Goal: Task Accomplishment & Management: Manage account settings

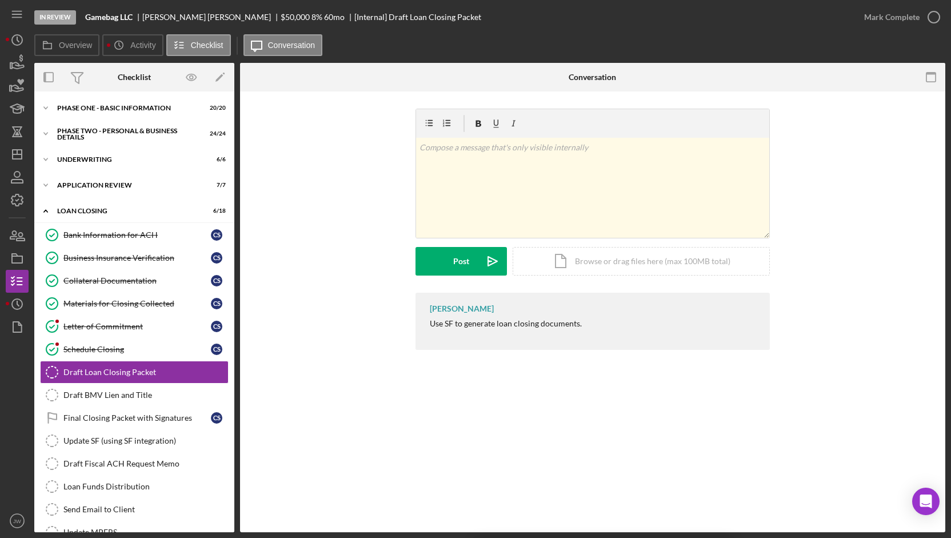
scroll to position [62, 0]
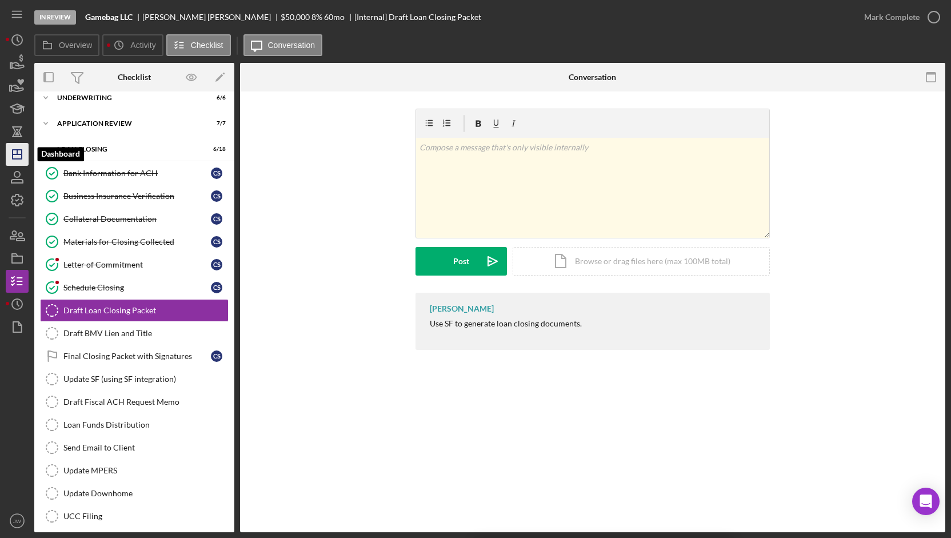
click at [17, 148] on icon "Icon/Dashboard" at bounding box center [17, 154] width 29 height 29
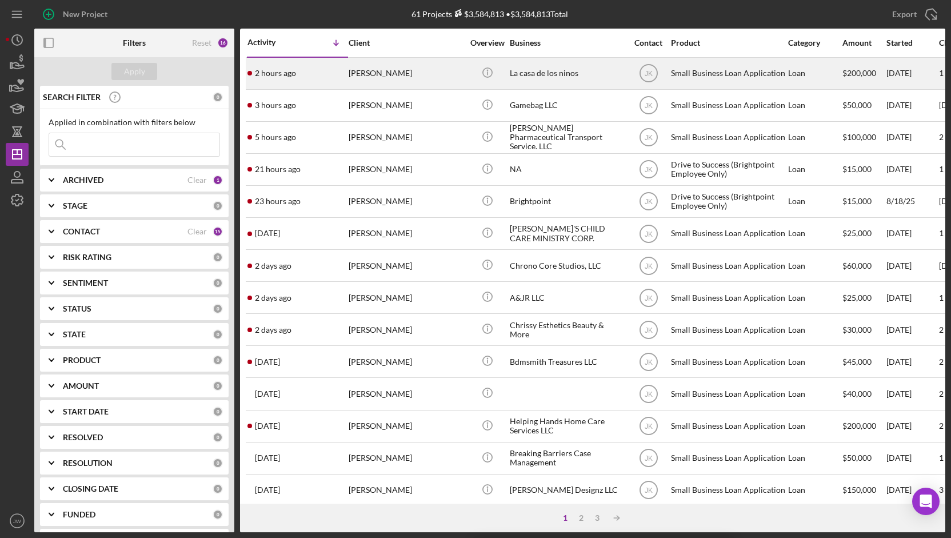
click at [526, 82] on div "La casa de los ninos" at bounding box center [567, 73] width 114 height 30
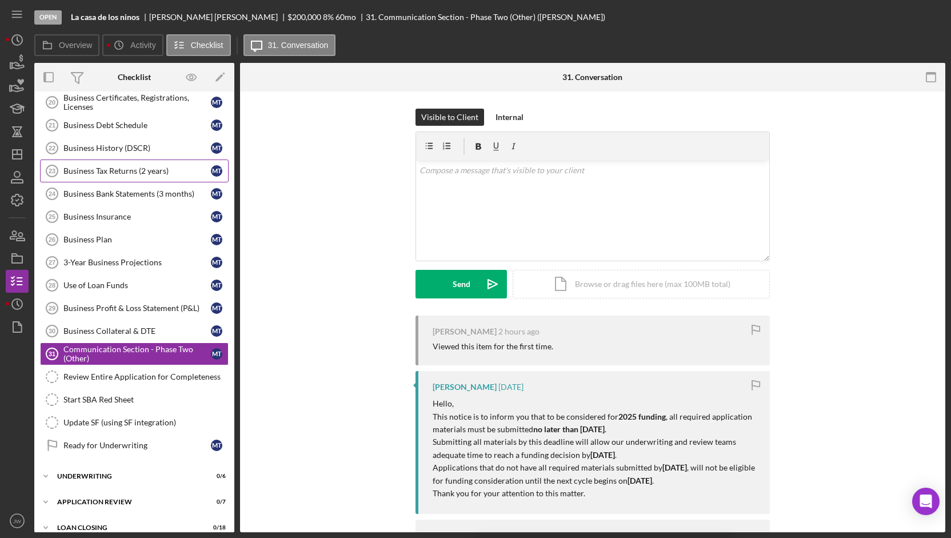
scroll to position [241, 0]
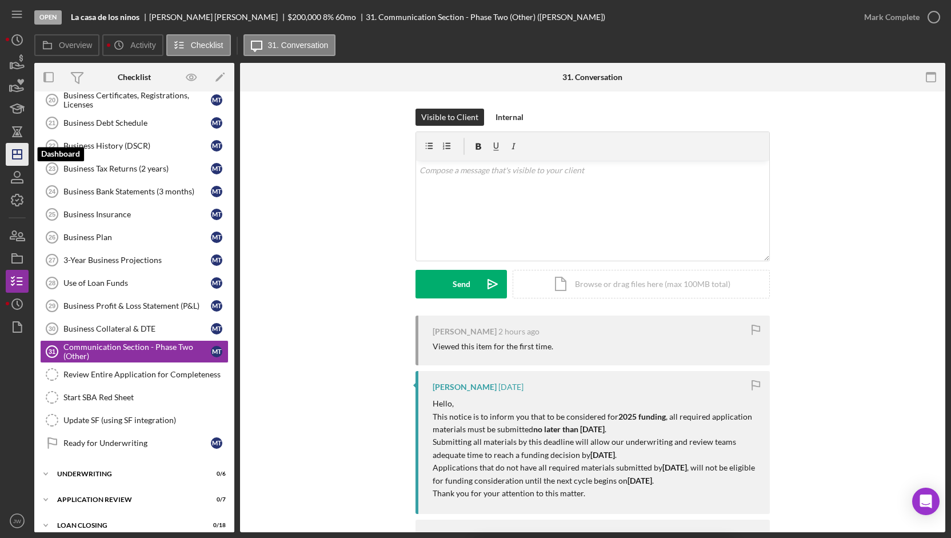
click at [18, 156] on icon "Icon/Dashboard" at bounding box center [17, 154] width 29 height 29
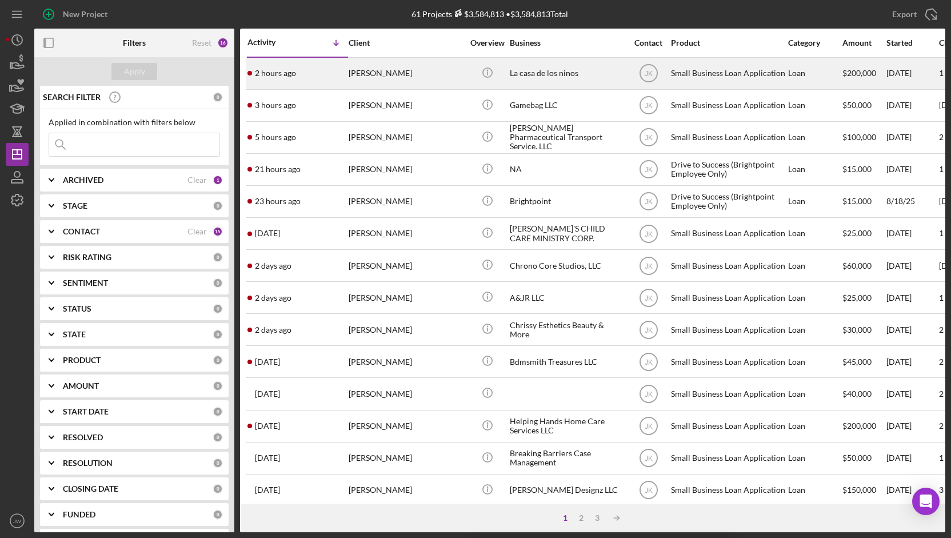
click at [547, 73] on div "La casa de los ninos" at bounding box center [567, 73] width 114 height 30
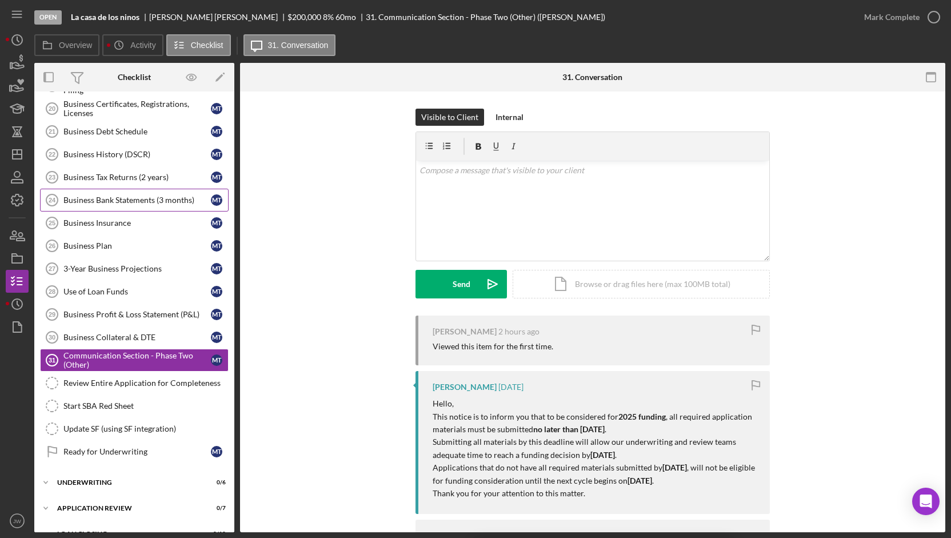
scroll to position [241, 0]
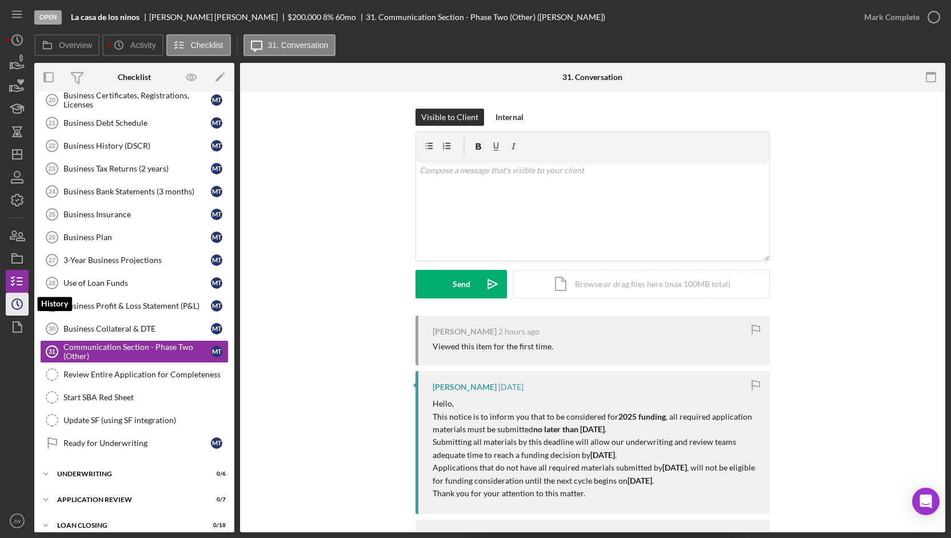
click at [14, 305] on icon "Icon/History" at bounding box center [17, 304] width 29 height 29
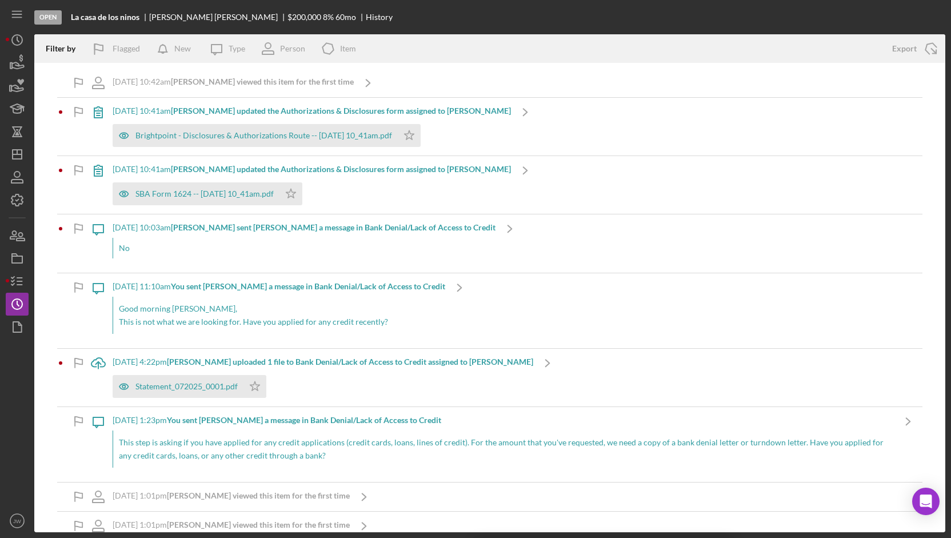
click at [127, 253] on div "No" at bounding box center [304, 248] width 383 height 21
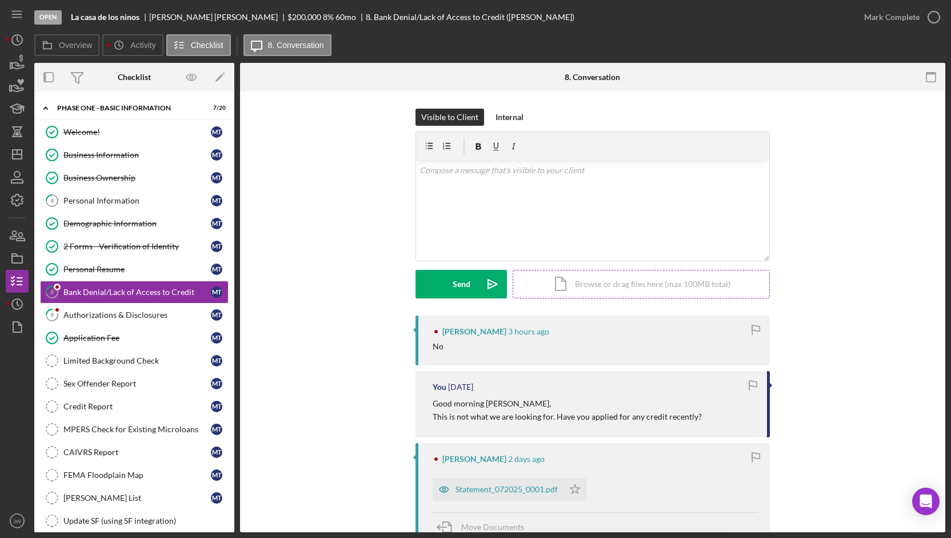
click at [682, 278] on div "Icon/Document Browse or drag files here (max 100MB total) Tap to choose files o…" at bounding box center [641, 284] width 257 height 29
click at [592, 198] on div "v Color teal Color pink Remove color Add row above Add row below Add column bef…" at bounding box center [592, 189] width 353 height 57
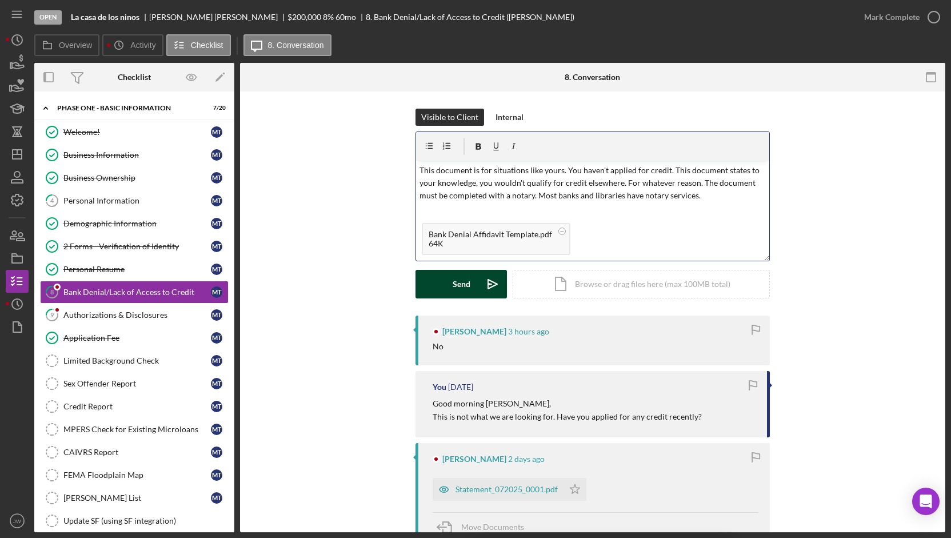
click at [464, 282] on div "Send" at bounding box center [462, 284] width 18 height 29
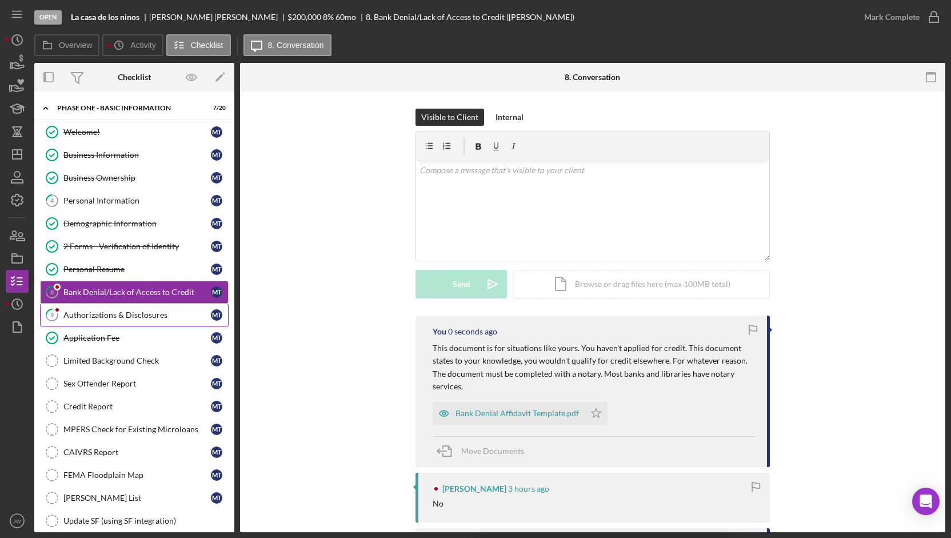
click at [110, 311] on div "Authorizations & Disclosures" at bounding box center [136, 314] width 147 height 9
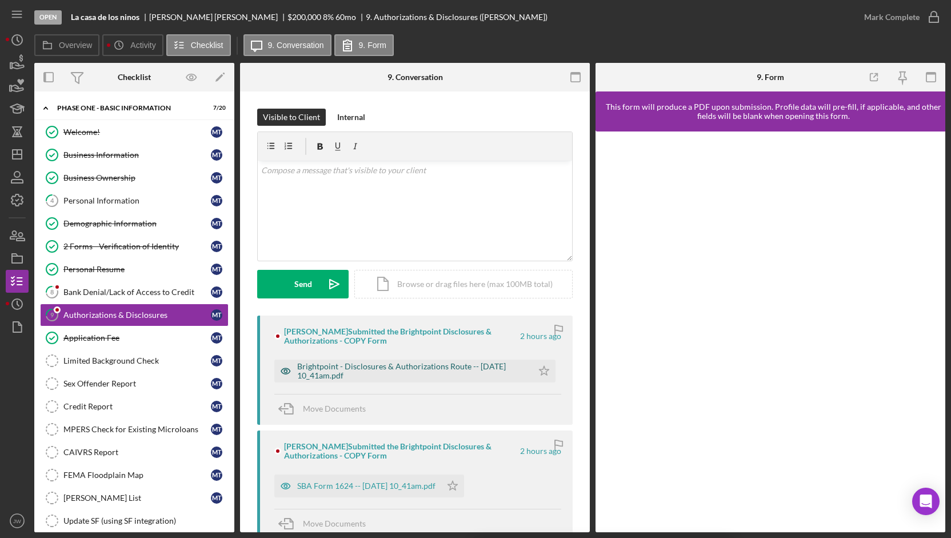
click at [282, 372] on icon "button" at bounding box center [285, 370] width 23 height 23
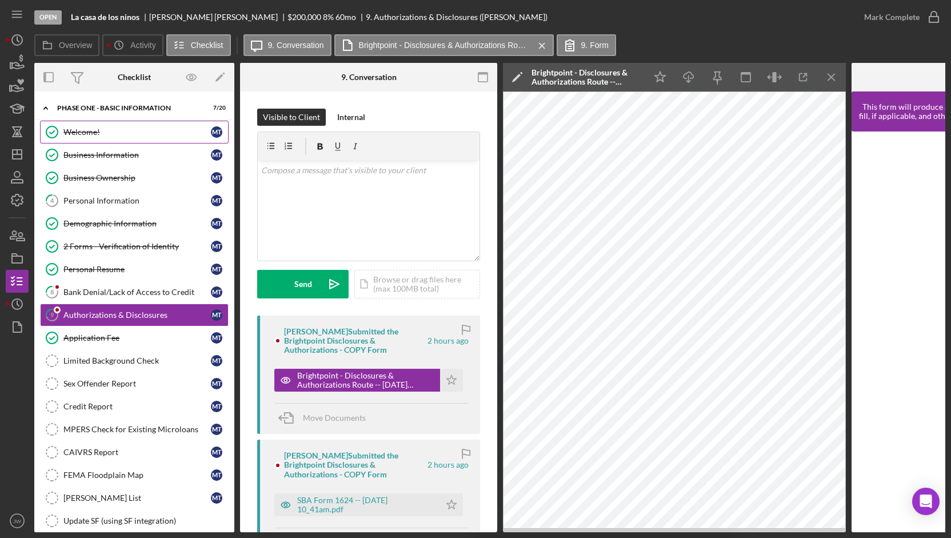
click at [97, 134] on div "Welcome!" at bounding box center [136, 131] width 147 height 9
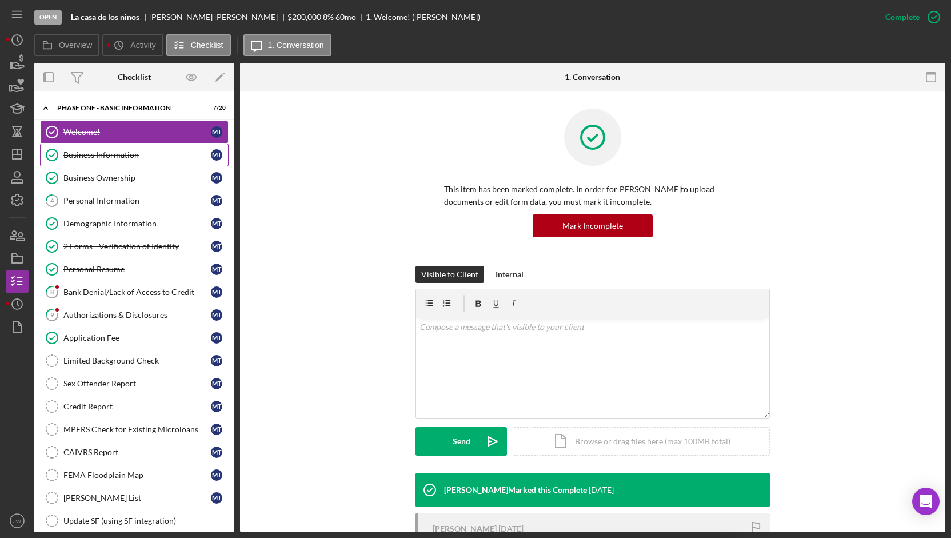
click at [111, 150] on div "Business Information" at bounding box center [136, 154] width 147 height 9
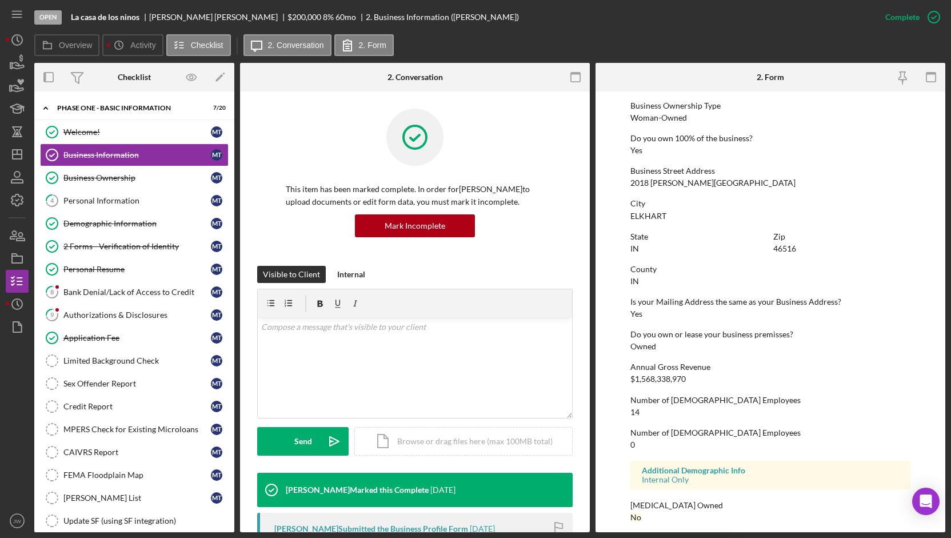
scroll to position [421, 0]
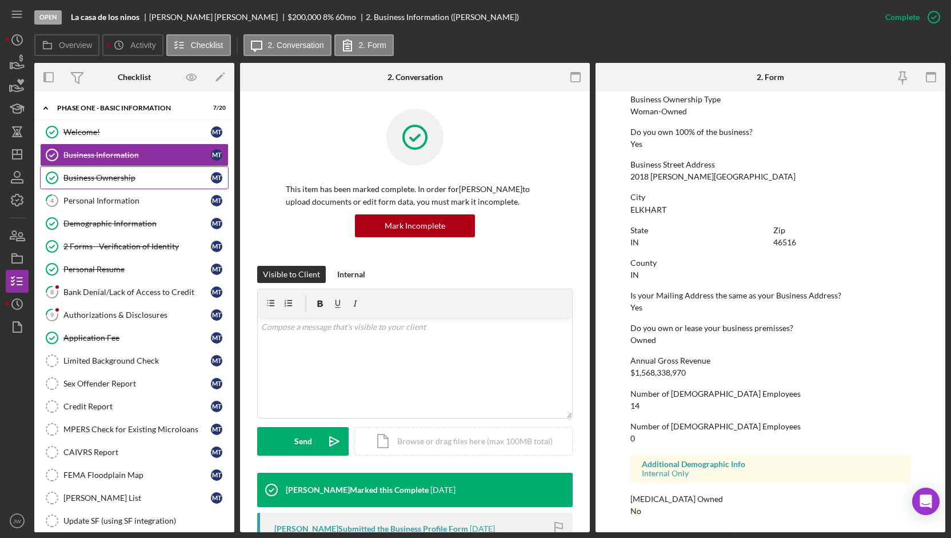
click at [95, 180] on div "Business Ownership" at bounding box center [136, 177] width 147 height 9
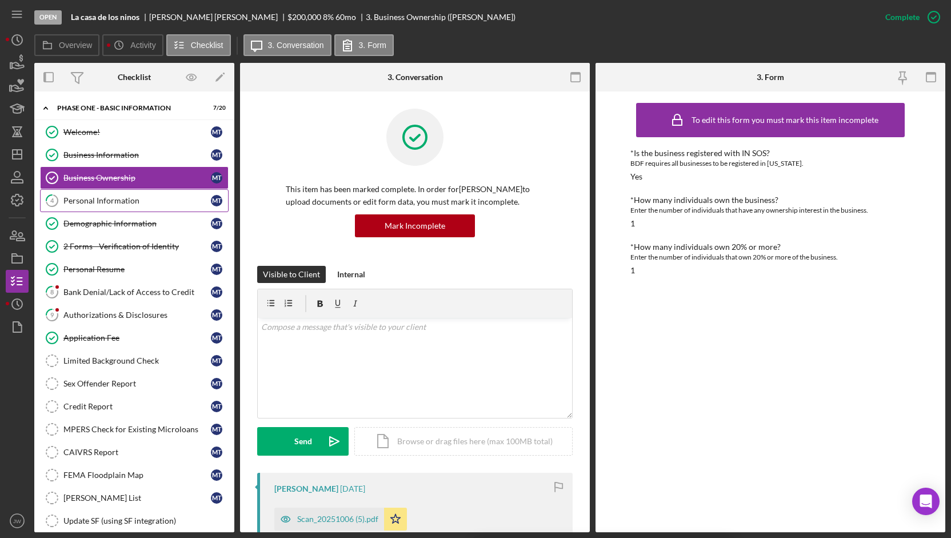
click at [107, 199] on div "Personal Information" at bounding box center [136, 200] width 147 height 9
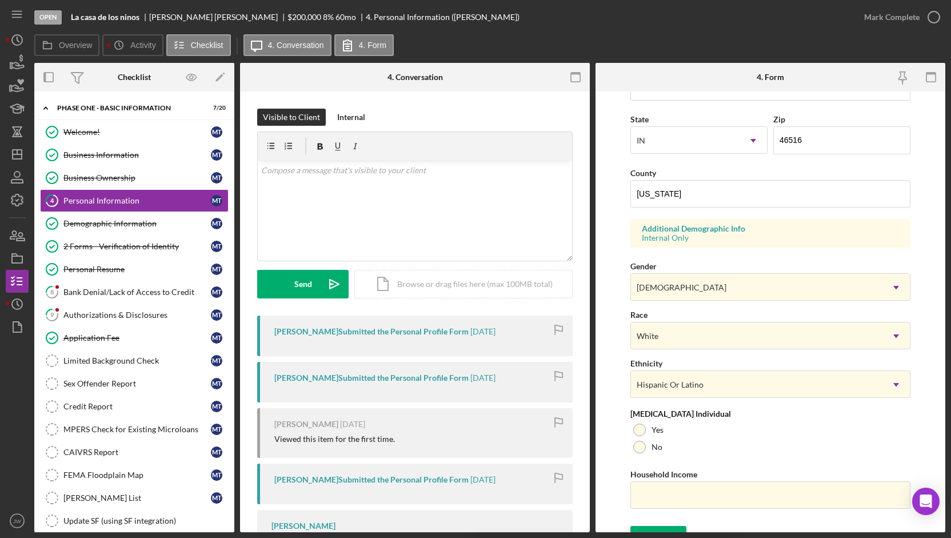
scroll to position [319, 0]
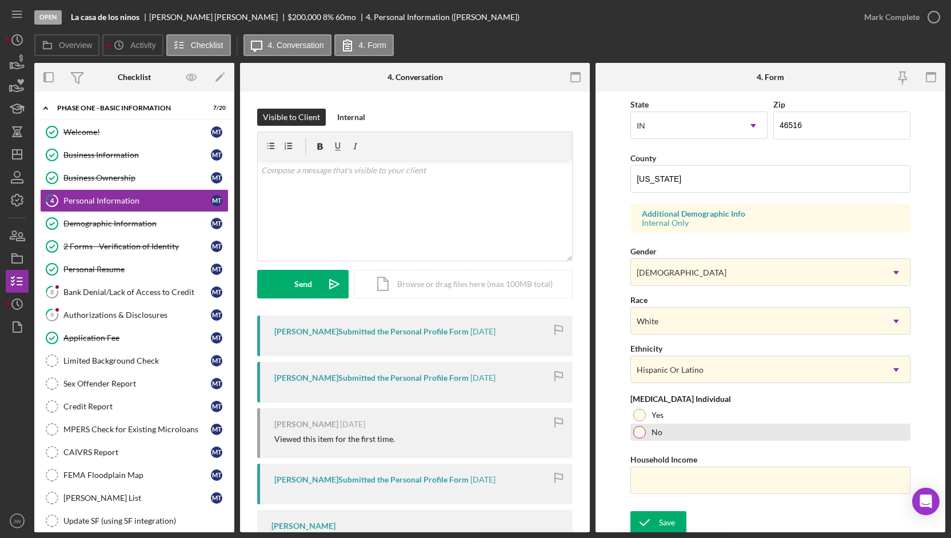
click at [645, 429] on div "No" at bounding box center [770, 431] width 280 height 17
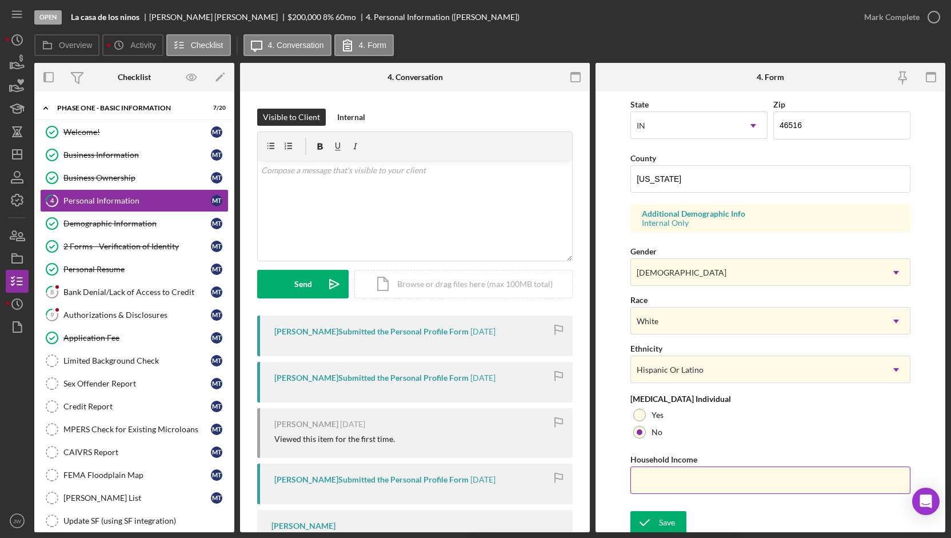
click at [667, 474] on input "Household Income" at bounding box center [770, 479] width 280 height 27
type input "$1"
click at [659, 515] on div "Save" at bounding box center [667, 522] width 16 height 23
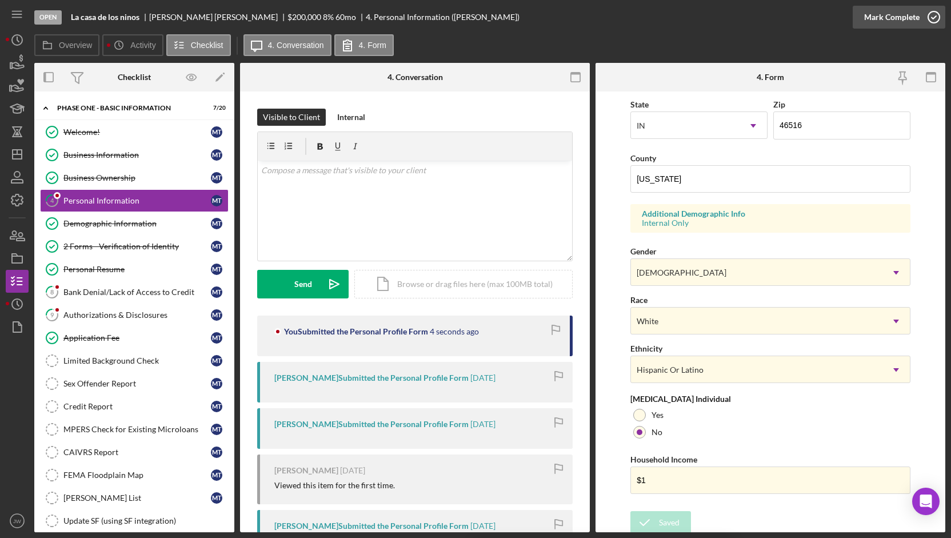
click at [875, 20] on div "Mark Complete" at bounding box center [891, 17] width 55 height 23
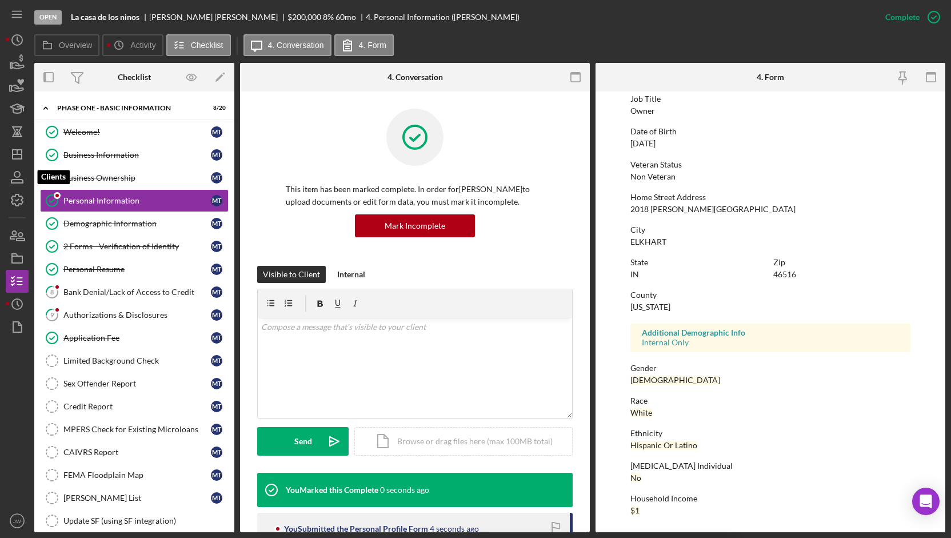
scroll to position [93, 0]
click at [135, 290] on div "Bank Denial/Lack of Access to Credit" at bounding box center [136, 291] width 147 height 9
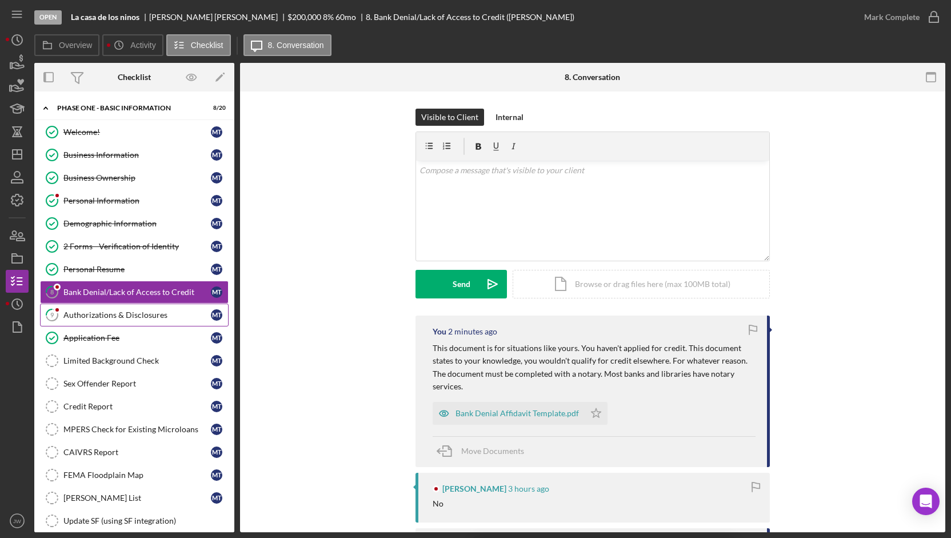
click at [131, 321] on link "9 Authorizations & Disclosures M T" at bounding box center [134, 314] width 189 height 23
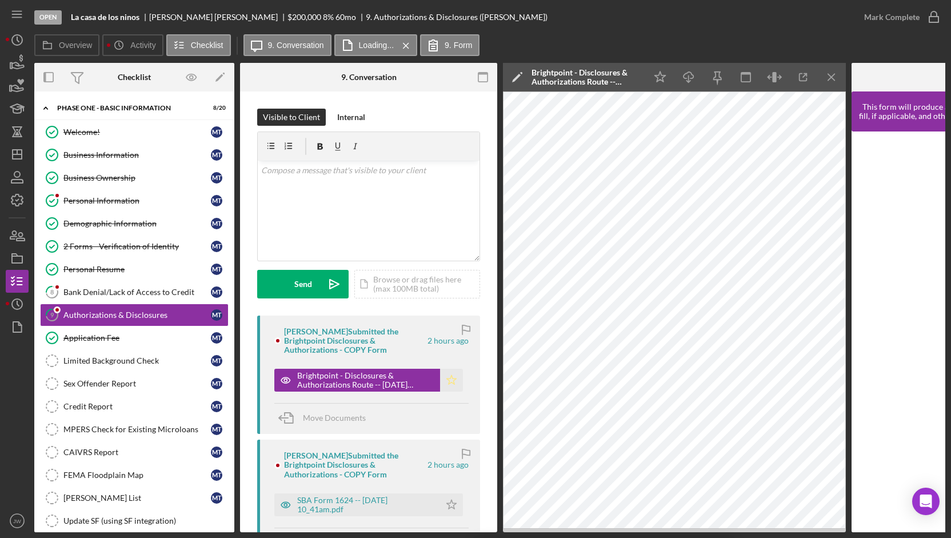
click at [454, 380] on icon "Icon/Star" at bounding box center [451, 380] width 23 height 23
click at [290, 503] on icon "button" at bounding box center [285, 504] width 23 height 23
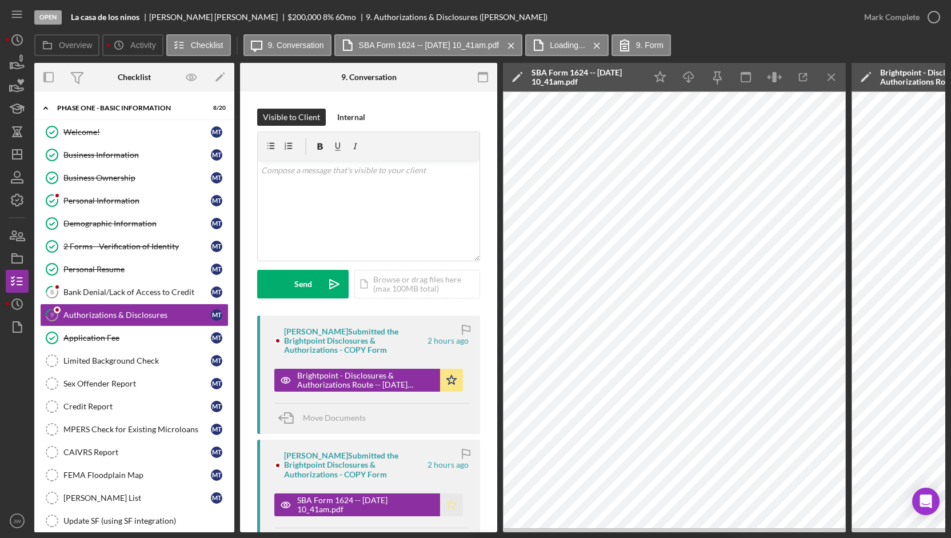
click at [446, 501] on icon "Icon/Star" at bounding box center [451, 504] width 23 height 23
click at [879, 19] on div "Mark Complete" at bounding box center [891, 17] width 55 height 23
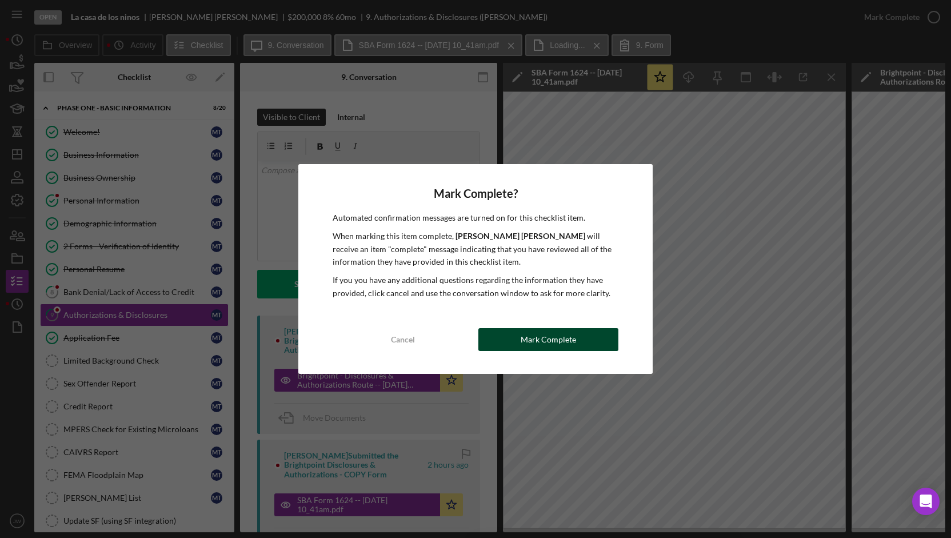
click at [546, 337] on div "Mark Complete" at bounding box center [548, 339] width 55 height 23
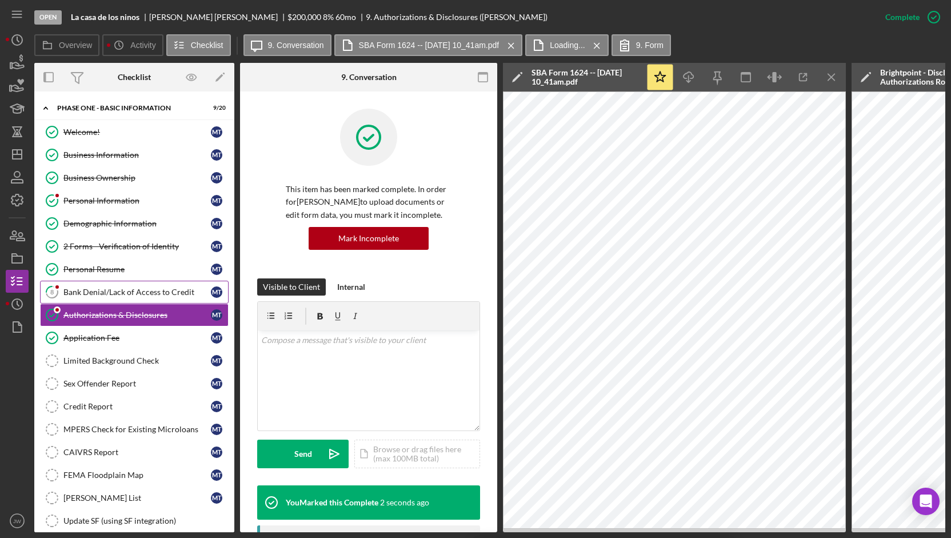
click at [94, 287] on div "Bank Denial/Lack of Access to Credit" at bounding box center [136, 291] width 147 height 9
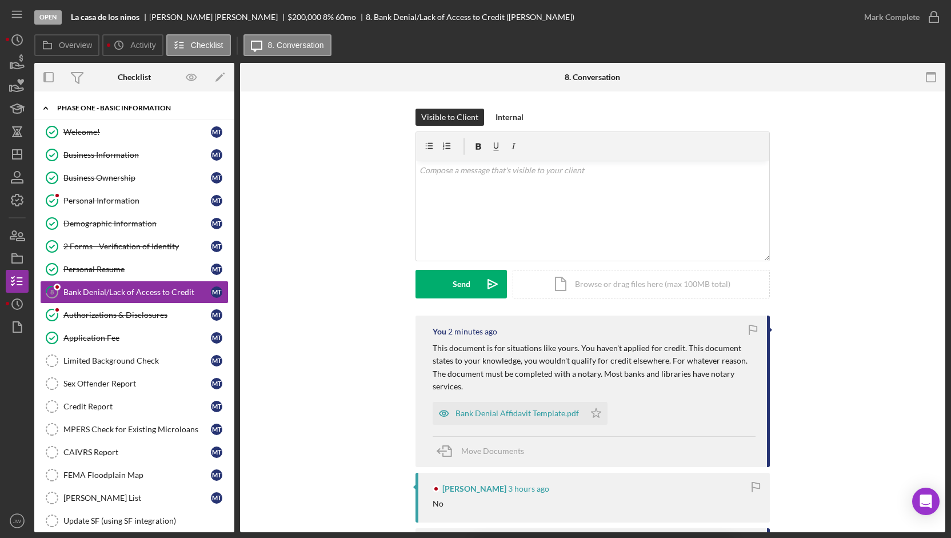
click at [94, 113] on div "Icon/Expander Phase One - Basic Information 9 / 20" at bounding box center [134, 108] width 200 height 23
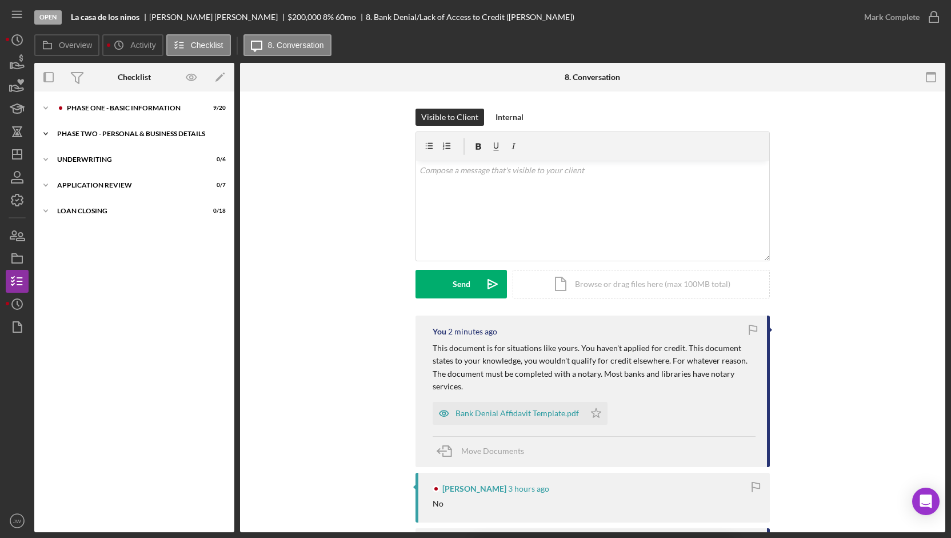
click at [96, 136] on div "PHASE TWO - PERSONAL & BUSINESS DETAILS" at bounding box center [138, 133] width 163 height 7
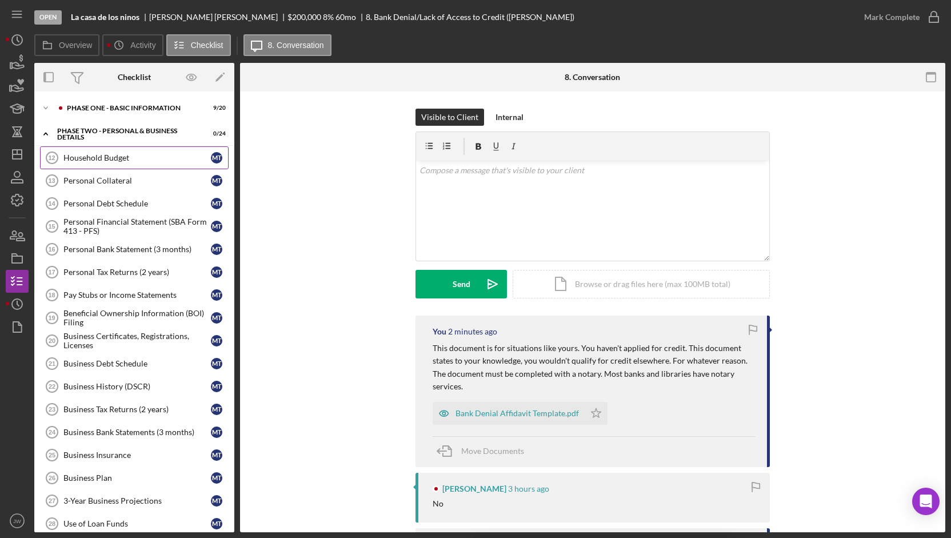
click at [101, 159] on div "Household Budget" at bounding box center [136, 157] width 147 height 9
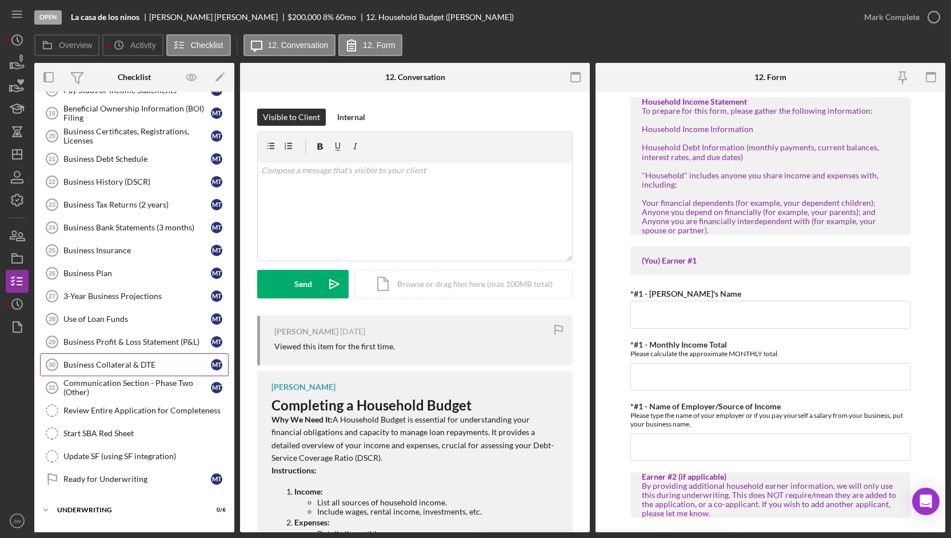
scroll to position [229, 0]
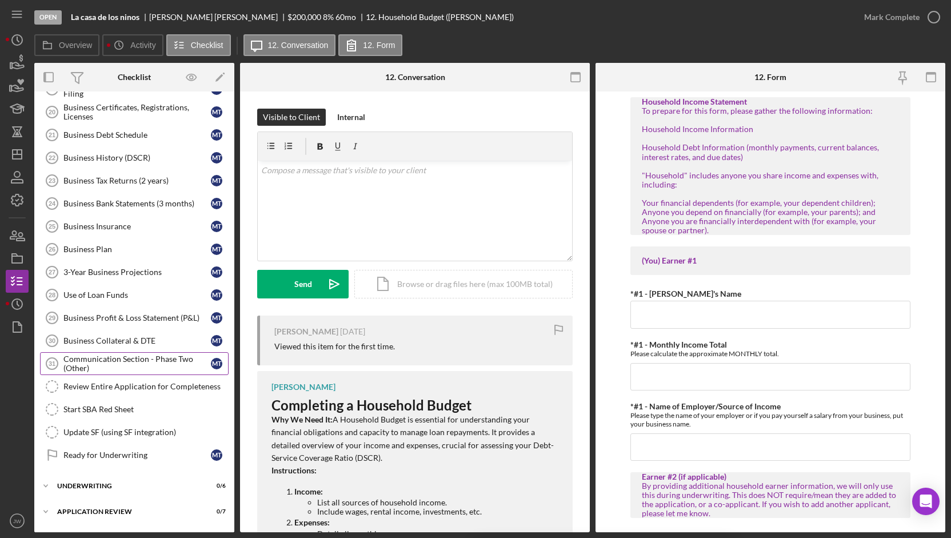
click at [117, 357] on div "Communication Section - Phase Two (Other)" at bounding box center [136, 363] width 147 height 18
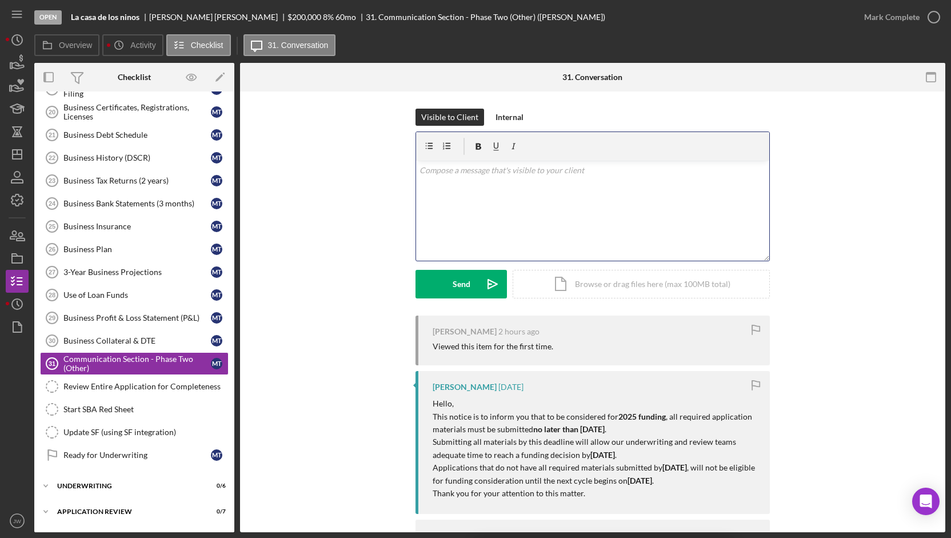
click at [529, 224] on div "v Color teal Color pink Remove color Add row above Add row below Add column bef…" at bounding box center [592, 211] width 353 height 100
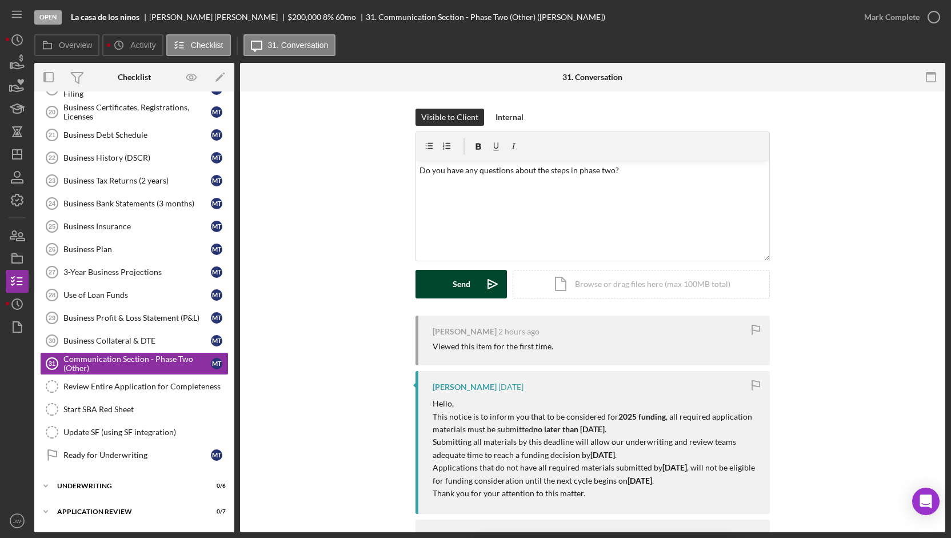
click at [478, 278] on icon "Icon/icon-invite-send" at bounding box center [492, 284] width 29 height 29
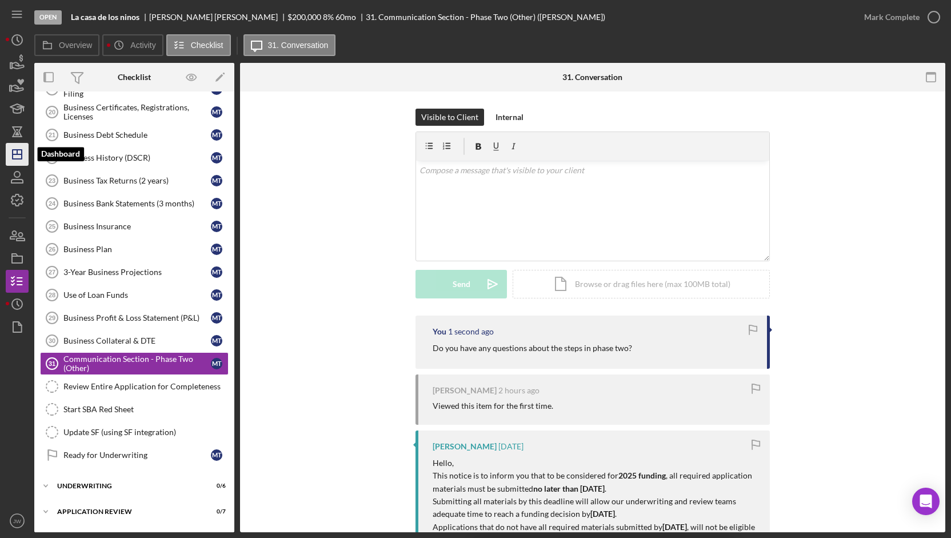
click at [15, 150] on polygon "button" at bounding box center [17, 154] width 9 height 9
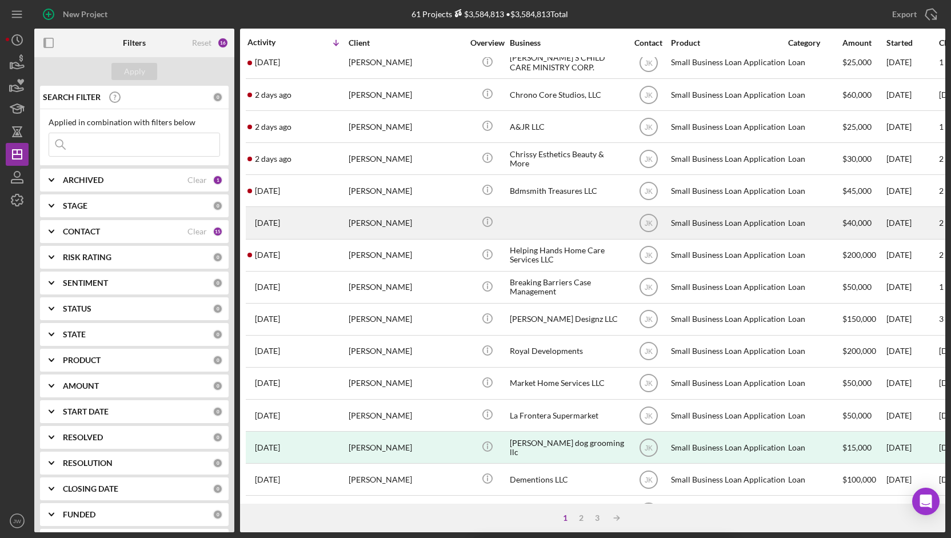
scroll to position [171, 0]
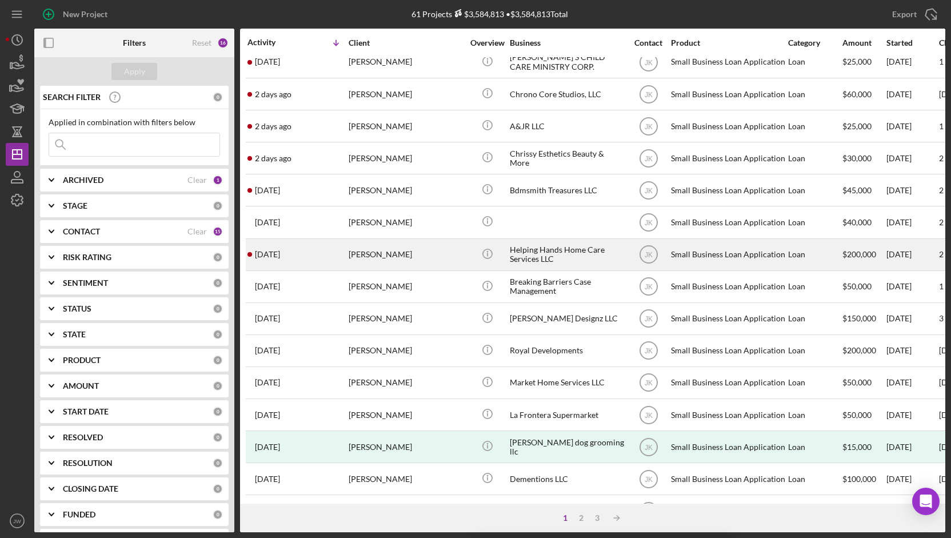
click at [586, 255] on div "Helping Hands Home Care Services LLC" at bounding box center [567, 254] width 114 height 30
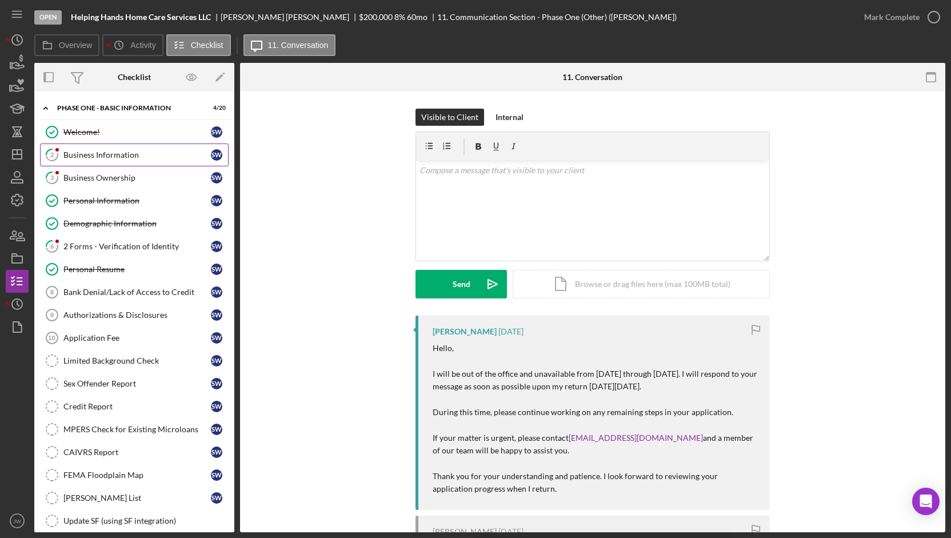
click at [93, 155] on div "Business Information" at bounding box center [136, 154] width 147 height 9
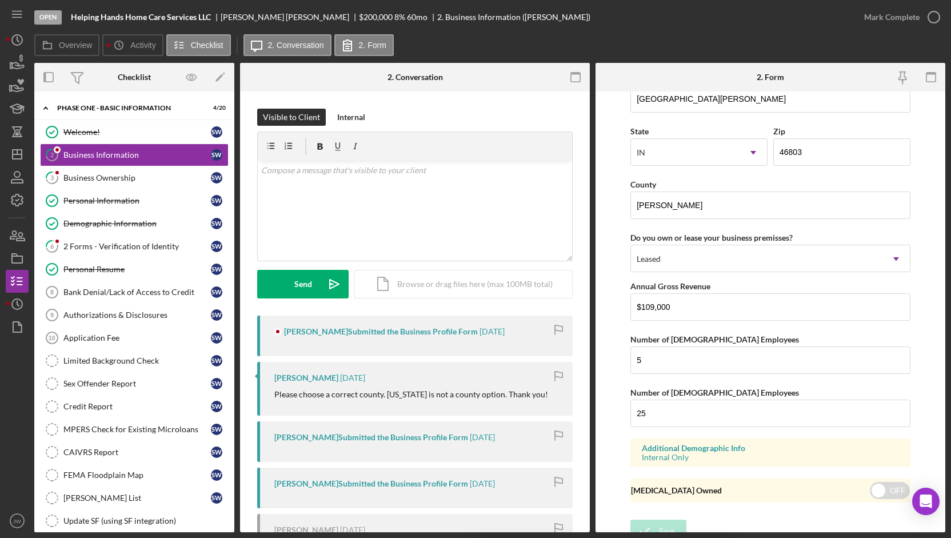
scroll to position [1032, 0]
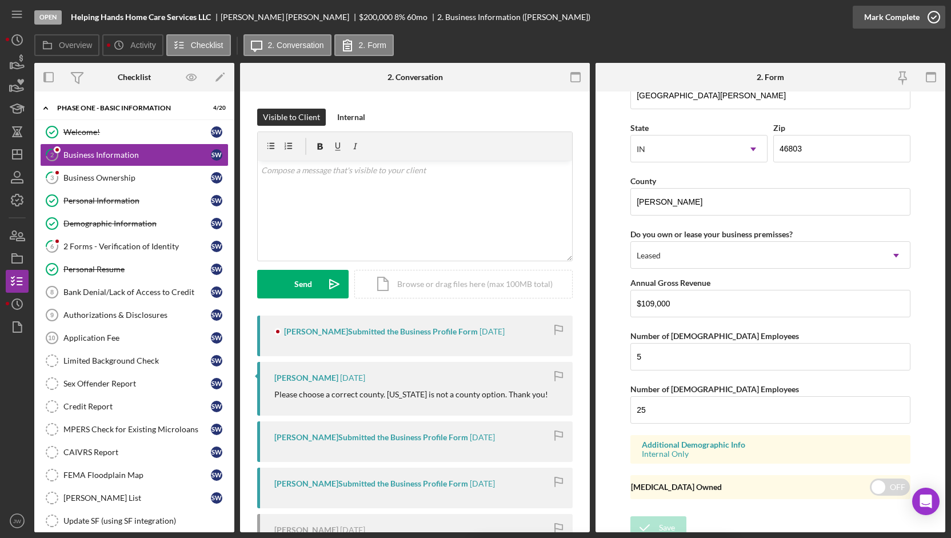
click at [895, 22] on div "Mark Complete" at bounding box center [891, 17] width 55 height 23
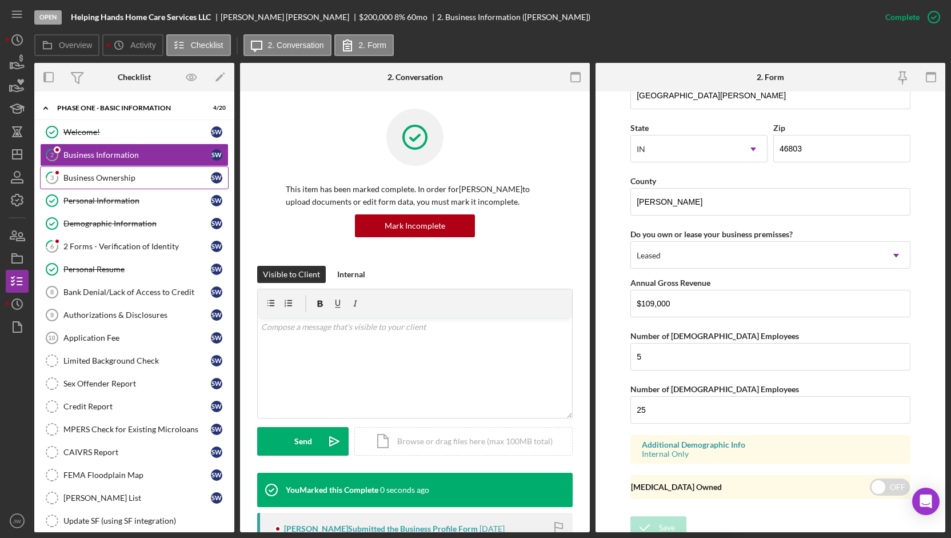
scroll to position [551, 0]
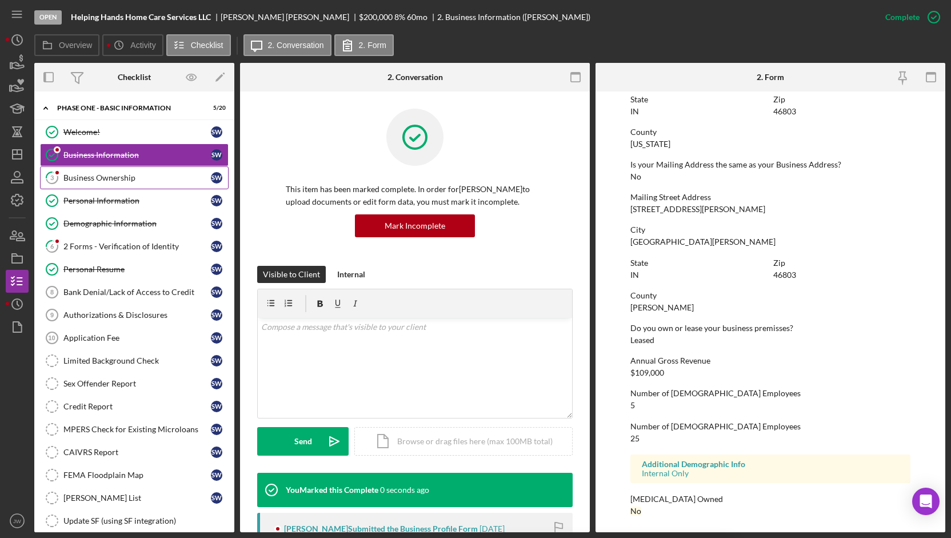
click at [83, 177] on div "Business Ownership" at bounding box center [136, 177] width 147 height 9
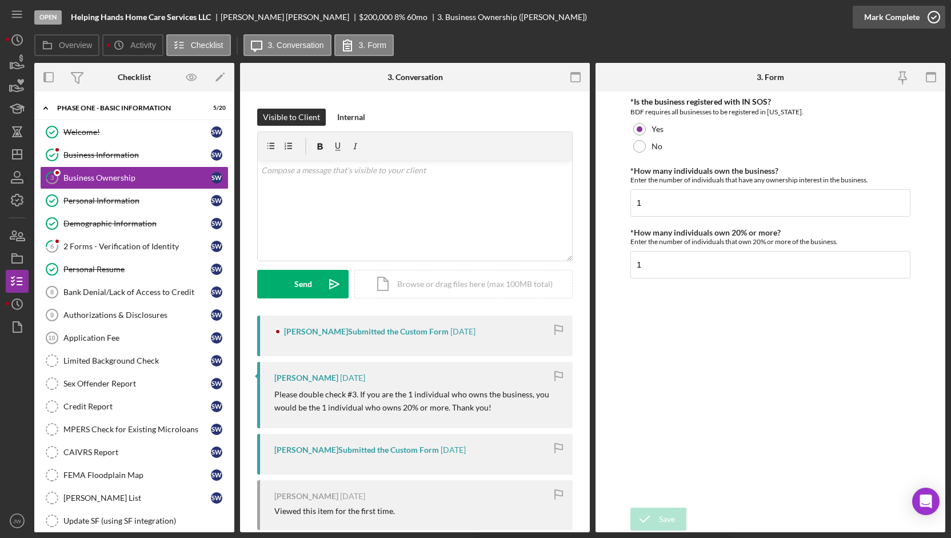
click at [891, 18] on div "Mark Complete" at bounding box center [891, 17] width 55 height 23
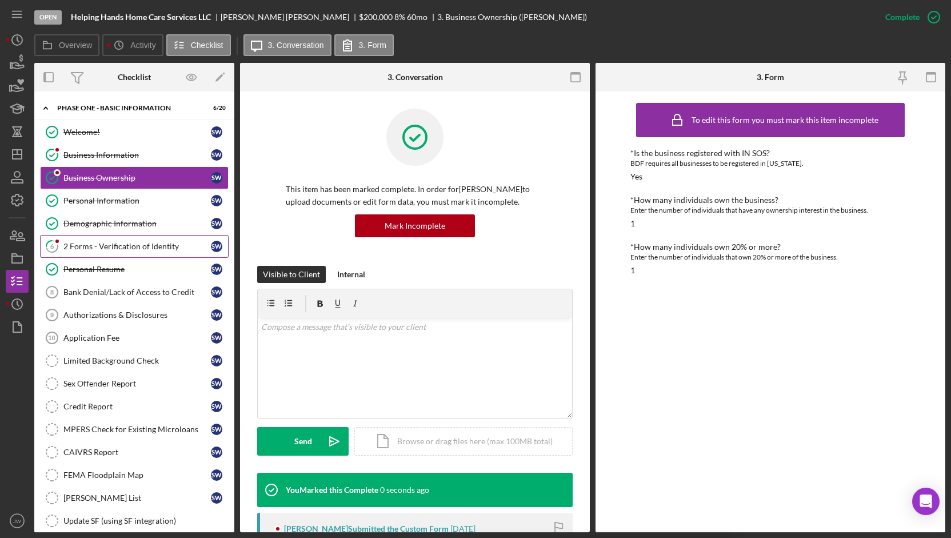
click at [81, 252] on link "6 2 Forms - Verification of Identity S W" at bounding box center [134, 246] width 189 height 23
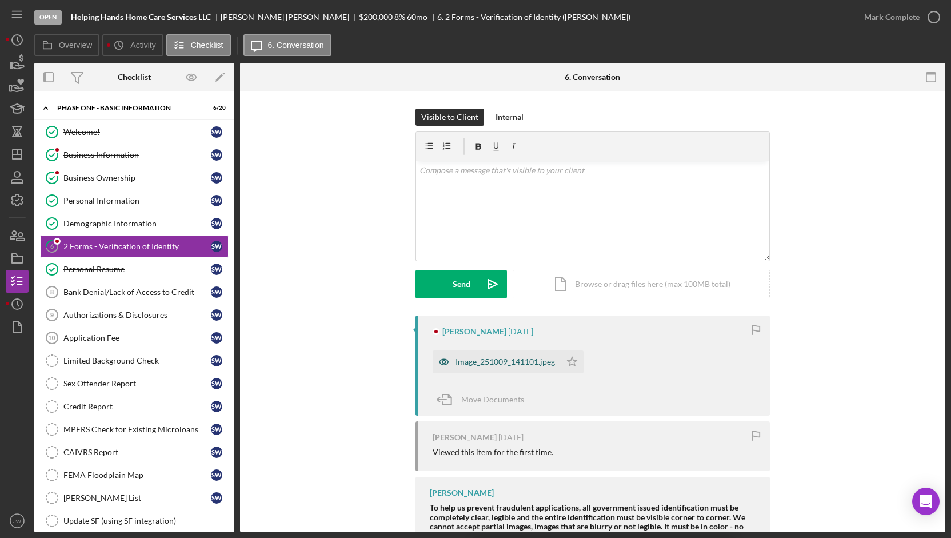
click at [443, 359] on icon "button" at bounding box center [444, 361] width 23 height 23
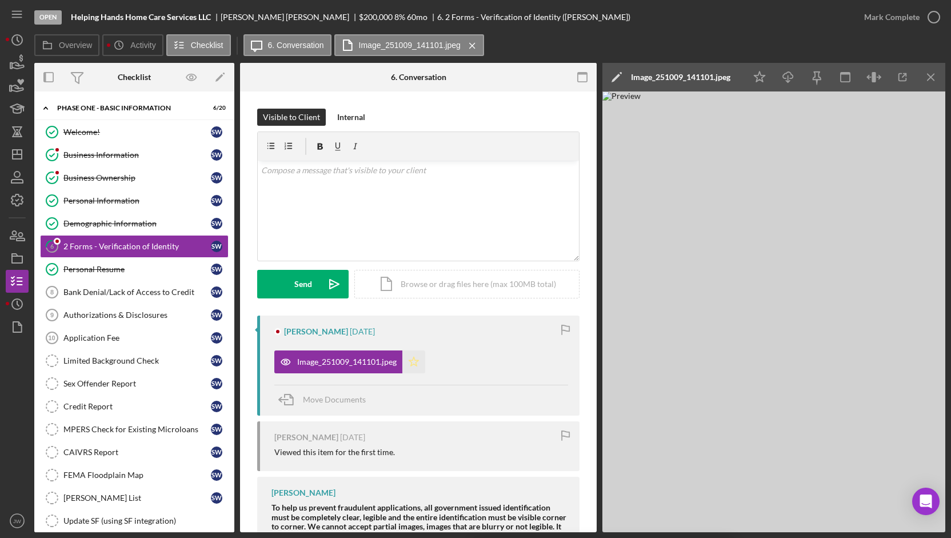
click at [413, 362] on icon "Icon/Star" at bounding box center [413, 361] width 23 height 23
click at [883, 12] on div "Mark Complete" at bounding box center [891, 17] width 55 height 23
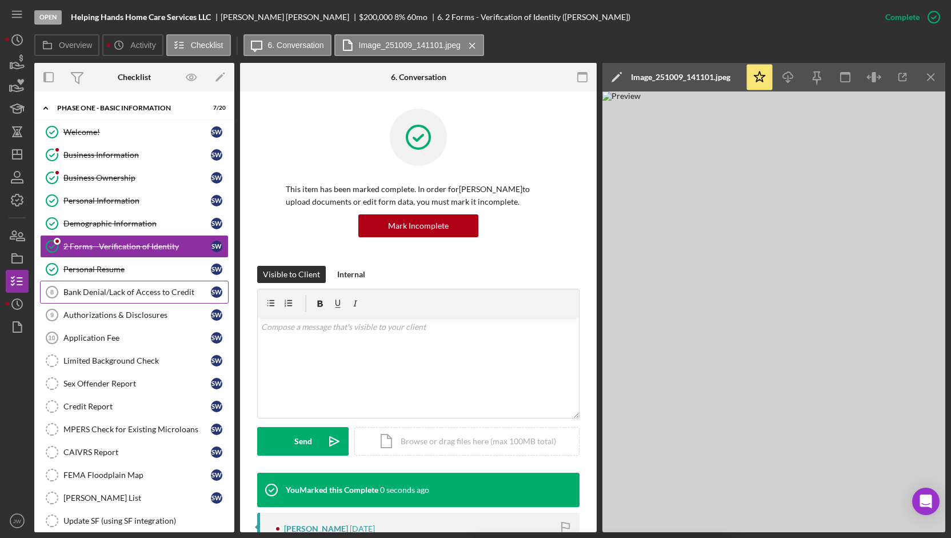
click at [122, 291] on div "Bank Denial/Lack of Access to Credit" at bounding box center [136, 291] width 147 height 9
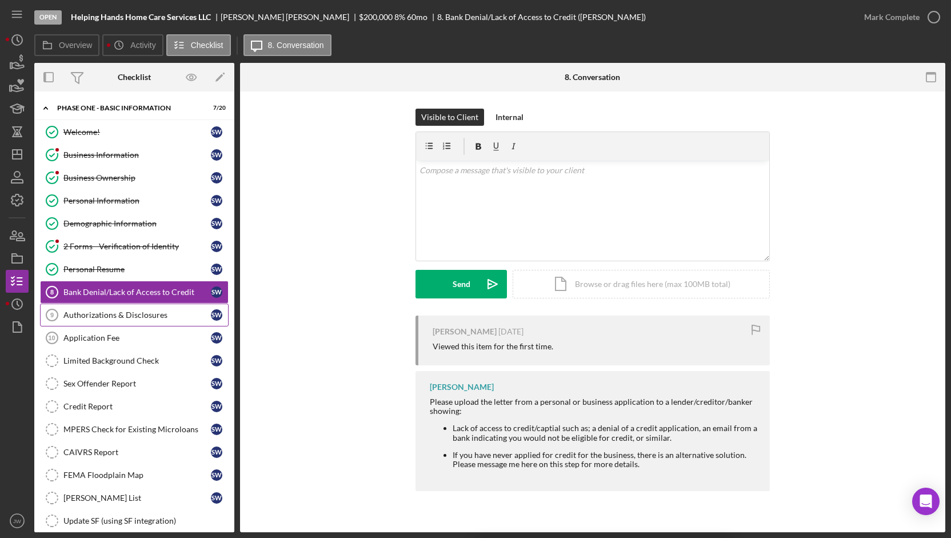
click at [119, 319] on link "Authorizations & Disclosures 9 Authorizations & Disclosures S W" at bounding box center [134, 314] width 189 height 23
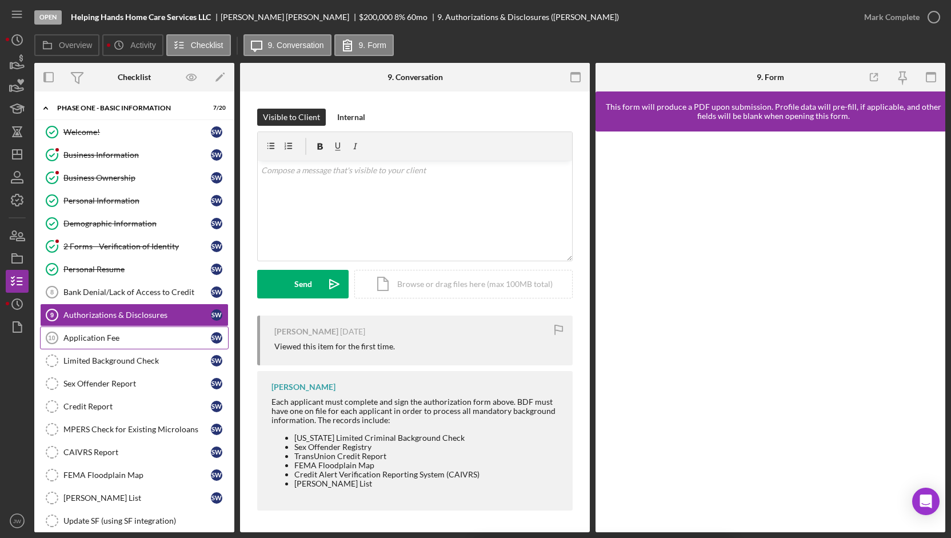
click at [113, 339] on link "Application Fee 10 Application Fee S W" at bounding box center [134, 337] width 189 height 23
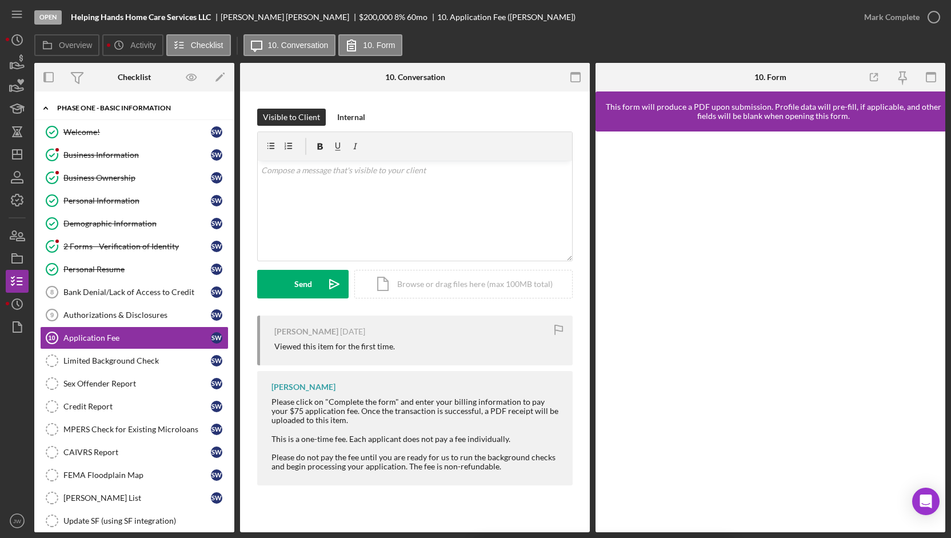
click at [107, 112] on div "Icon/Expander Phase One - Basic Information 7 / 20" at bounding box center [134, 108] width 200 height 23
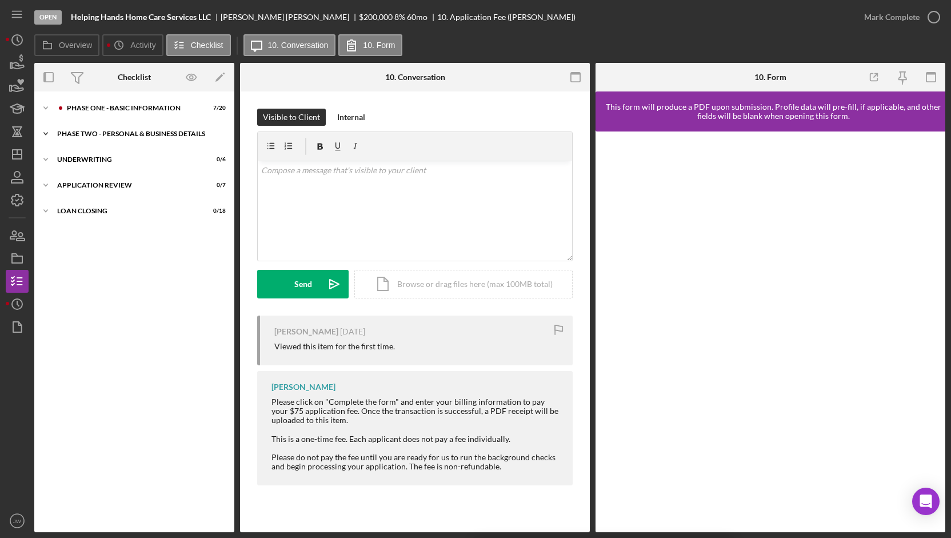
click at [110, 131] on div "PHASE TWO - PERSONAL & BUSINESS DETAILS" at bounding box center [138, 133] width 163 height 7
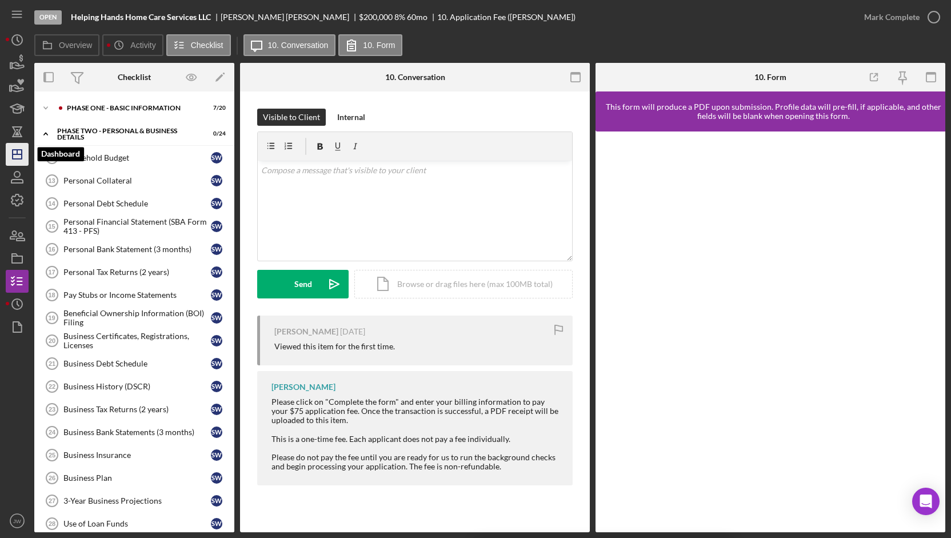
click at [17, 155] on icon "Icon/Dashboard" at bounding box center [17, 154] width 29 height 29
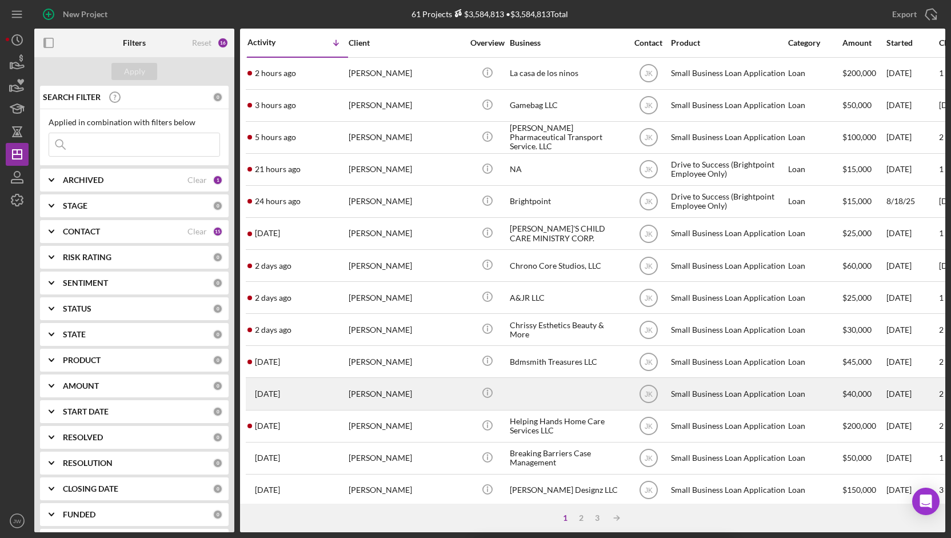
scroll to position [57, 0]
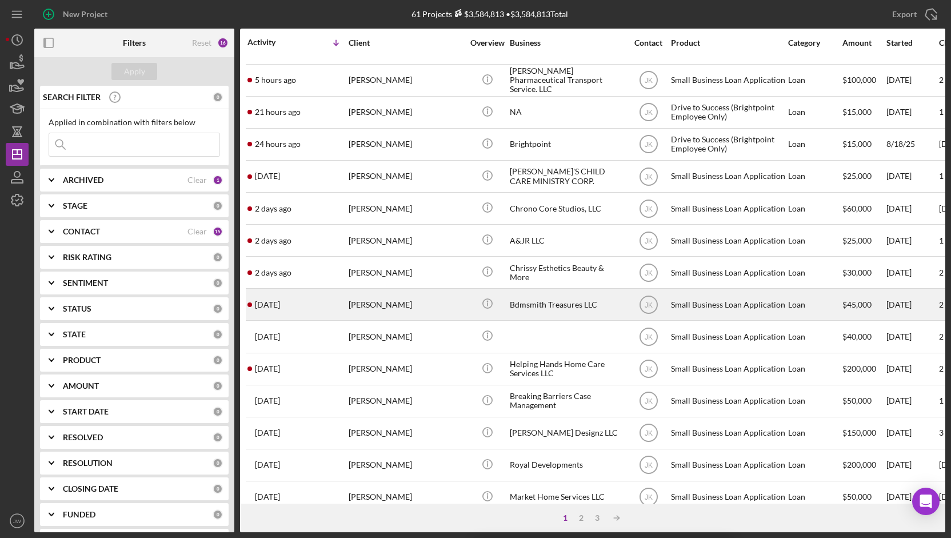
click at [526, 303] on div "Bdmsmith Treasures LLC" at bounding box center [567, 304] width 114 height 30
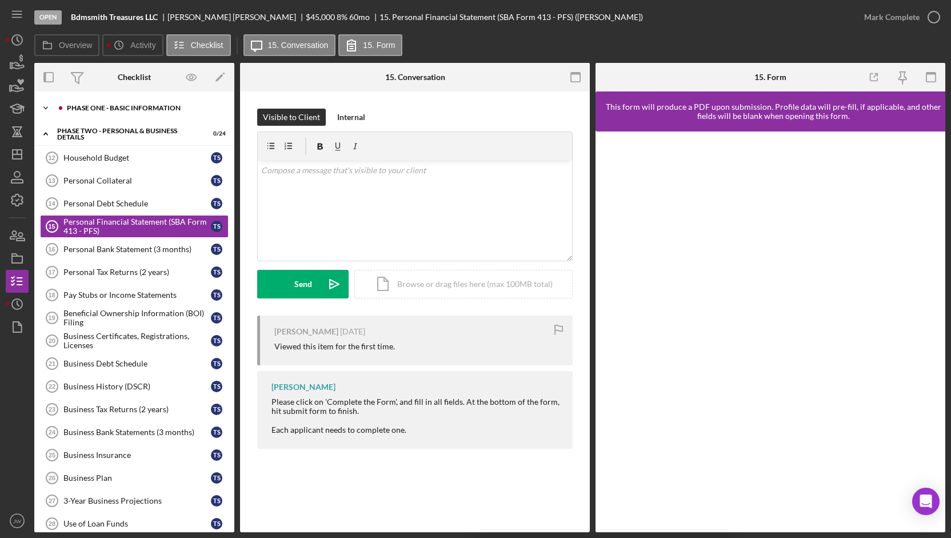
click at [136, 111] on div "Icon/Expander Phase One - Basic Information 0 / 20" at bounding box center [134, 108] width 200 height 23
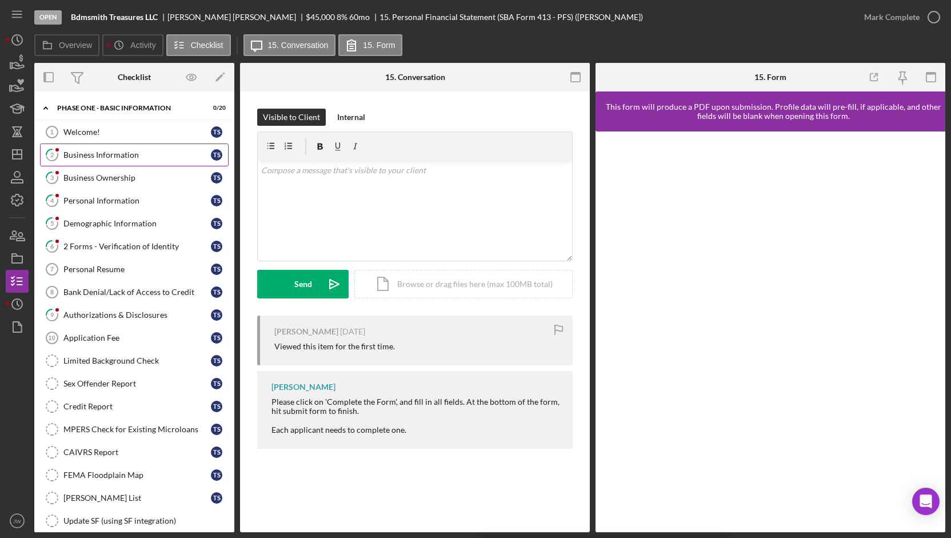
click at [123, 159] on link "2 Business Information T S" at bounding box center [134, 154] width 189 height 23
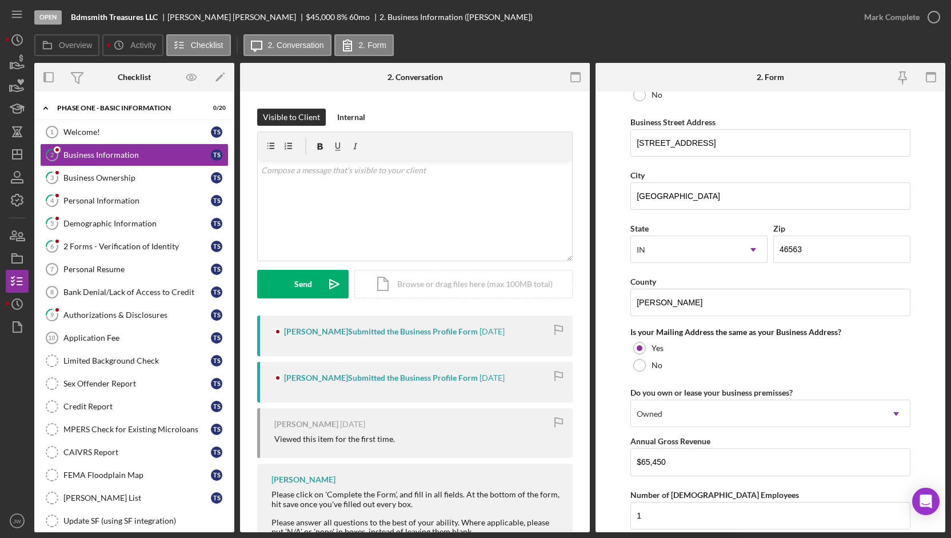
scroll to position [686, 0]
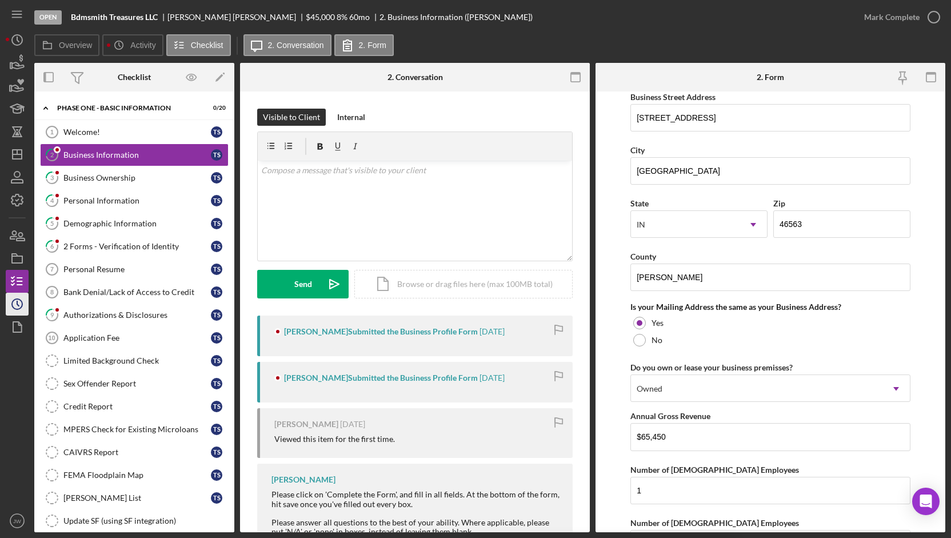
click at [24, 311] on icon "Icon/History" at bounding box center [17, 304] width 29 height 29
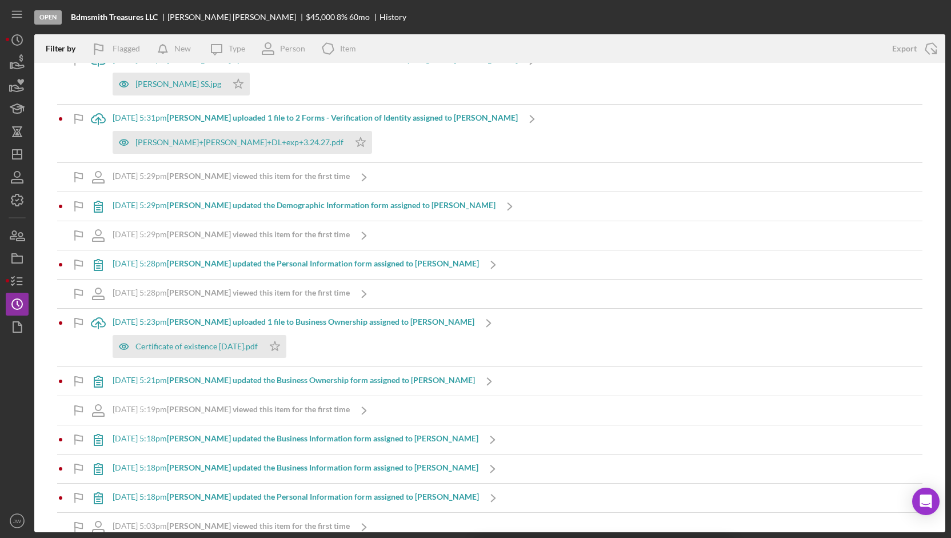
scroll to position [440, 0]
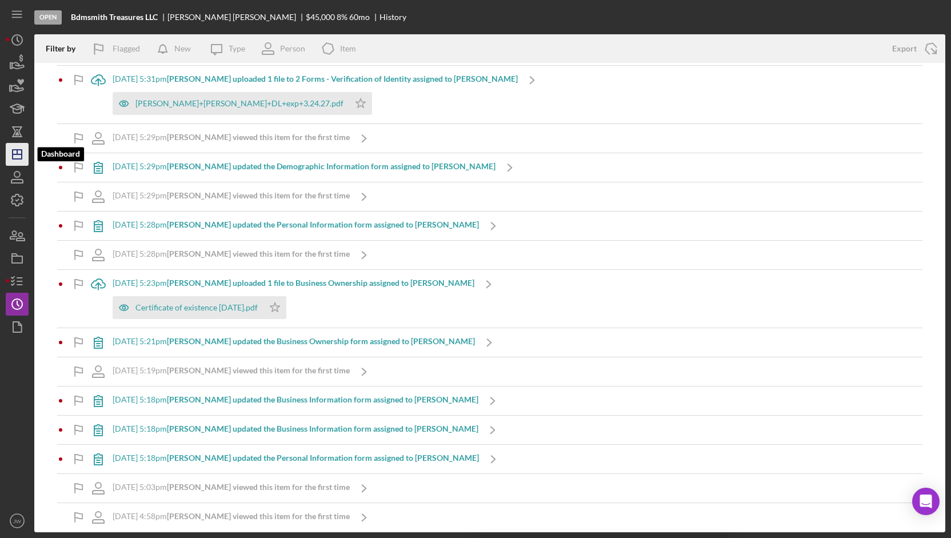
click at [17, 153] on line "button" at bounding box center [17, 152] width 0 height 5
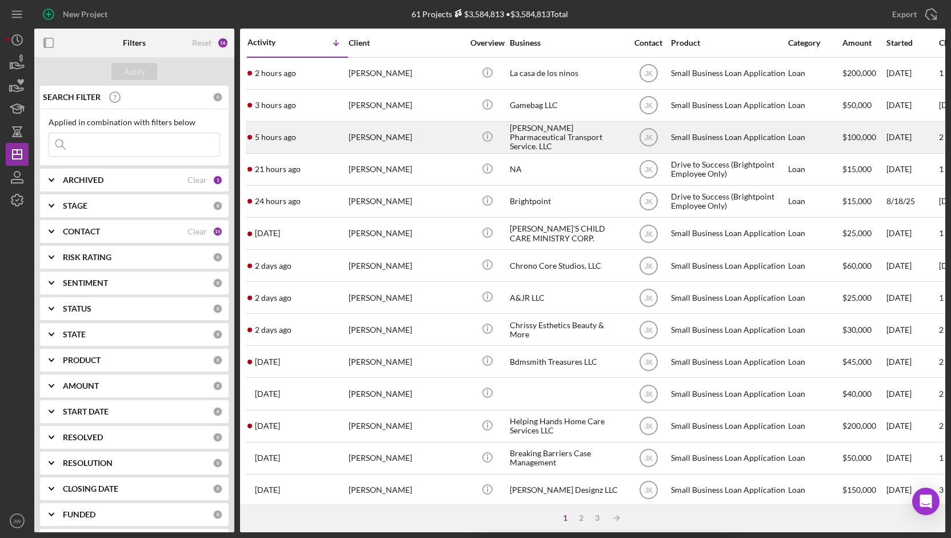
click at [555, 141] on div "[PERSON_NAME] Pharmaceutical Transport Service. LLC" at bounding box center [567, 137] width 114 height 30
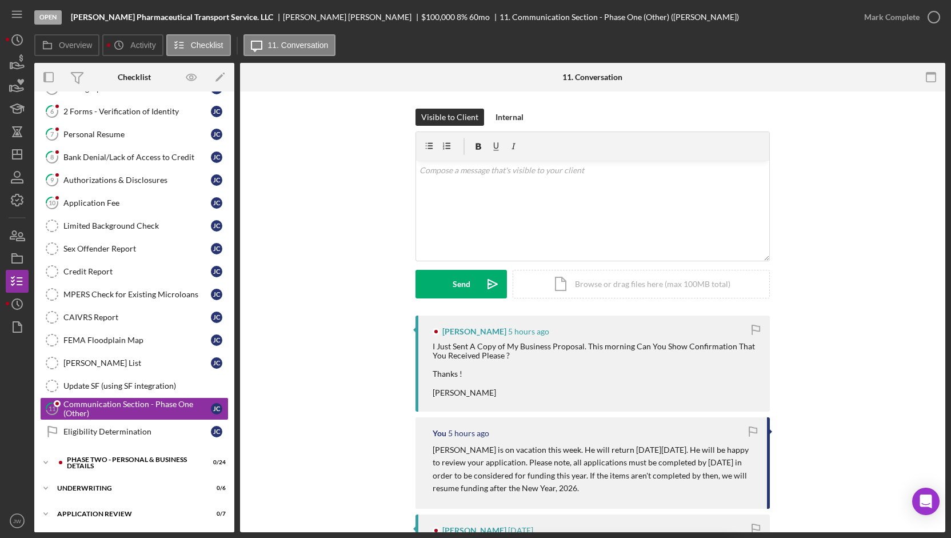
scroll to position [151, 0]
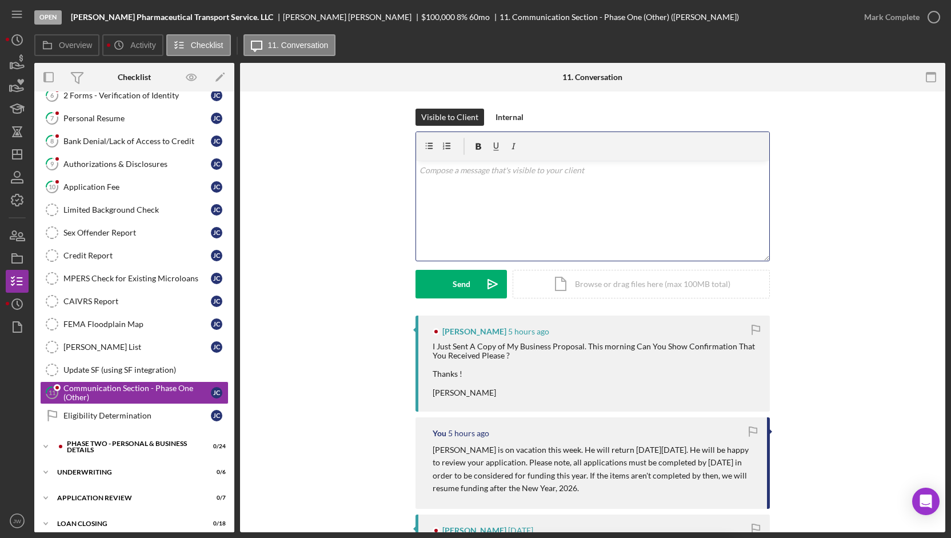
click at [569, 187] on div "v Color teal Color pink Remove color Add row above Add row below Add column bef…" at bounding box center [592, 211] width 353 height 100
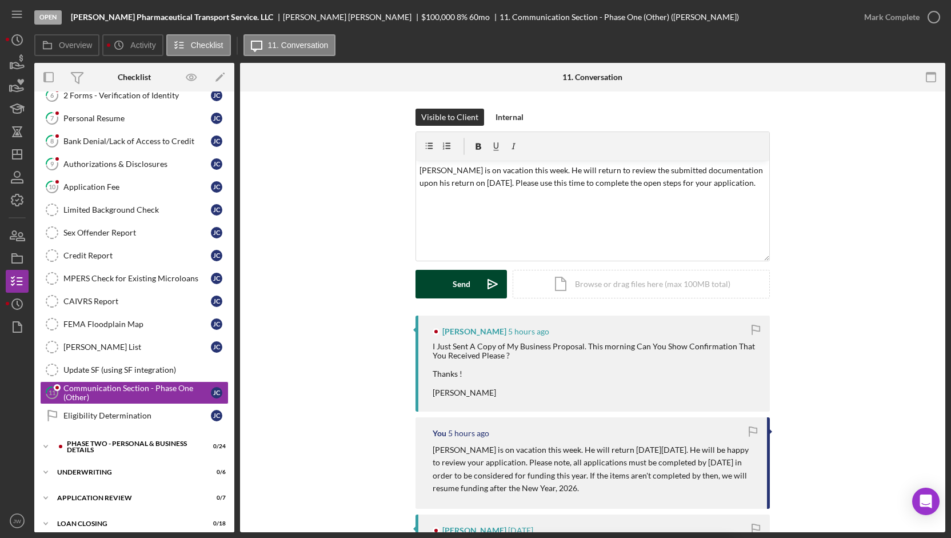
click at [474, 282] on button "Send Icon/icon-invite-send" at bounding box center [460, 284] width 91 height 29
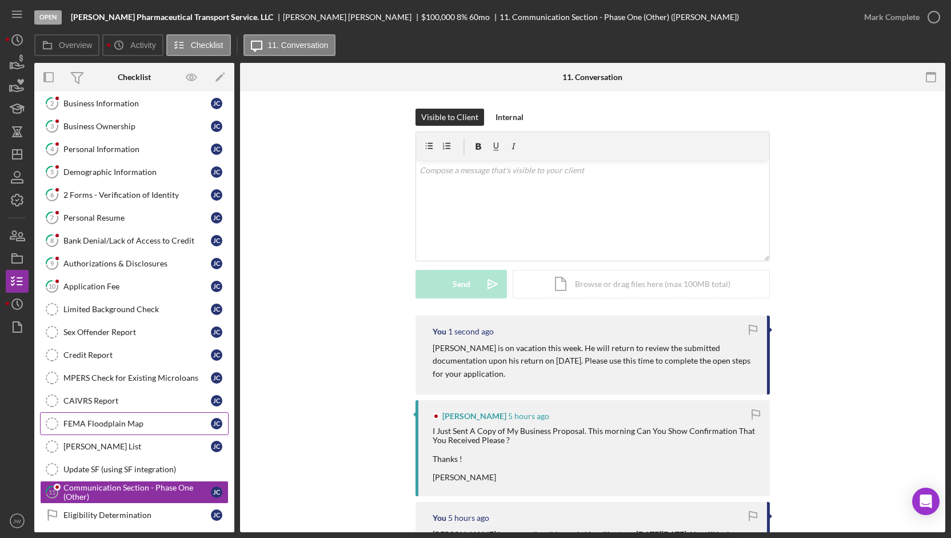
scroll to position [0, 0]
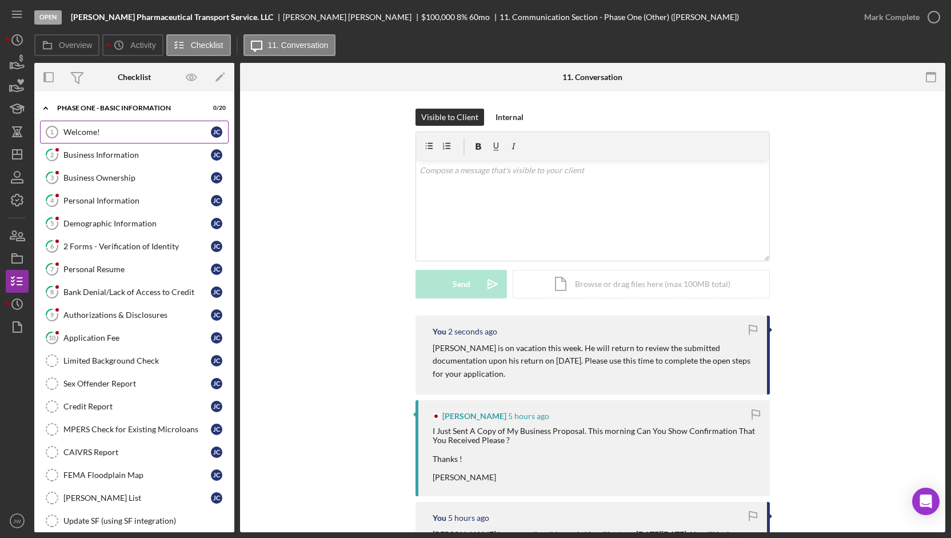
click at [93, 129] on div "Welcome!" at bounding box center [136, 131] width 147 height 9
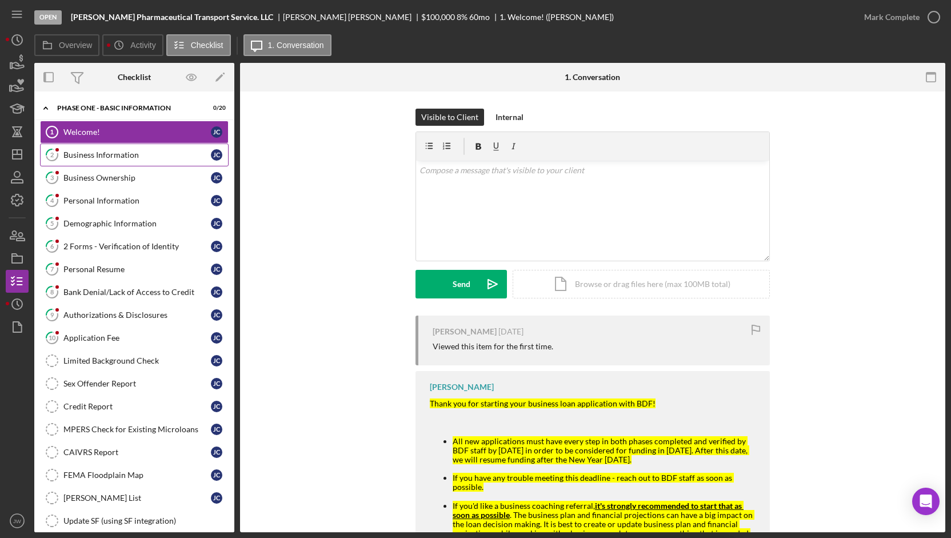
click at [108, 154] on div "Business Information" at bounding box center [136, 154] width 147 height 9
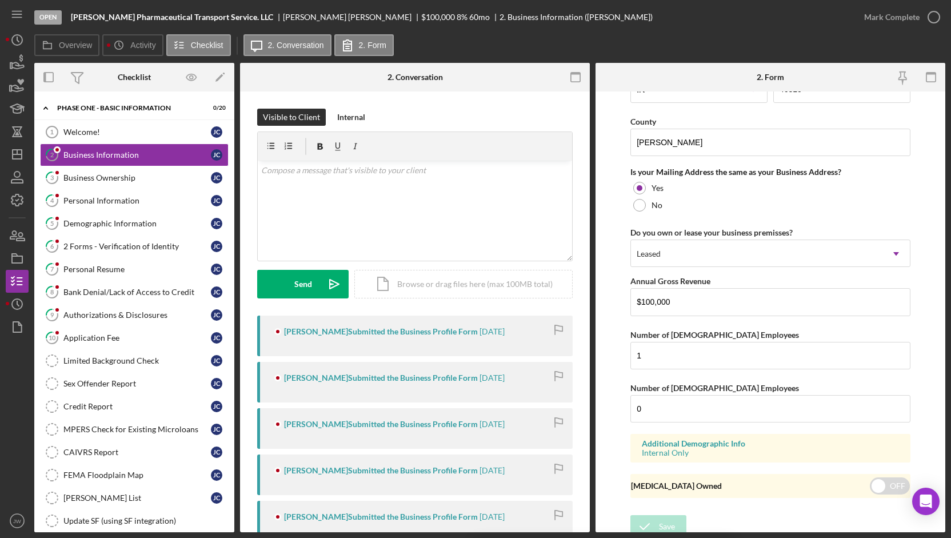
scroll to position [820, 0]
click at [886, 20] on div "Mark Complete" at bounding box center [891, 17] width 55 height 23
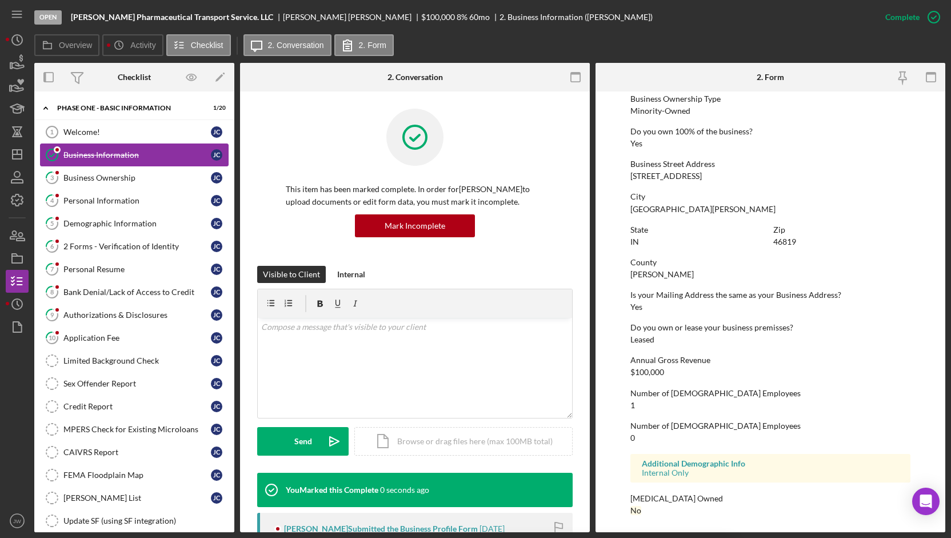
scroll to position [421, 0]
click at [138, 174] on div "Business Ownership" at bounding box center [136, 177] width 147 height 9
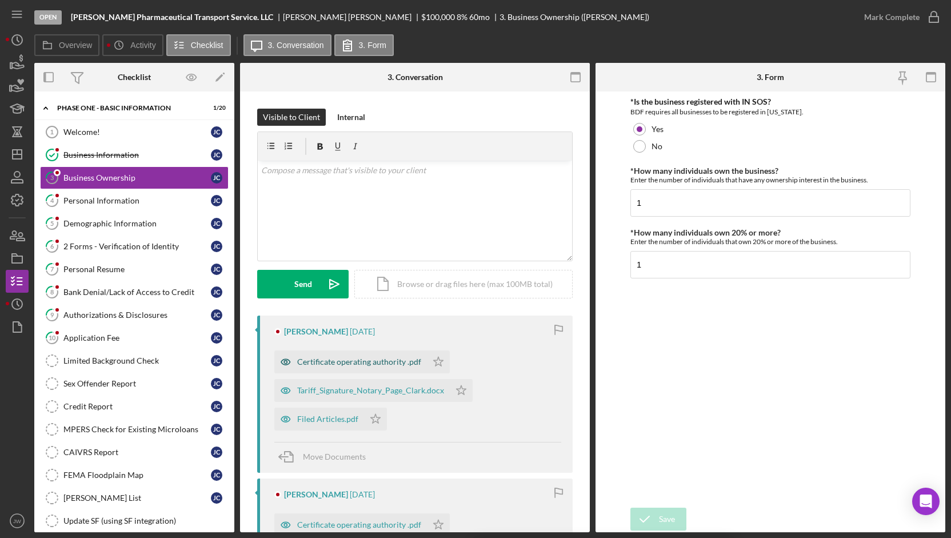
click at [282, 359] on icon "button" at bounding box center [285, 362] width 9 height 6
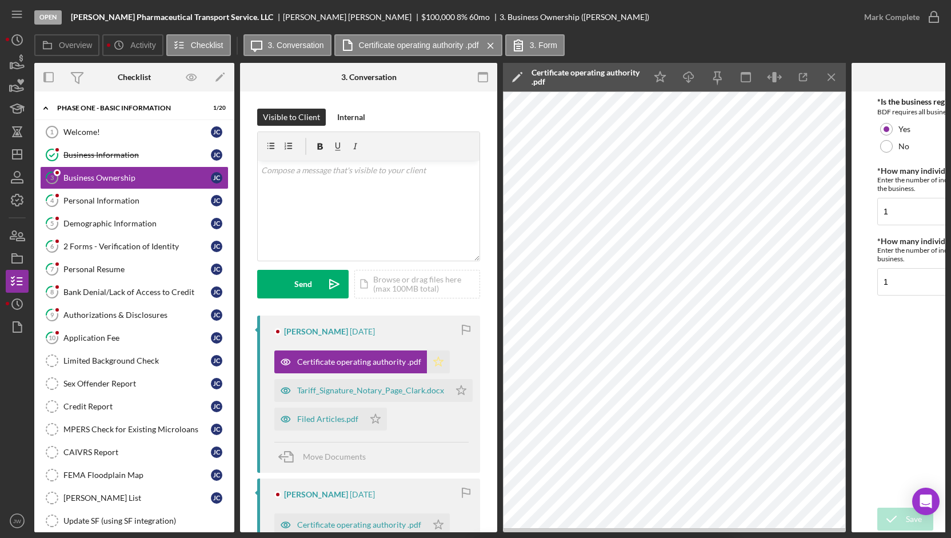
click at [439, 365] on icon "Icon/Star" at bounding box center [438, 361] width 23 height 23
click at [289, 387] on icon "button" at bounding box center [285, 390] width 23 height 23
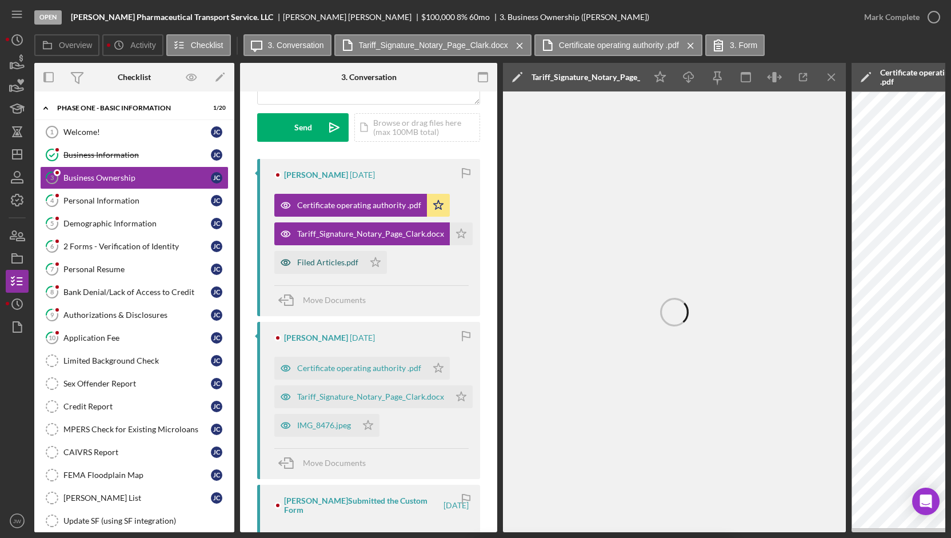
scroll to position [171, 0]
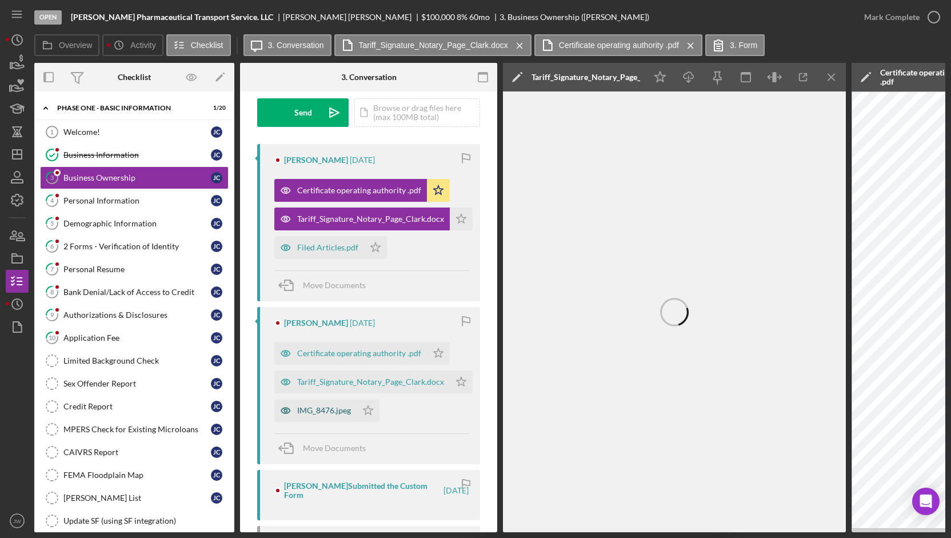
click at [287, 410] on icon "button" at bounding box center [285, 410] width 23 height 23
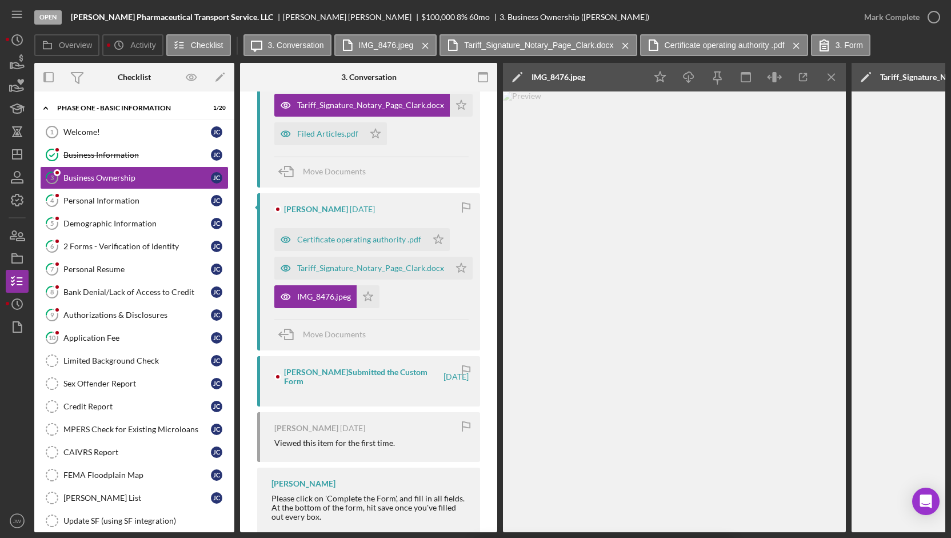
scroll to position [286, 0]
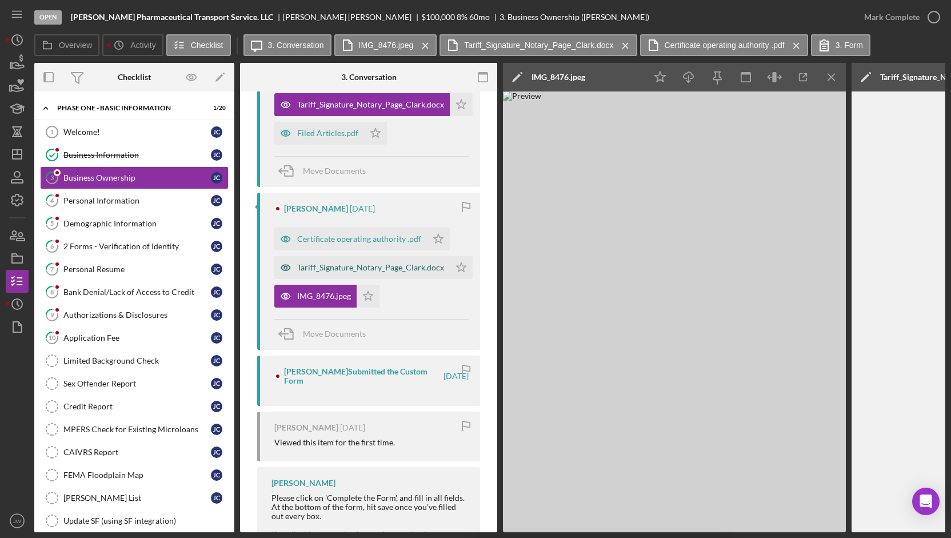
click at [282, 270] on icon "button" at bounding box center [285, 267] width 23 height 23
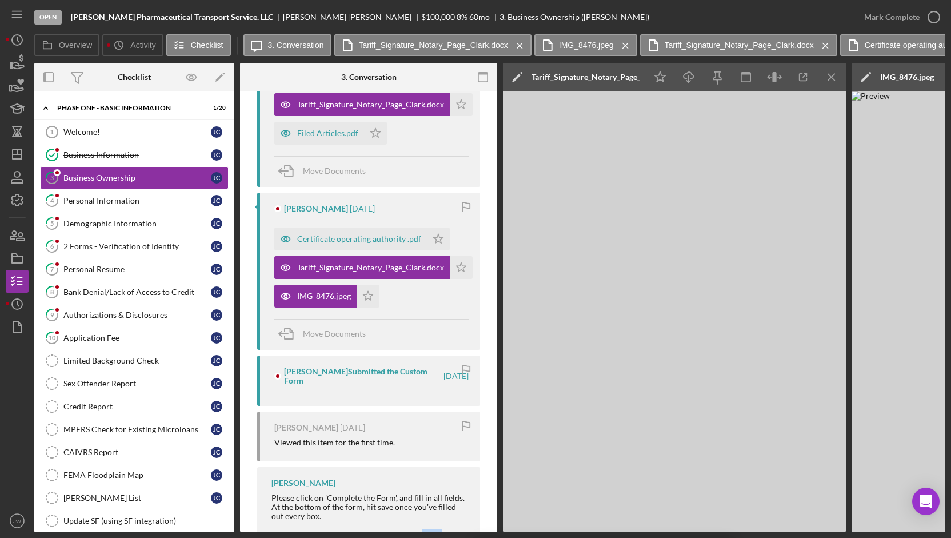
drag, startPoint x: 413, startPoint y: 532, endPoint x: 454, endPoint y: 535, distance: 41.2
click at [454, 535] on div "Open [PERSON_NAME] Pharmaceutical Transport Service. LLC [PERSON_NAME] $100,000…" at bounding box center [475, 269] width 951 height 538
click at [471, 512] on div "[PERSON_NAME] Please click on 'Complete the Form', and fill in all fields. At t…" at bounding box center [368, 528] width 223 height 123
drag, startPoint x: 422, startPoint y: 532, endPoint x: 560, endPoint y: 527, distance: 138.4
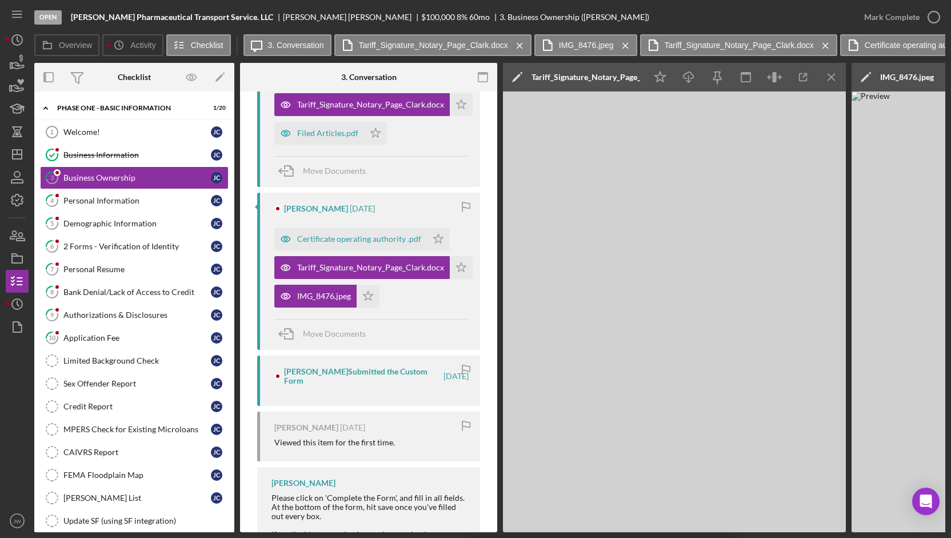
click at [557, 534] on div "Open [PERSON_NAME] Pharmaceutical Transport Service. LLC [PERSON_NAME] $100,000…" at bounding box center [475, 269] width 951 height 538
click at [587, 534] on div "Open [PERSON_NAME] Pharmaceutical Transport Service. LLC [PERSON_NAME] $100,000…" at bounding box center [475, 269] width 951 height 538
click at [834, 75] on icon "Icon/Menu Close" at bounding box center [832, 78] width 26 height 26
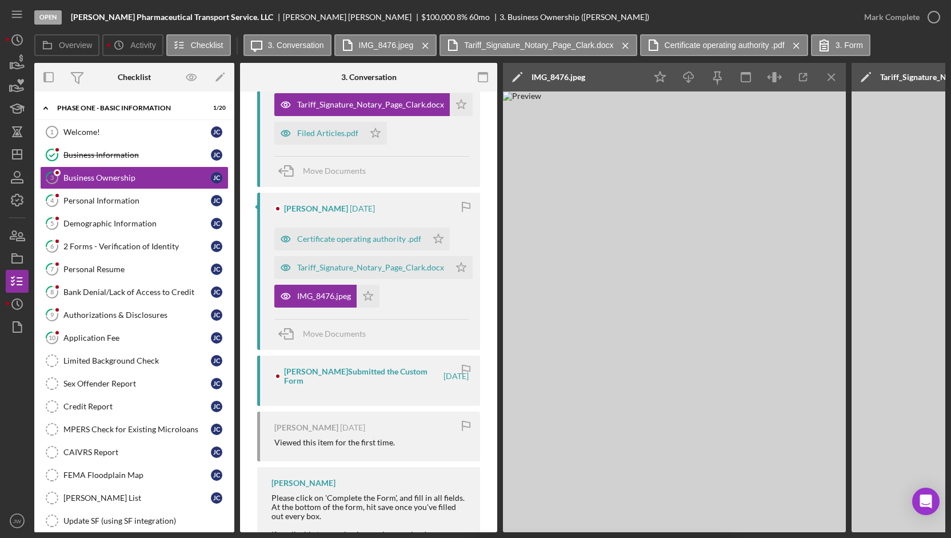
click at [834, 75] on icon "Icon/Menu Close" at bounding box center [832, 78] width 26 height 26
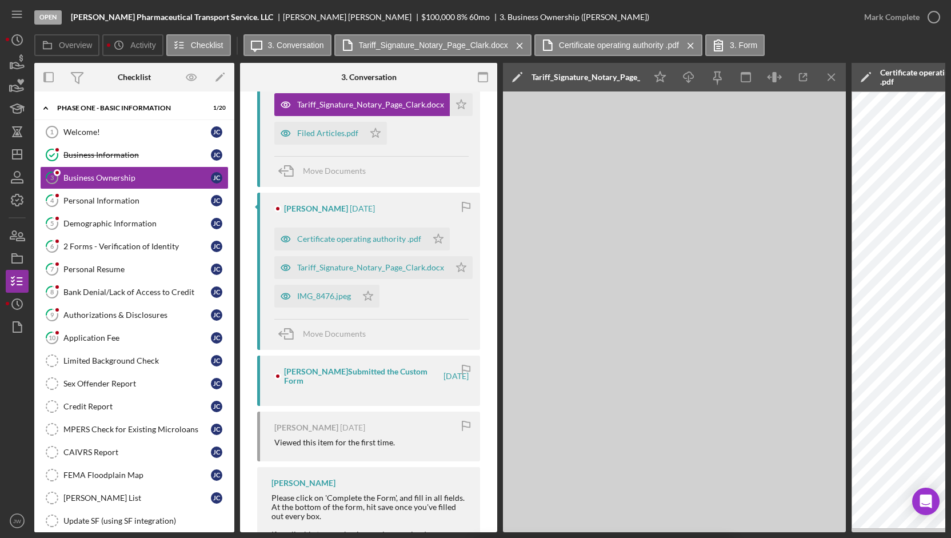
click at [834, 75] on icon "Icon/Menu Close" at bounding box center [832, 78] width 26 height 26
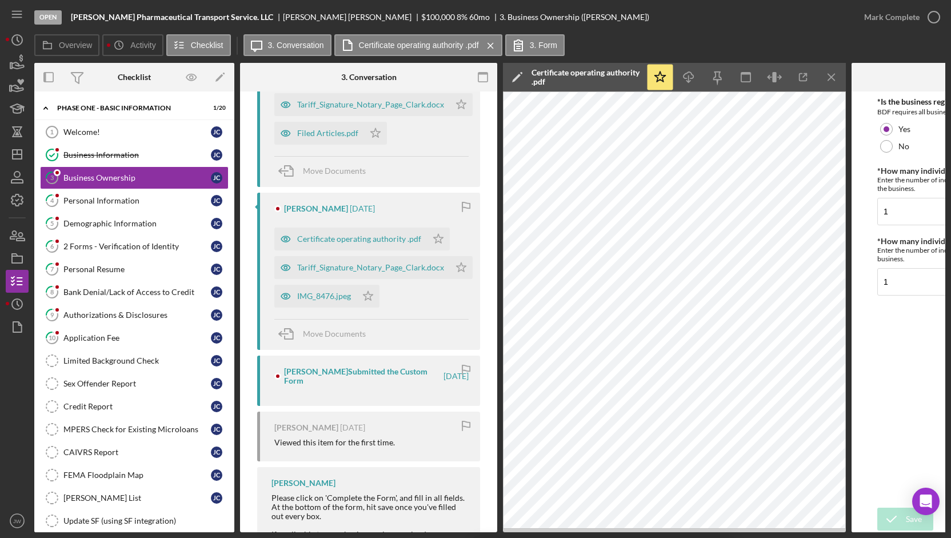
click at [834, 75] on icon "Icon/Menu Close" at bounding box center [832, 78] width 26 height 26
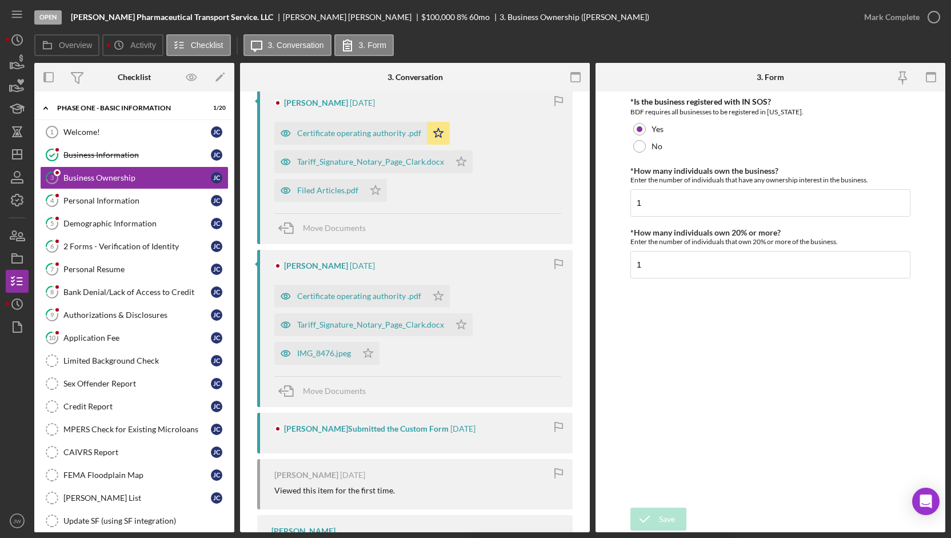
scroll to position [57, 0]
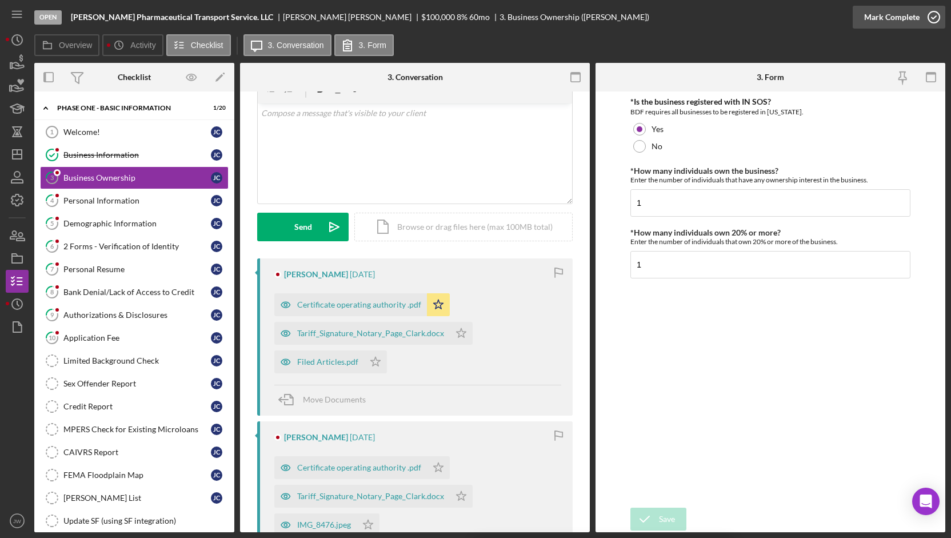
click at [895, 15] on div "Mark Complete" at bounding box center [891, 17] width 55 height 23
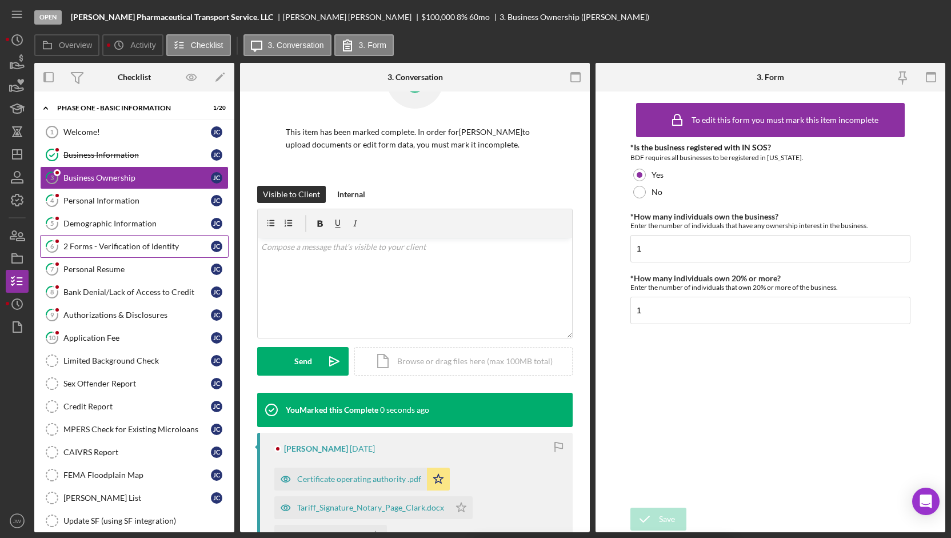
scroll to position [214, 0]
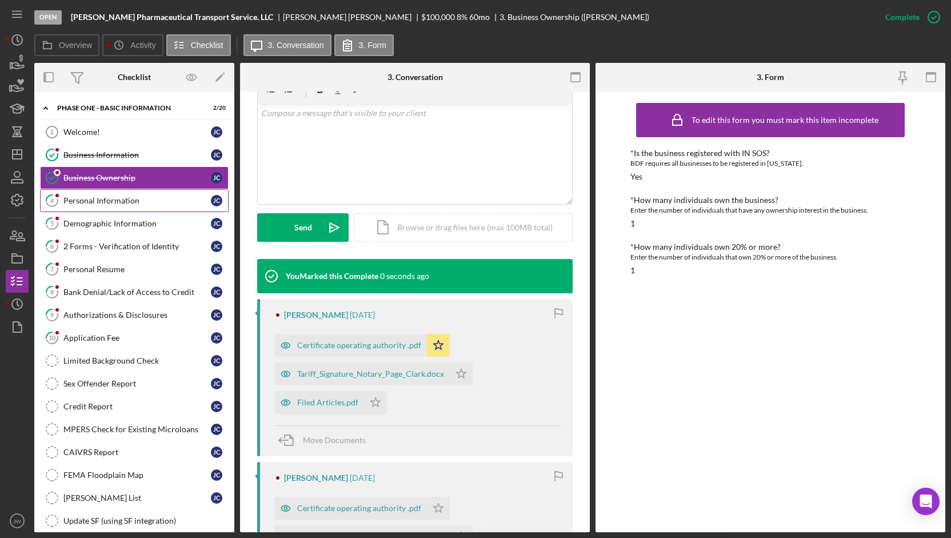
click at [103, 203] on div "Personal Information" at bounding box center [136, 200] width 147 height 9
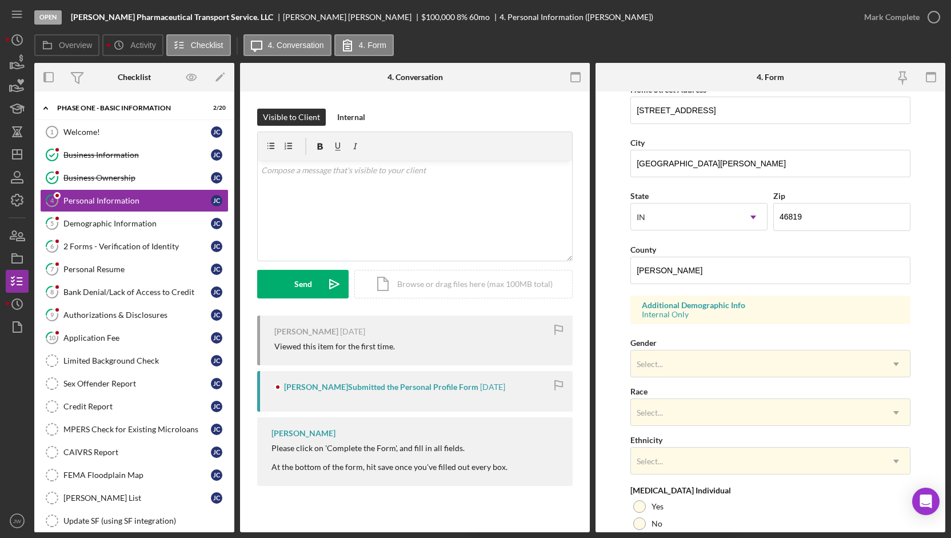
scroll to position [229, 0]
click at [101, 225] on div "Demographic Information" at bounding box center [136, 223] width 147 height 9
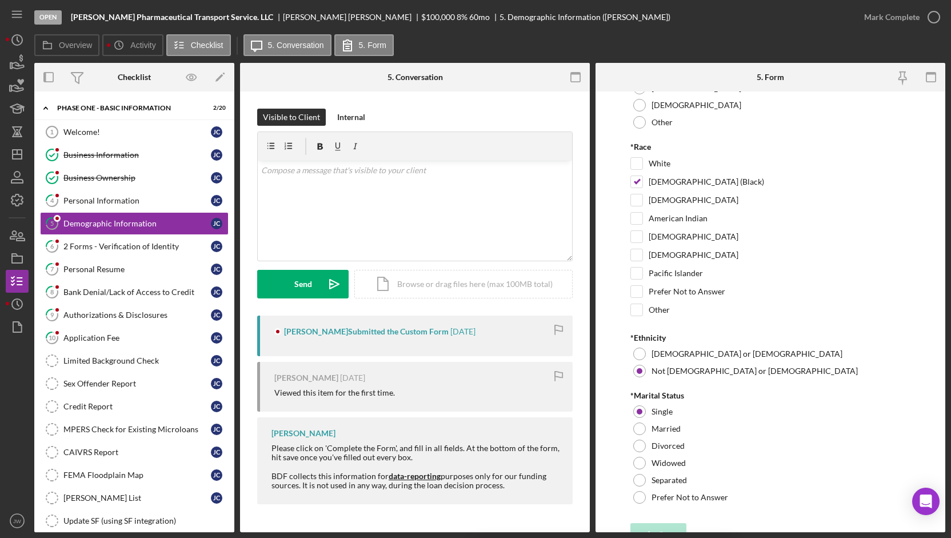
scroll to position [41, 0]
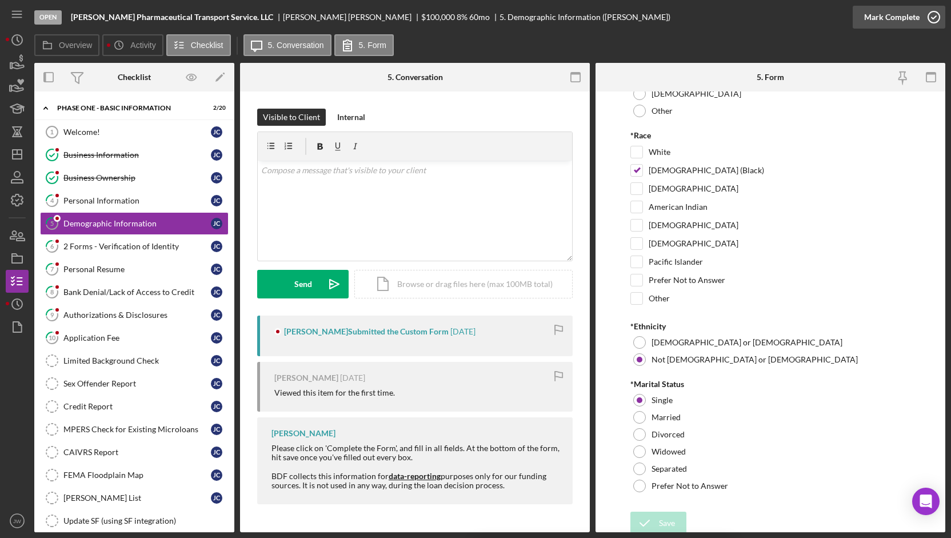
click at [888, 18] on div "Mark Complete" at bounding box center [891, 17] width 55 height 23
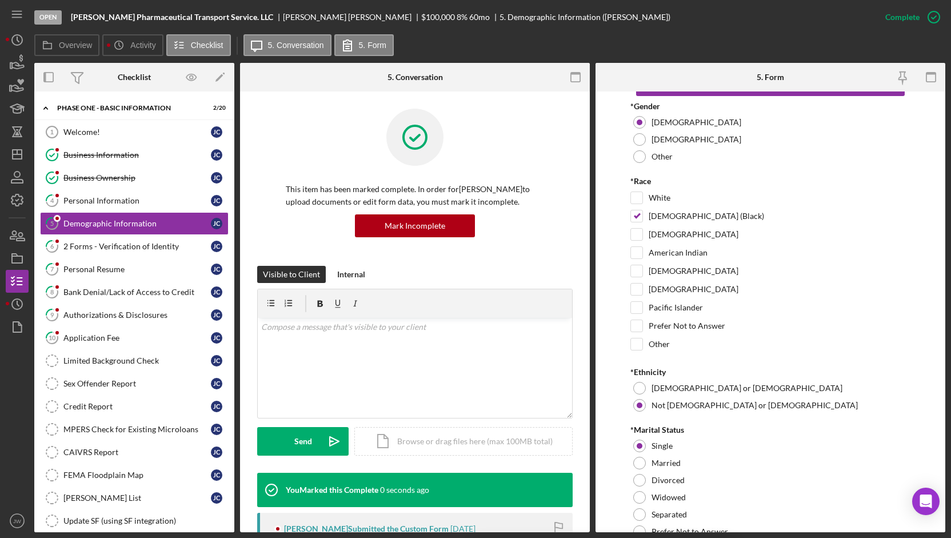
scroll to position [87, 0]
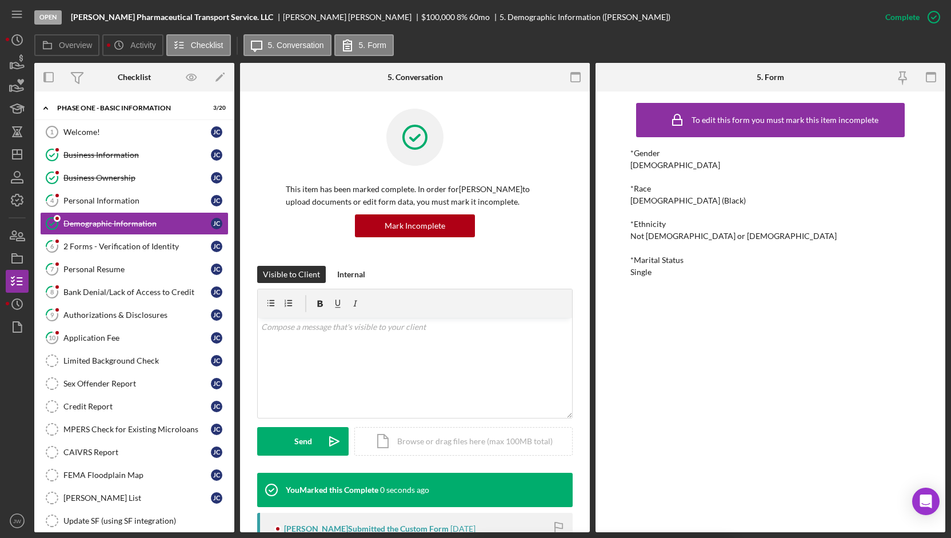
drag, startPoint x: 79, startPoint y: 194, endPoint x: 367, endPoint y: 246, distance: 293.1
click at [79, 196] on div "Personal Information" at bounding box center [136, 200] width 147 height 9
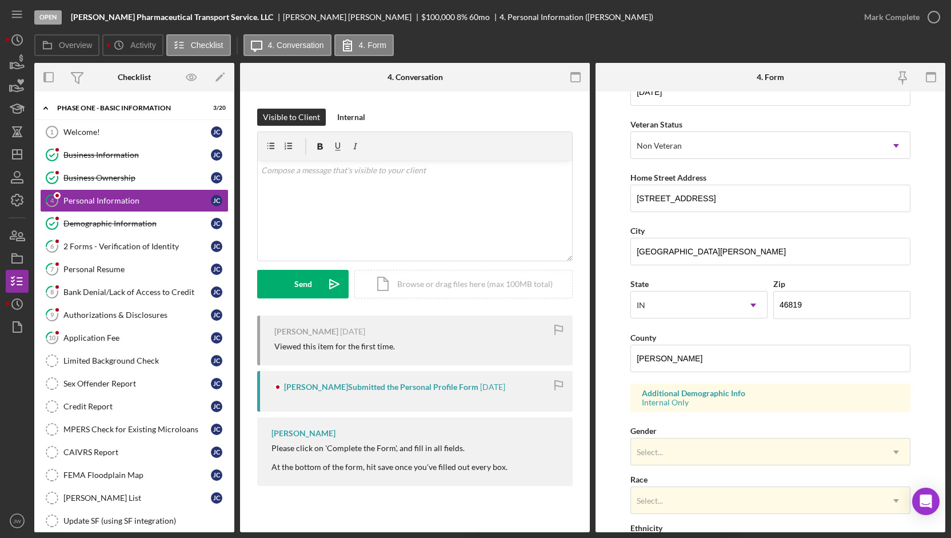
scroll to position [286, 0]
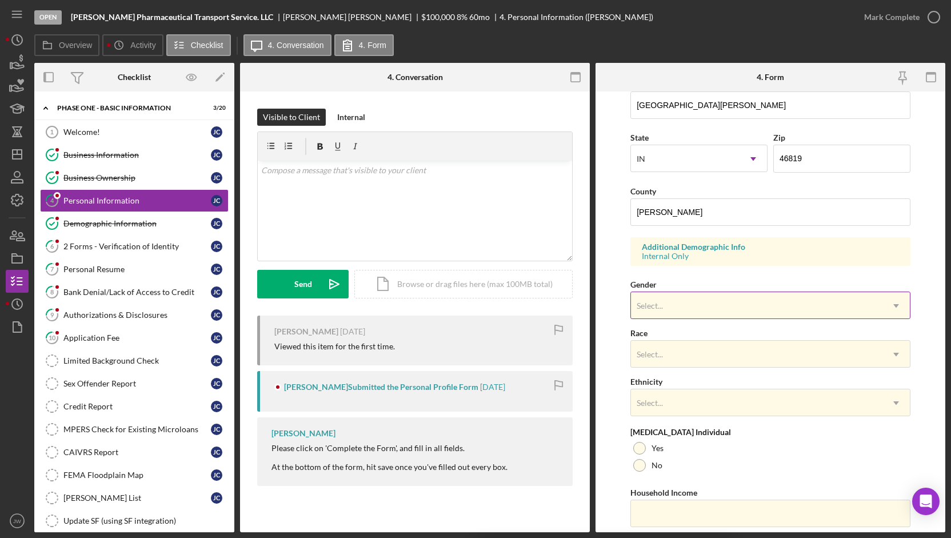
click at [687, 312] on div "Select..." at bounding box center [756, 306] width 251 height 26
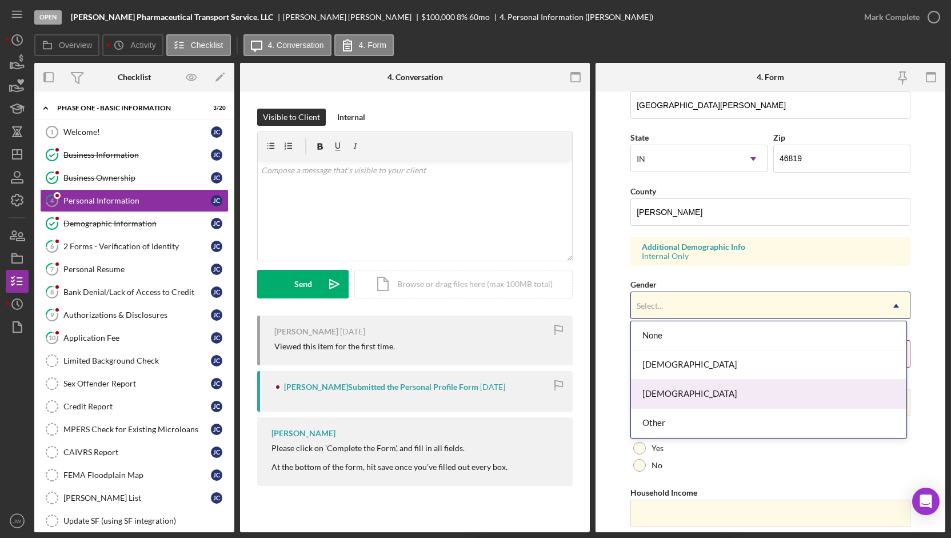
drag, startPoint x: 678, startPoint y: 394, endPoint x: 672, endPoint y: 357, distance: 37.6
click at [678, 394] on div "[DEMOGRAPHIC_DATA]" at bounding box center [769, 393] width 276 height 29
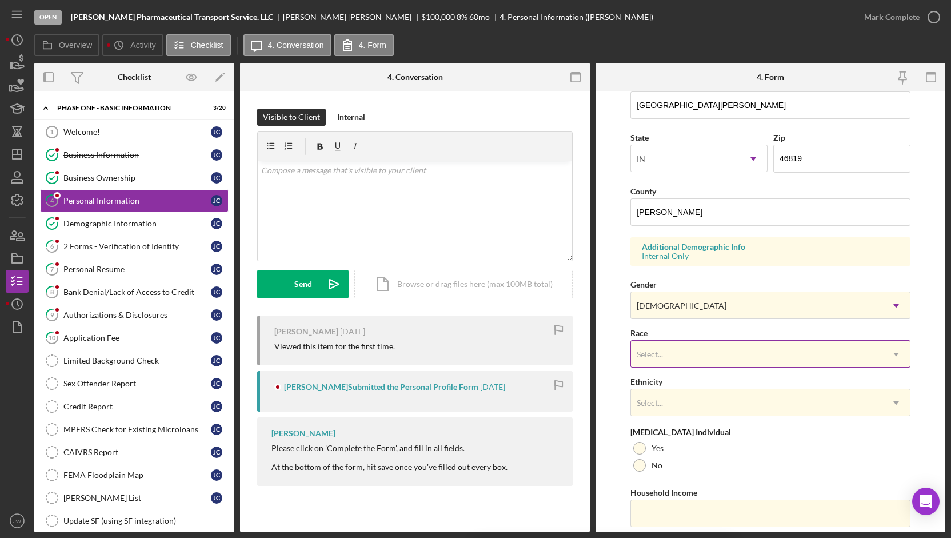
click at [670, 353] on div "Select..." at bounding box center [756, 354] width 251 height 26
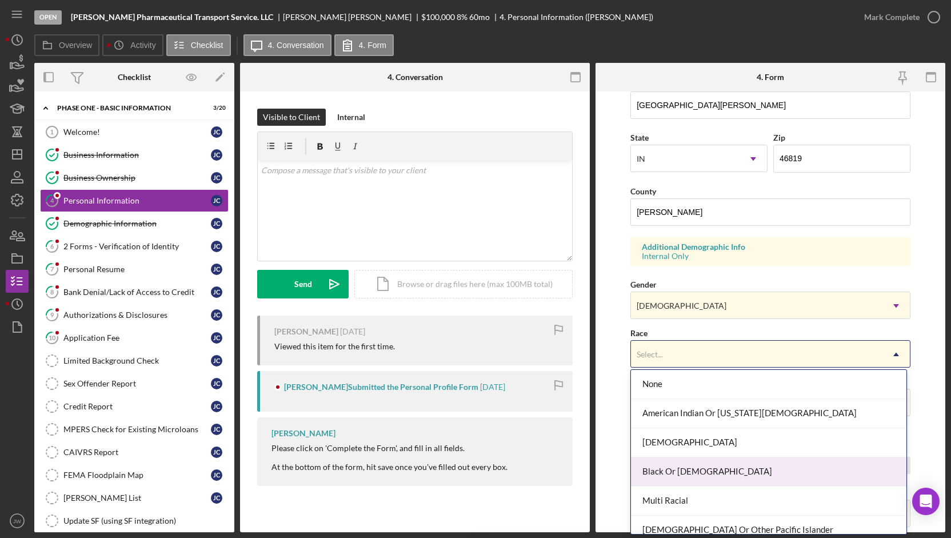
click at [673, 470] on div "Black Or [DEMOGRAPHIC_DATA]" at bounding box center [769, 471] width 276 height 29
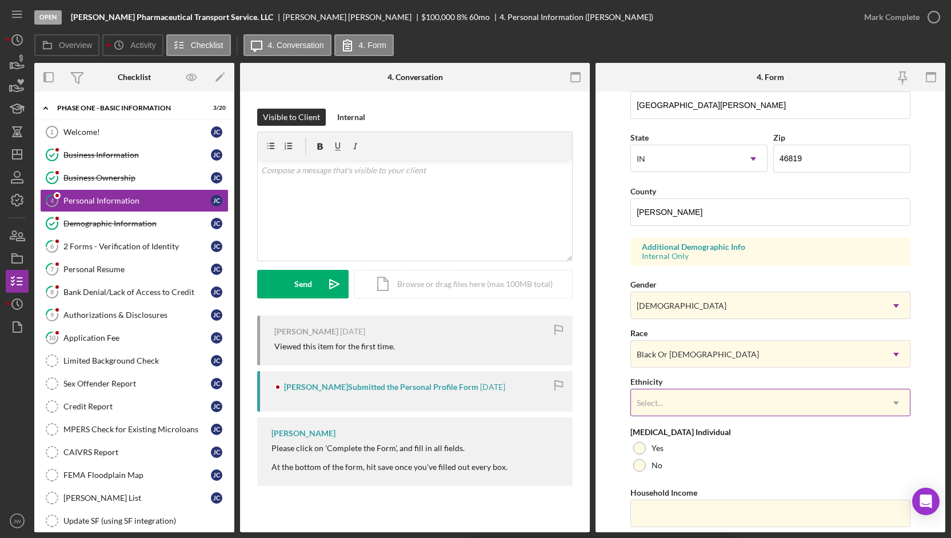
click at [657, 402] on div "Select..." at bounding box center [650, 402] width 26 height 9
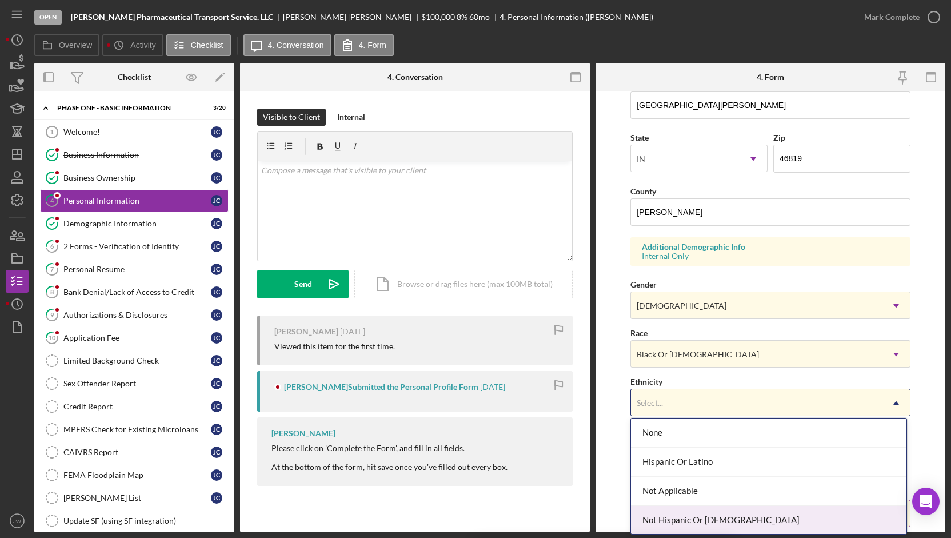
click at [673, 515] on div "Not Hispanic Or [DEMOGRAPHIC_DATA]" at bounding box center [769, 520] width 276 height 29
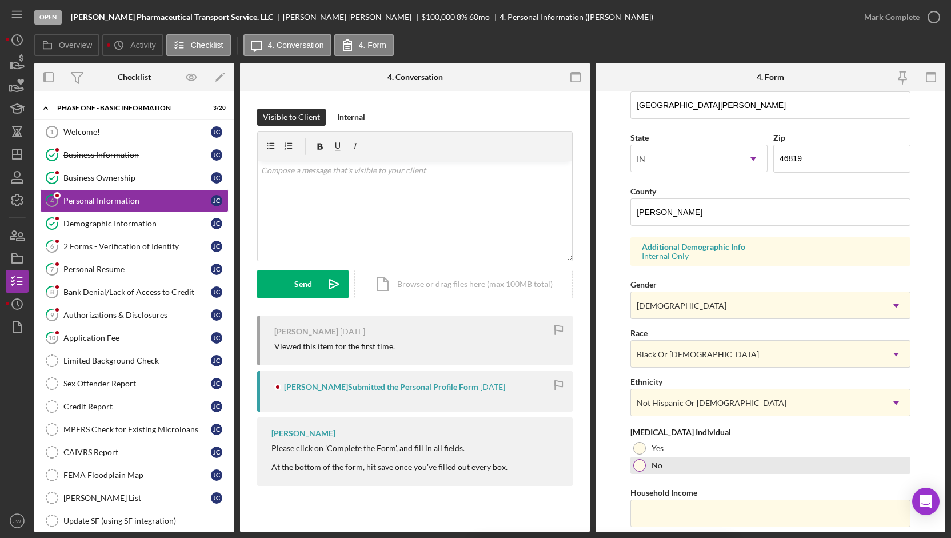
click at [637, 466] on div at bounding box center [639, 465] width 13 height 13
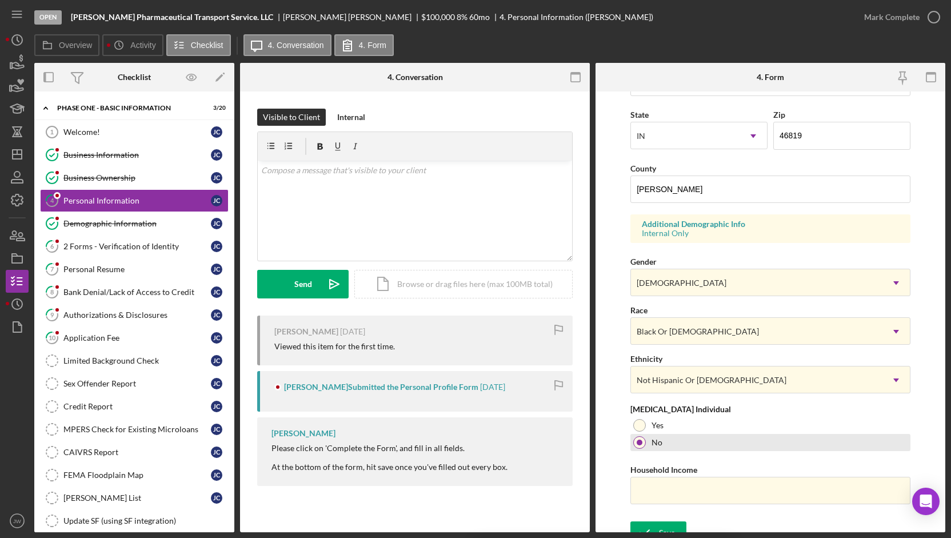
scroll to position [319, 0]
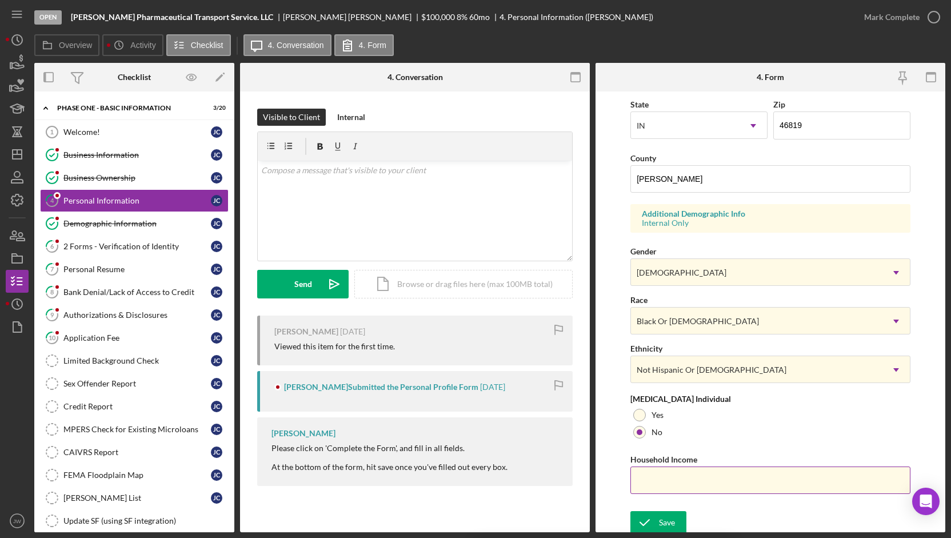
click at [646, 474] on input "Household Income" at bounding box center [770, 479] width 280 height 27
type input "$100,000"
click at [663, 513] on div "Save" at bounding box center [667, 522] width 16 height 23
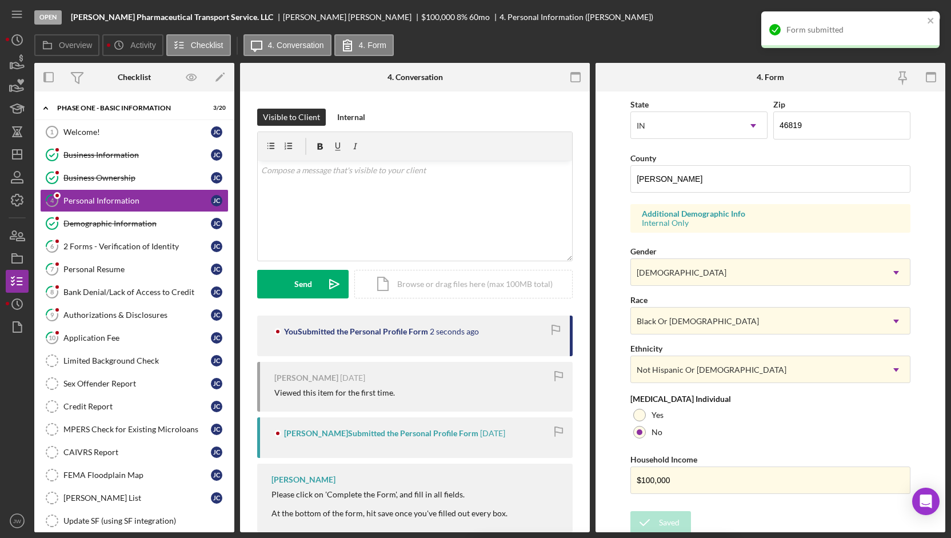
click at [935, 129] on form "First Name [PERSON_NAME] Middle Name [PERSON_NAME] Last Name [PERSON_NAME] Job …" at bounding box center [770, 311] width 350 height 441
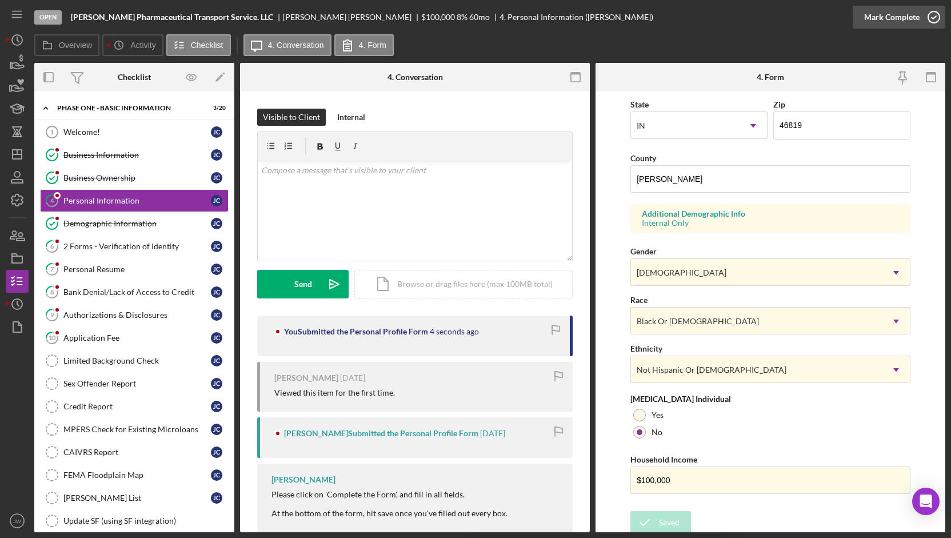
click at [874, 24] on div "Mark Complete" at bounding box center [891, 17] width 55 height 23
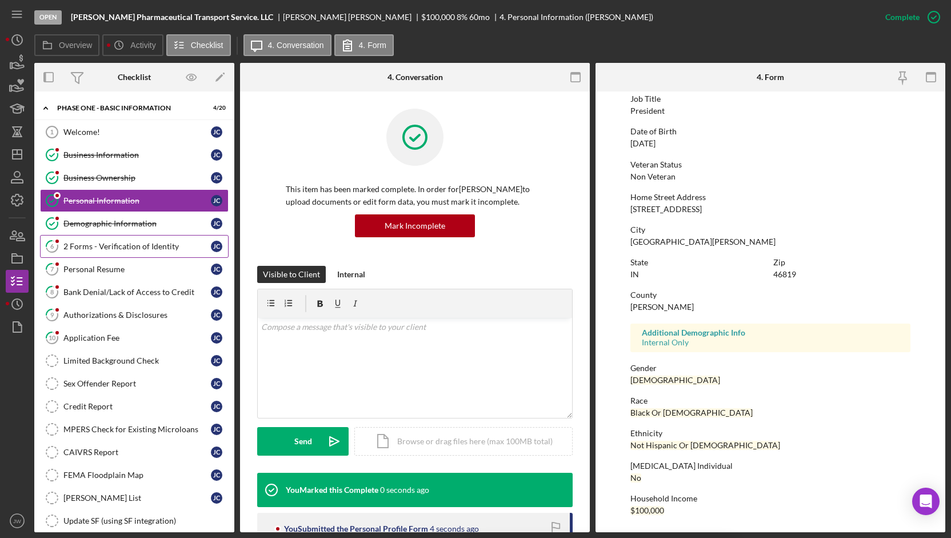
scroll to position [93, 0]
click at [119, 238] on link "6 2 Forms - Verification of Identity [PERSON_NAME]" at bounding box center [134, 246] width 189 height 23
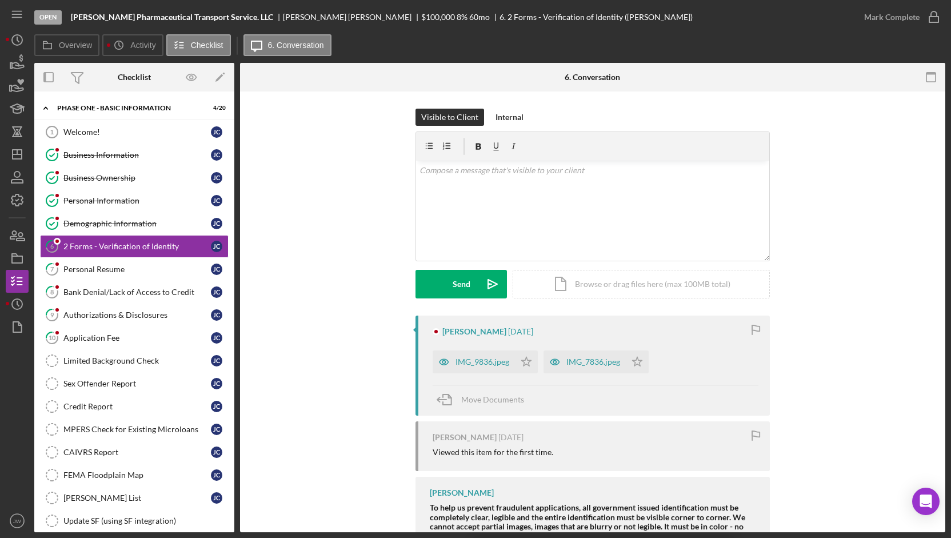
scroll to position [57, 0]
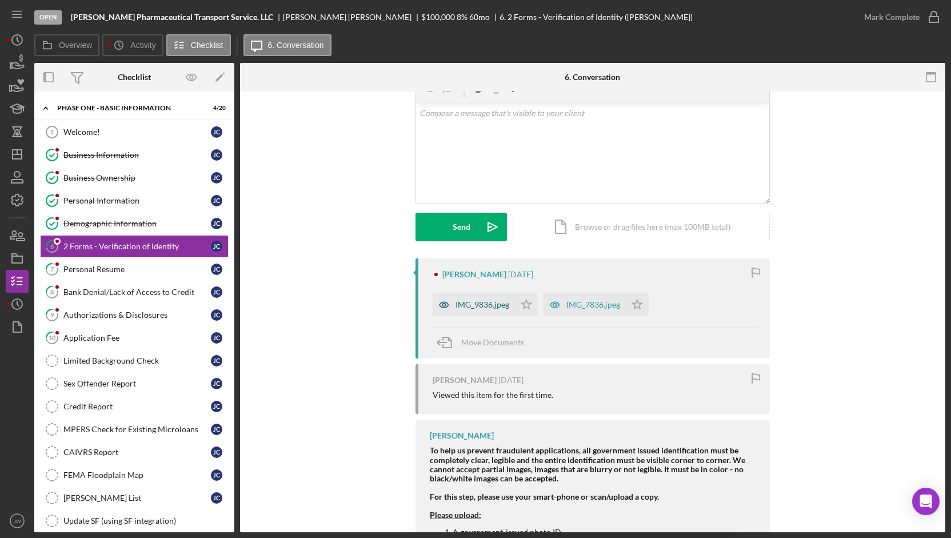
click at [435, 303] on icon "button" at bounding box center [444, 304] width 23 height 23
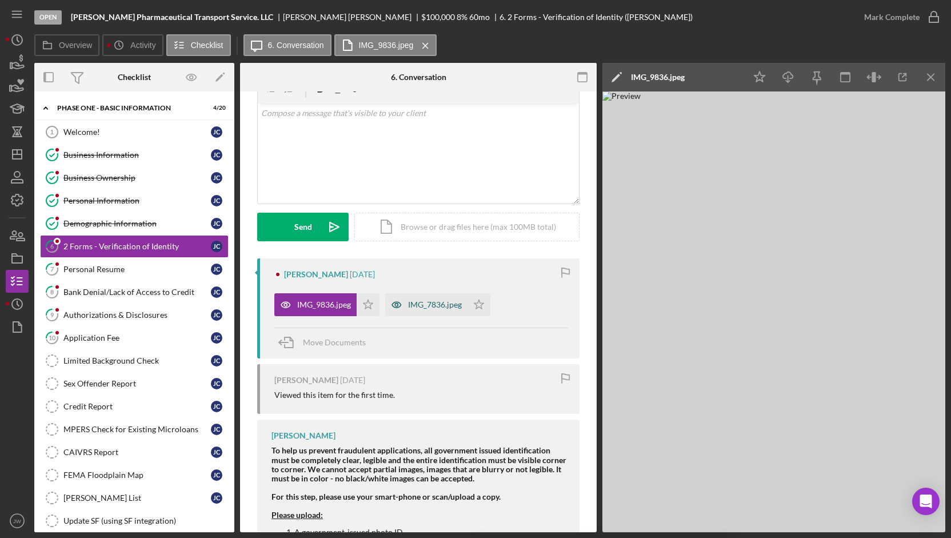
click at [399, 306] on icon "button" at bounding box center [396, 304] width 23 height 23
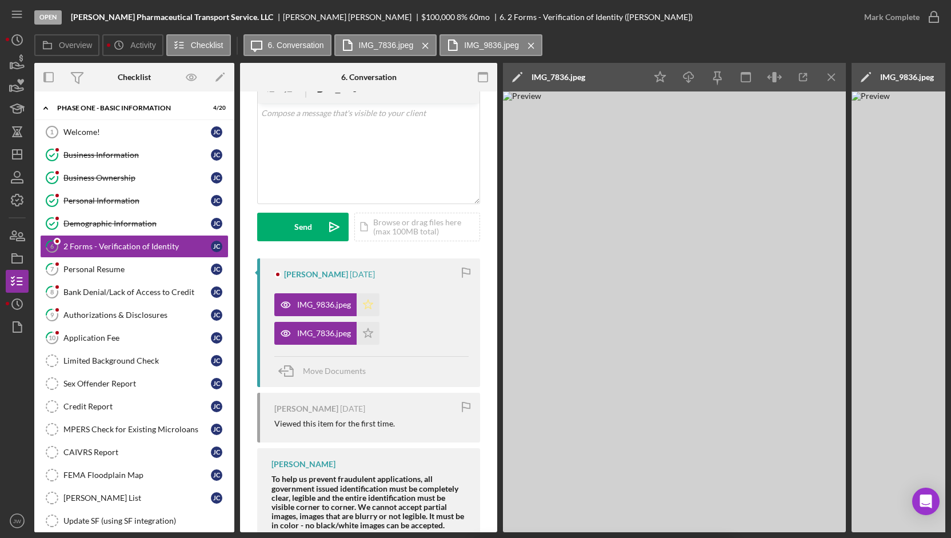
click at [367, 307] on polygon "button" at bounding box center [368, 303] width 10 height 9
click at [368, 335] on icon "Icon/Star" at bounding box center [368, 333] width 23 height 23
click at [883, 13] on div "Mark Complete" at bounding box center [891, 17] width 55 height 23
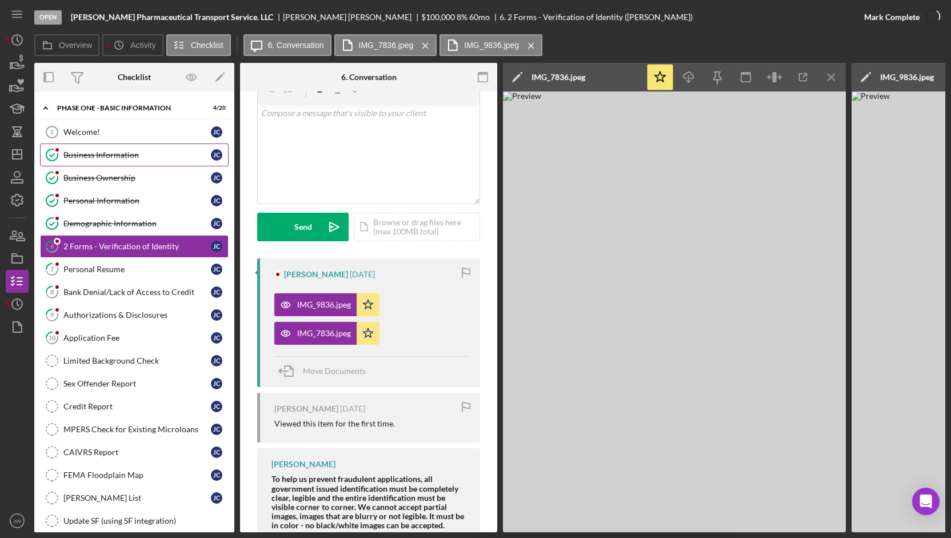
scroll to position [227, 0]
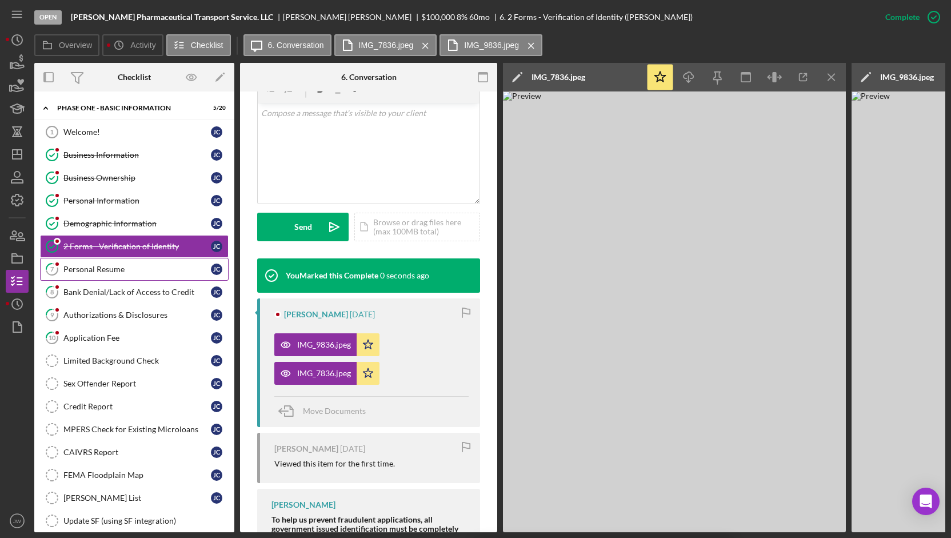
click at [127, 265] on div "Personal Resume" at bounding box center [136, 269] width 147 height 9
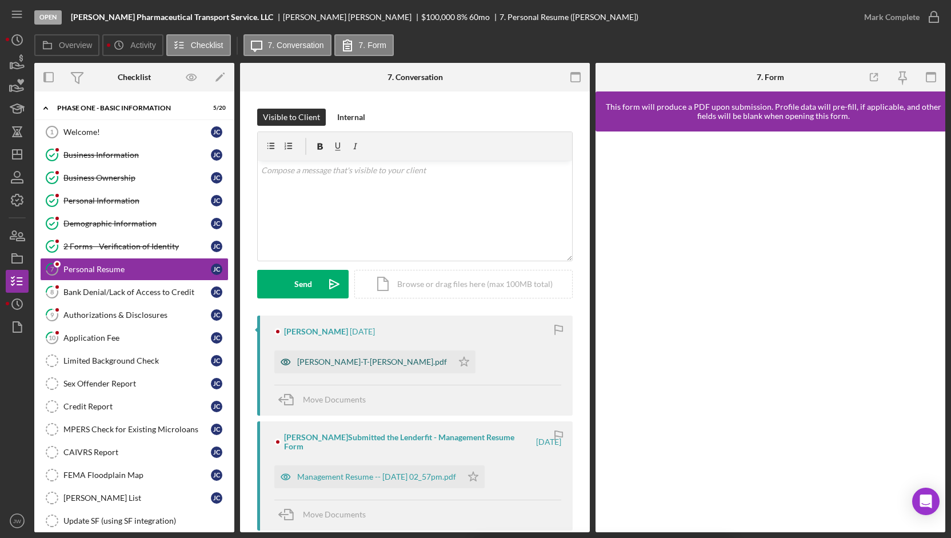
click at [287, 361] on icon "button" at bounding box center [285, 362] width 3 height 3
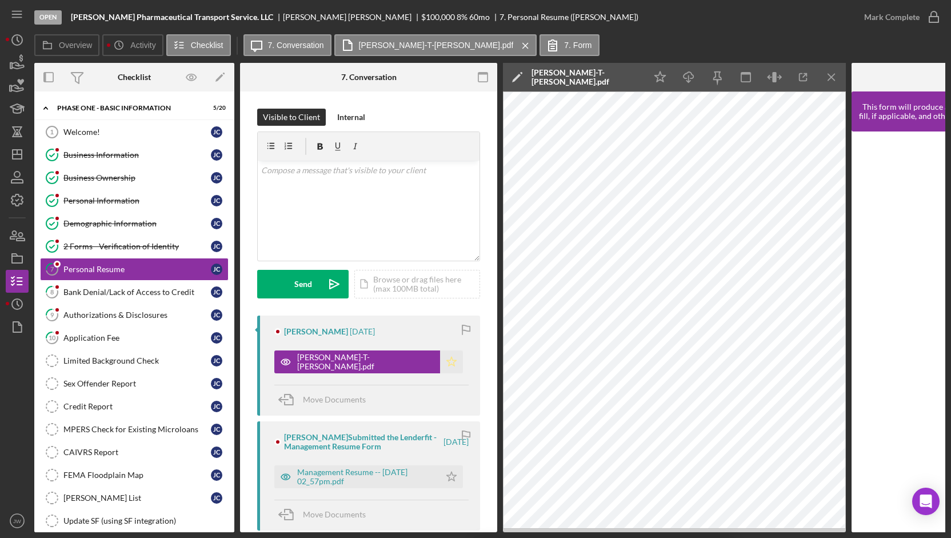
click at [440, 363] on icon "Icon/Star" at bounding box center [451, 361] width 23 height 23
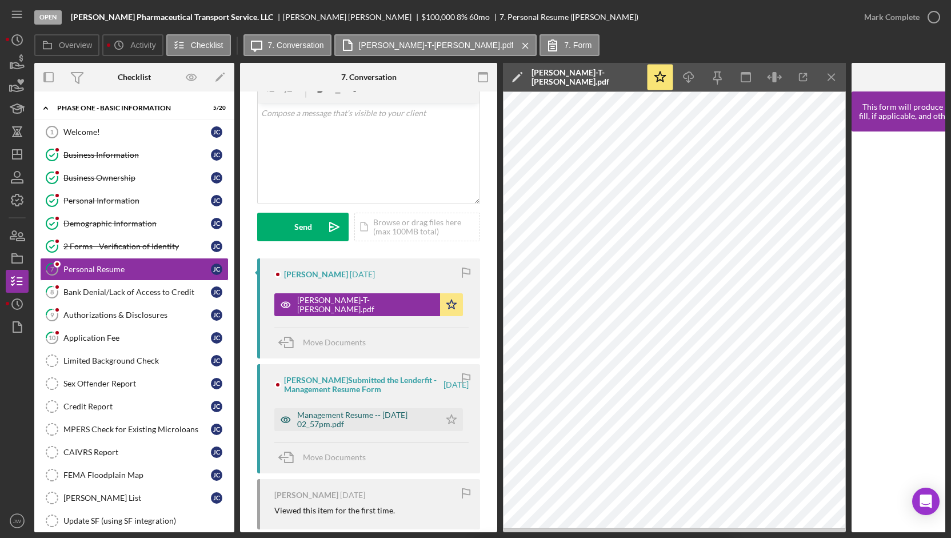
click at [288, 422] on icon "button" at bounding box center [285, 419] width 23 height 23
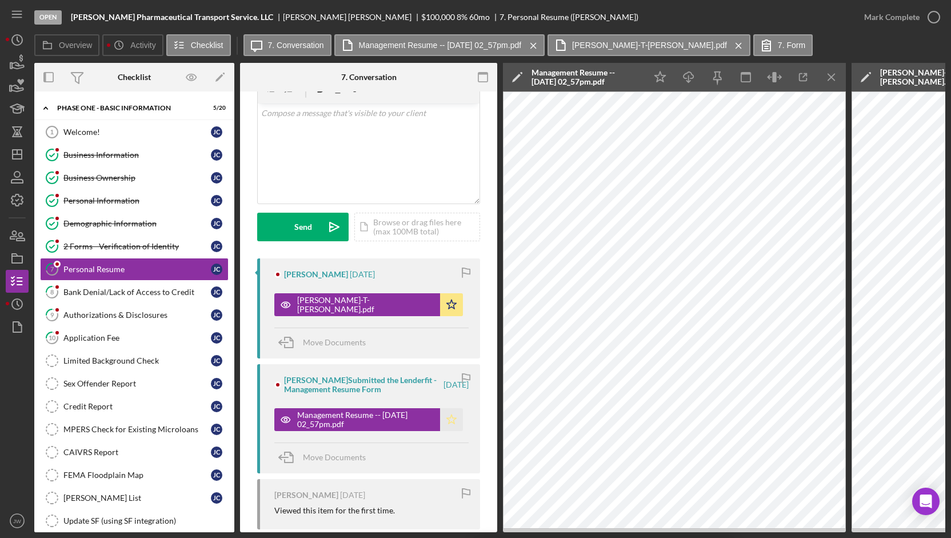
click at [450, 417] on icon "Icon/Star" at bounding box center [451, 419] width 23 height 23
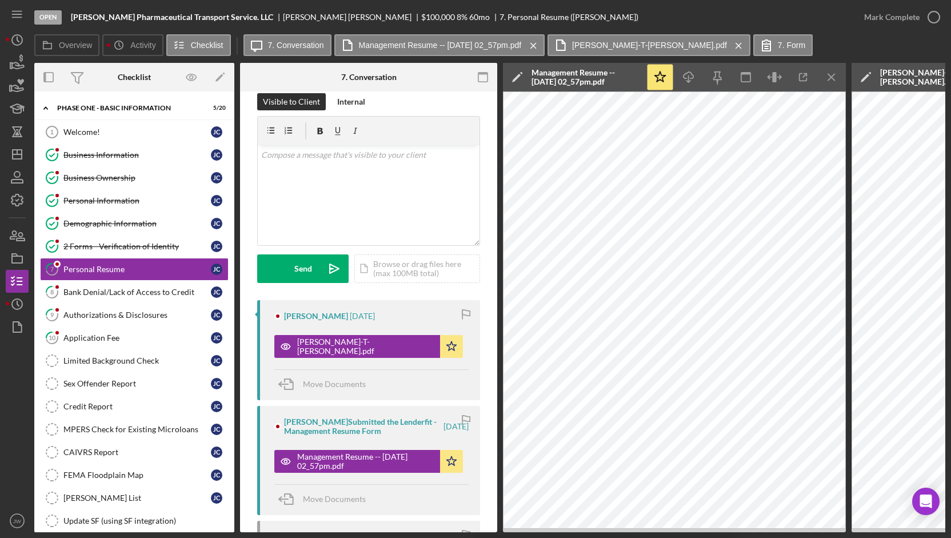
scroll to position [0, 0]
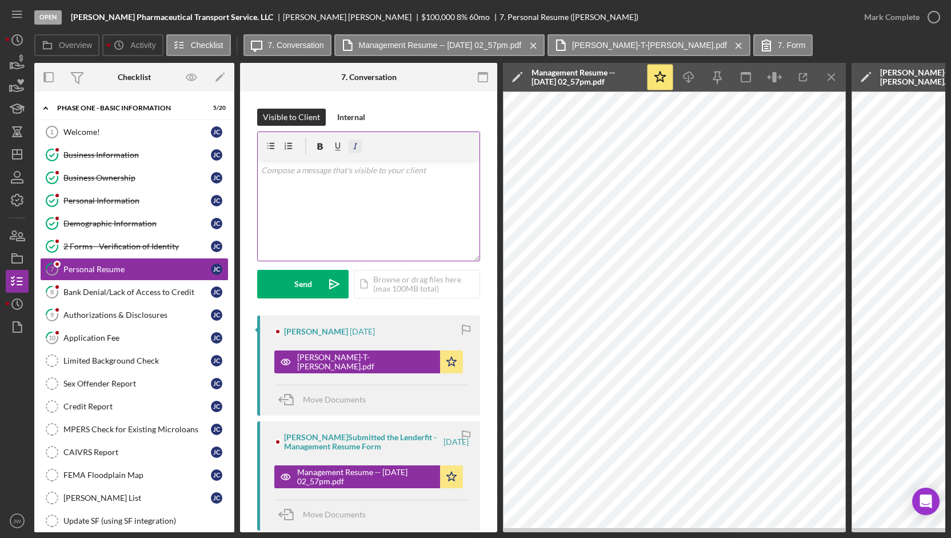
drag, startPoint x: 352, startPoint y: 118, endPoint x: 359, endPoint y: 146, distance: 28.8
click at [352, 117] on div "Internal" at bounding box center [351, 117] width 28 height 17
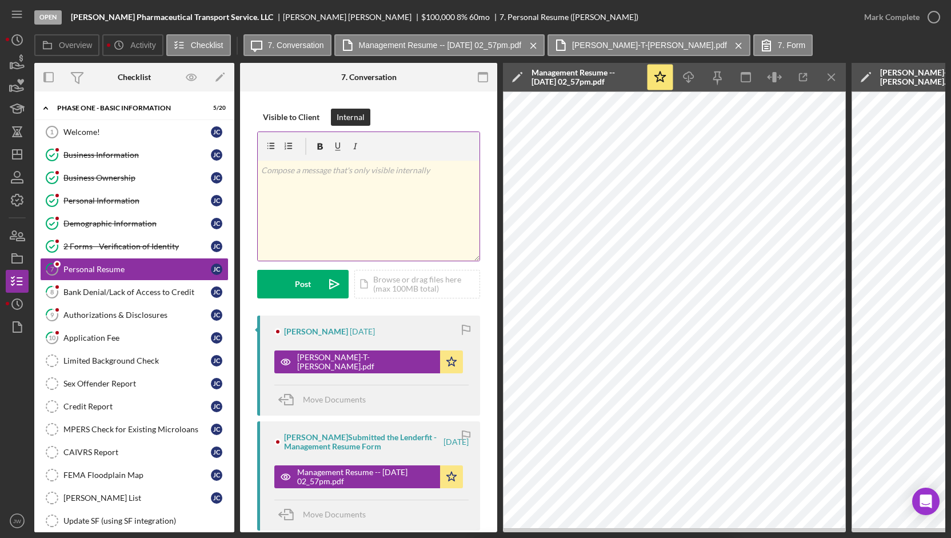
click at [369, 209] on div "v Color teal Color pink Remove color Add row above Add row below Add column bef…" at bounding box center [369, 211] width 222 height 100
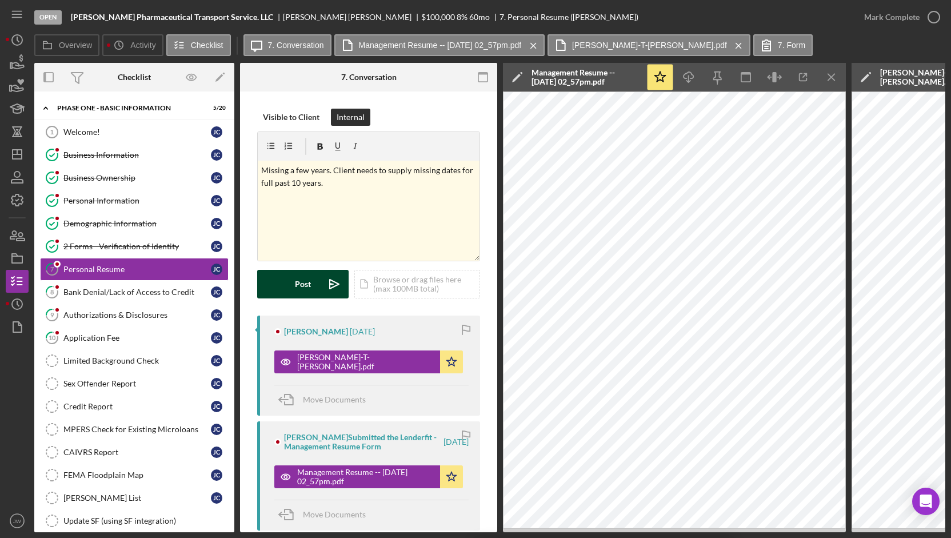
click at [318, 290] on button "Post Icon/icon-invite-send" at bounding box center [302, 284] width 91 height 29
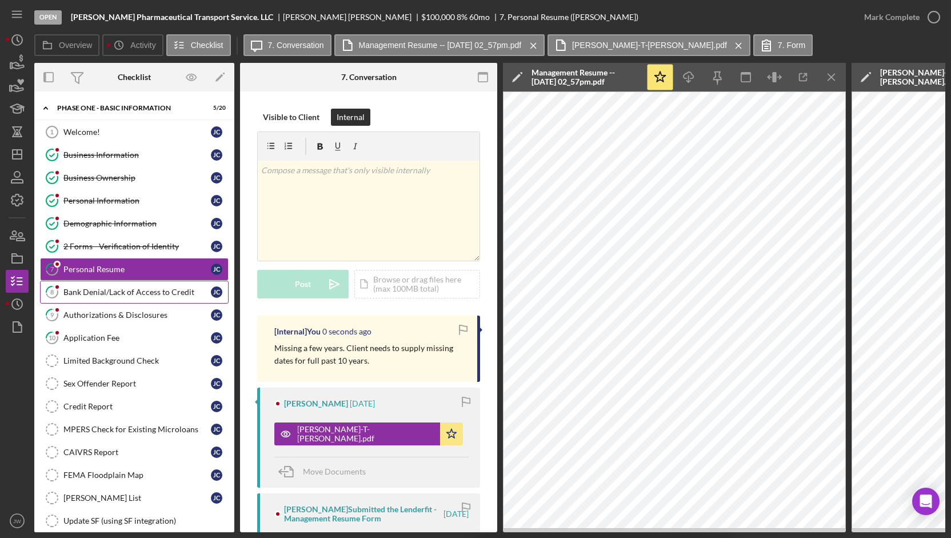
click at [173, 290] on div "Bank Denial/Lack of Access to Credit" at bounding box center [136, 291] width 147 height 9
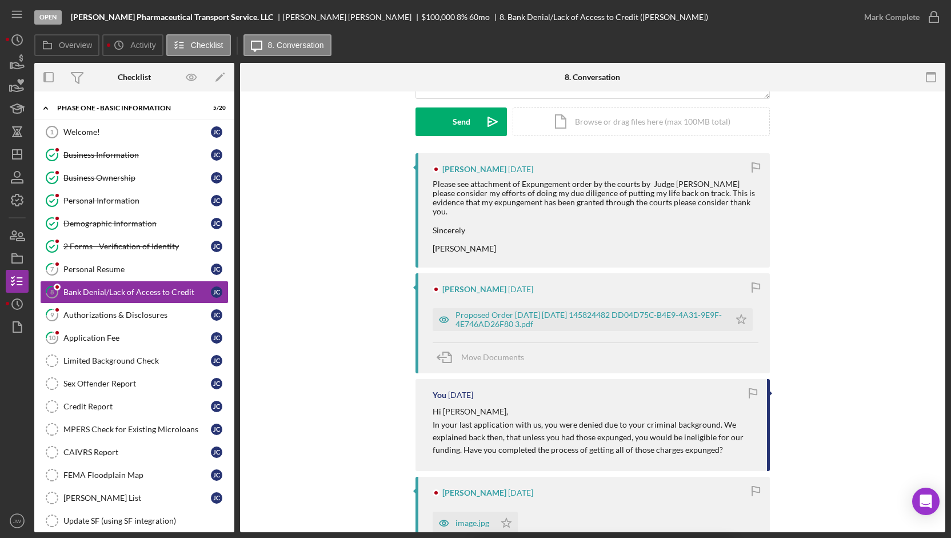
scroll to position [171, 0]
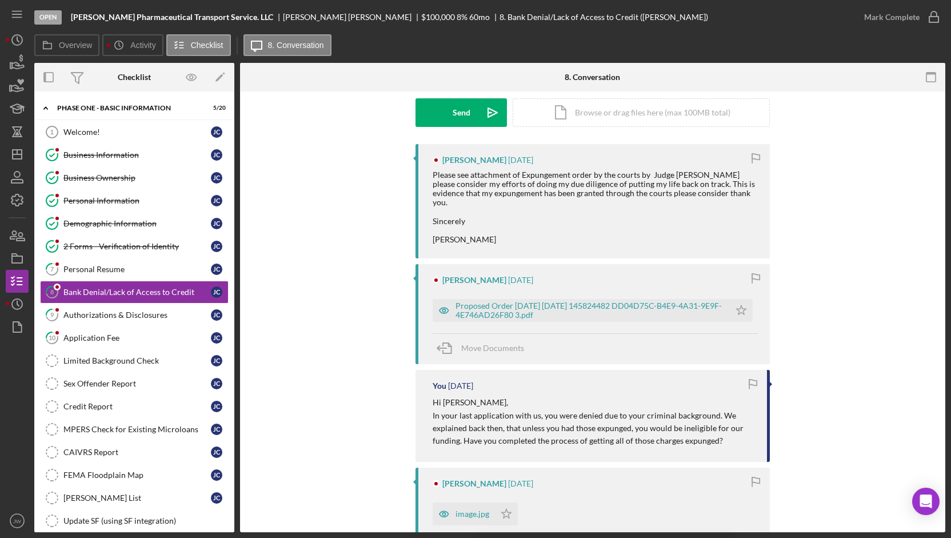
drag, startPoint x: 509, startPoint y: 510, endPoint x: 502, endPoint y: 489, distance: 22.9
click at [509, 509] on icon "Icon/Star" at bounding box center [506, 513] width 23 height 23
click at [442, 308] on icon "button" at bounding box center [444, 310] width 23 height 23
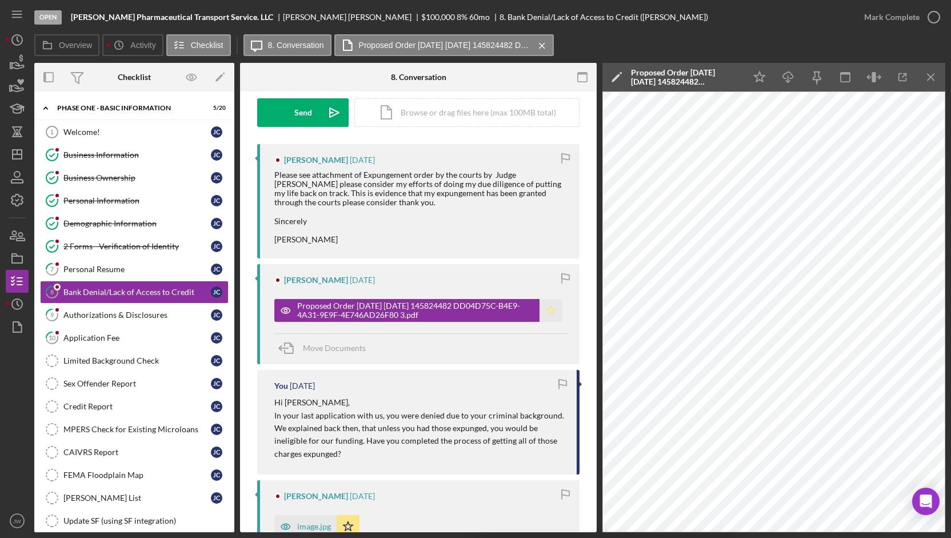
click at [550, 314] on polygon "button" at bounding box center [551, 309] width 10 height 9
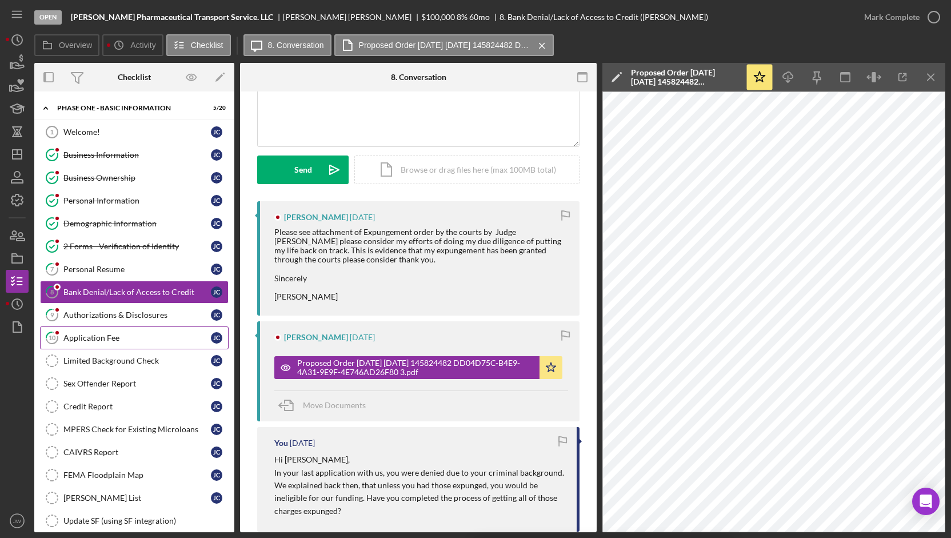
drag, startPoint x: 110, startPoint y: 310, endPoint x: 114, endPoint y: 327, distance: 17.7
click at [110, 311] on div "Authorizations & Disclosures" at bounding box center [136, 314] width 147 height 9
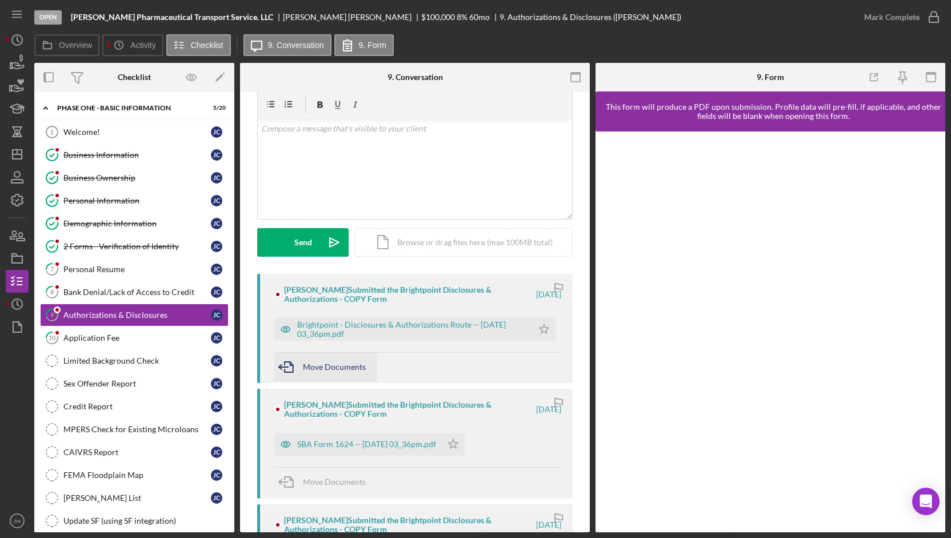
scroll to position [57, 0]
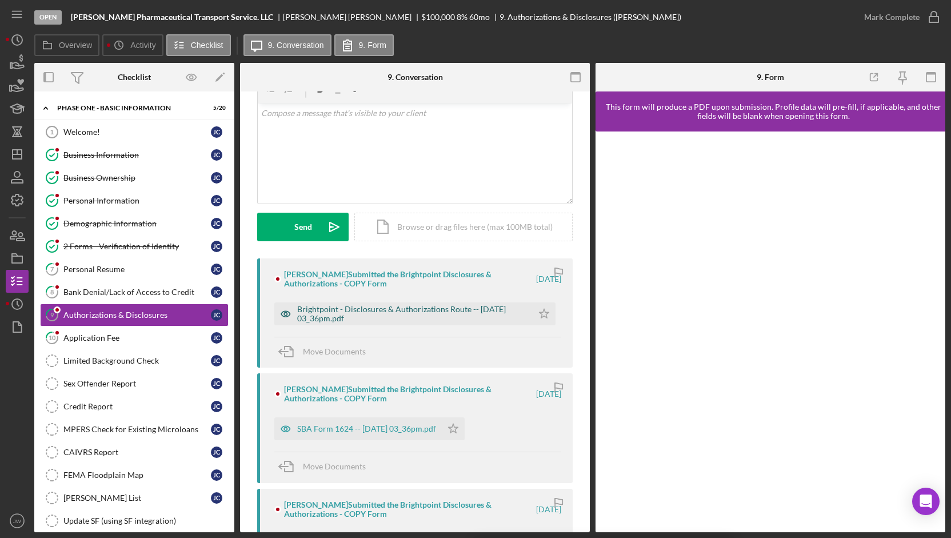
click at [279, 316] on icon "button" at bounding box center [285, 313] width 23 height 23
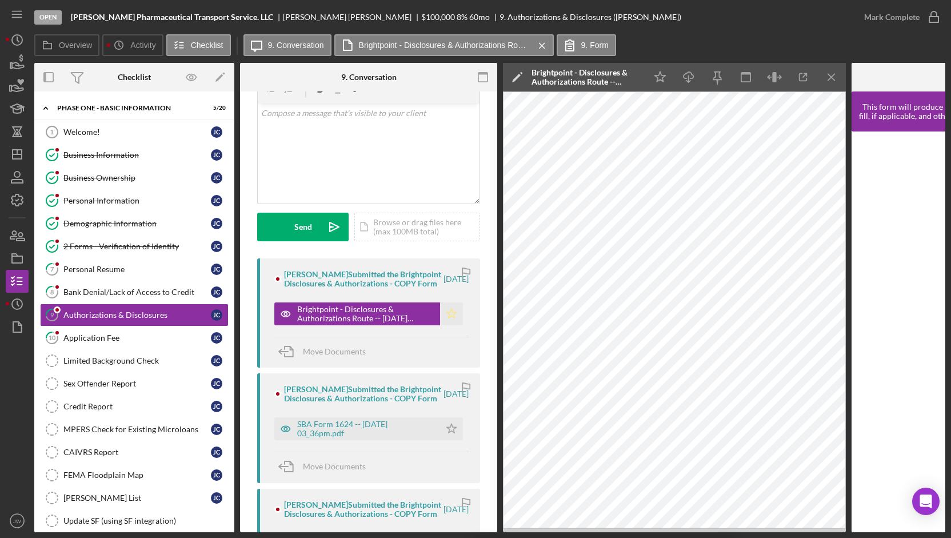
click at [445, 322] on icon "Icon/Star" at bounding box center [451, 313] width 23 height 23
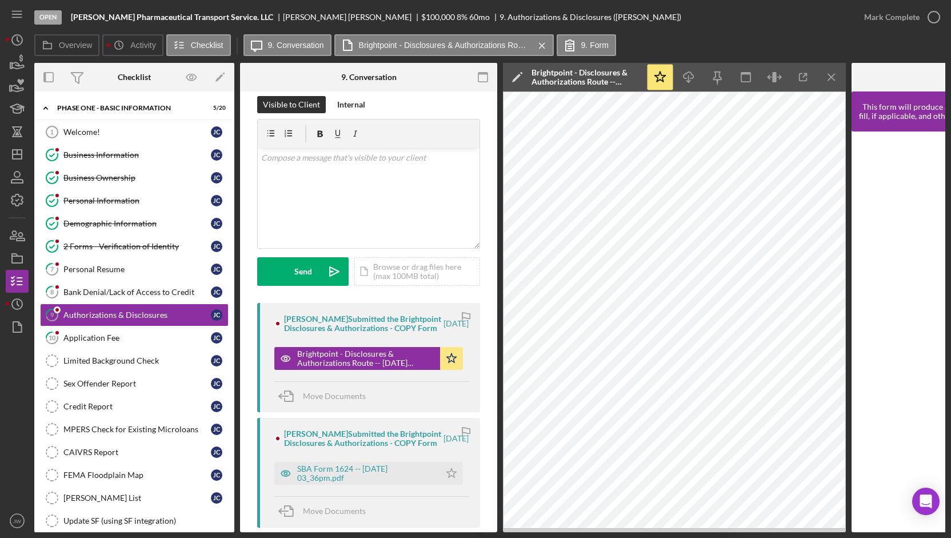
scroll to position [0, 0]
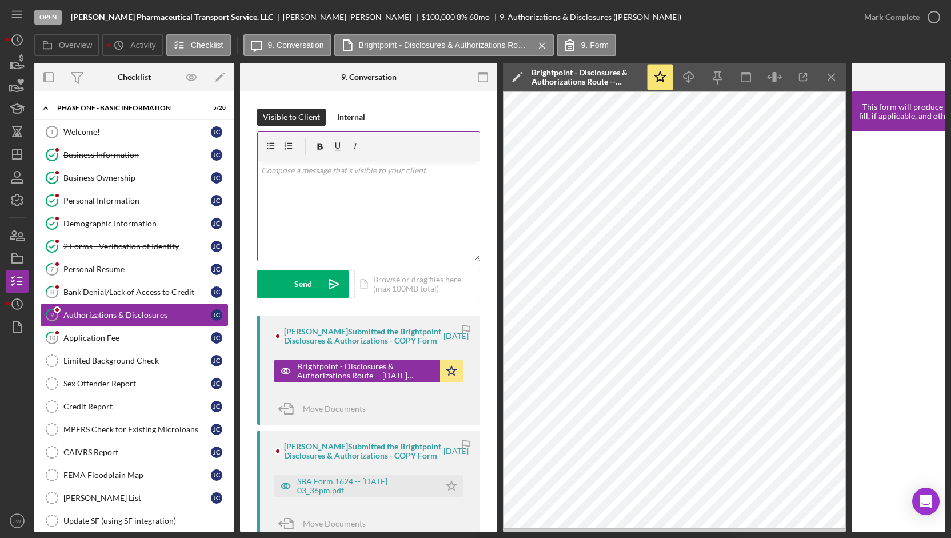
click at [374, 199] on div "v Color teal Color pink Remove color Add row above Add row below Add column bef…" at bounding box center [369, 211] width 222 height 100
drag, startPoint x: 353, startPoint y: 110, endPoint x: 354, endPoint y: 118, distance: 8.2
click at [352, 110] on div "Internal" at bounding box center [351, 117] width 28 height 17
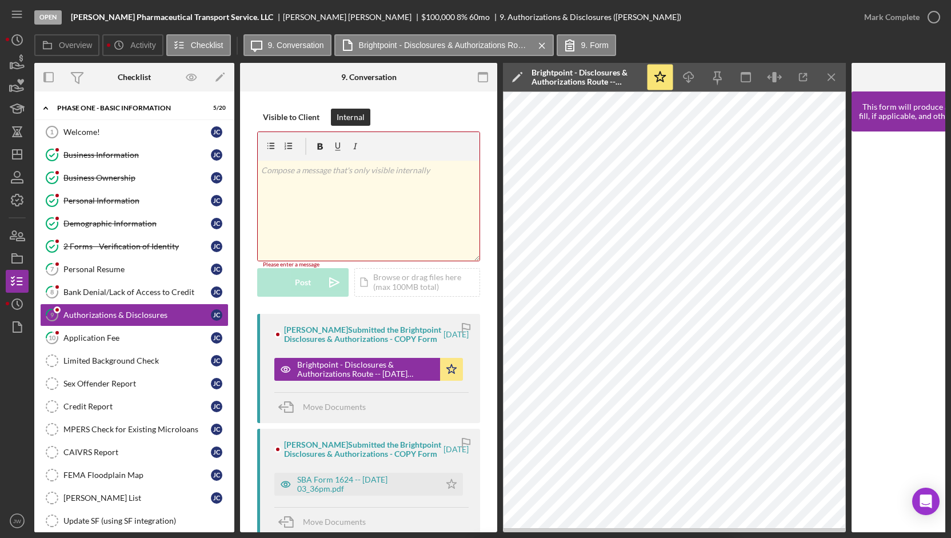
click at [369, 181] on div "v Color teal Color pink Remove color Add row above Add row below Add column bef…" at bounding box center [369, 211] width 222 height 100
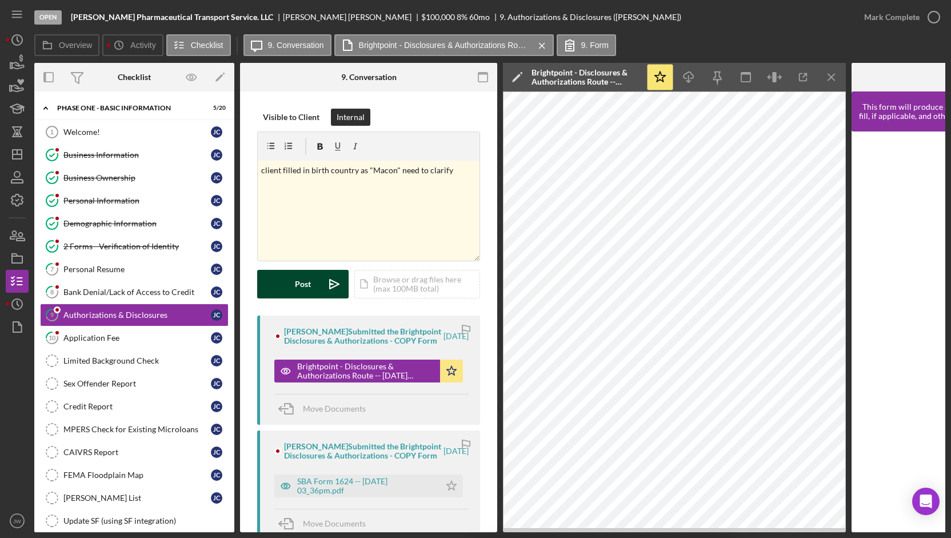
click at [323, 283] on icon "Icon/icon-invite-send" at bounding box center [334, 284] width 29 height 29
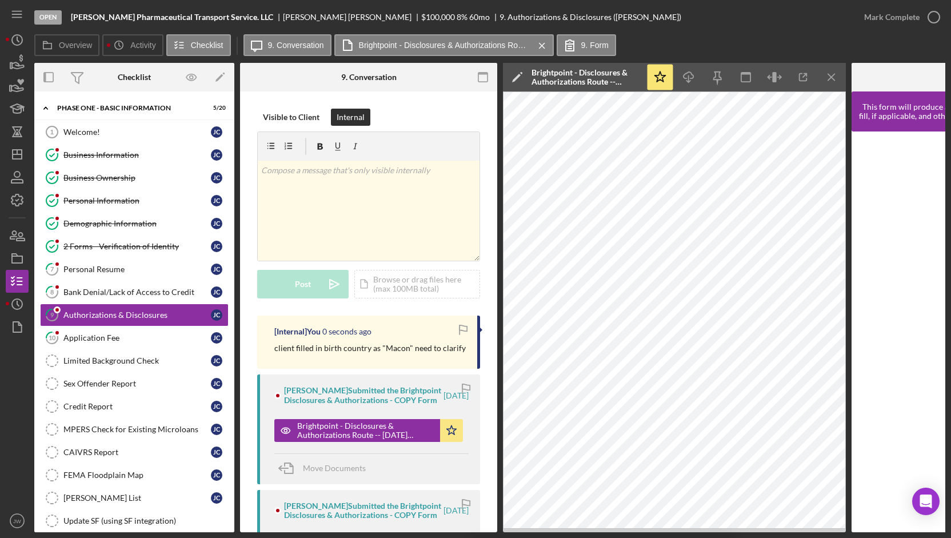
scroll to position [114, 0]
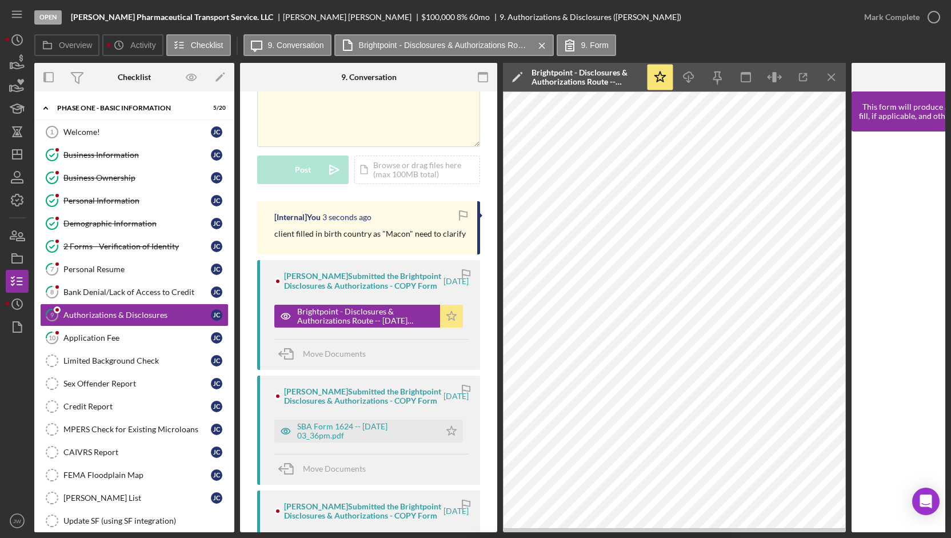
click at [446, 323] on icon "Icon/Star" at bounding box center [451, 316] width 23 height 23
drag, startPoint x: 285, startPoint y: 449, endPoint x: 304, endPoint y: 450, distance: 18.9
click at [285, 442] on icon "button" at bounding box center [285, 430] width 23 height 23
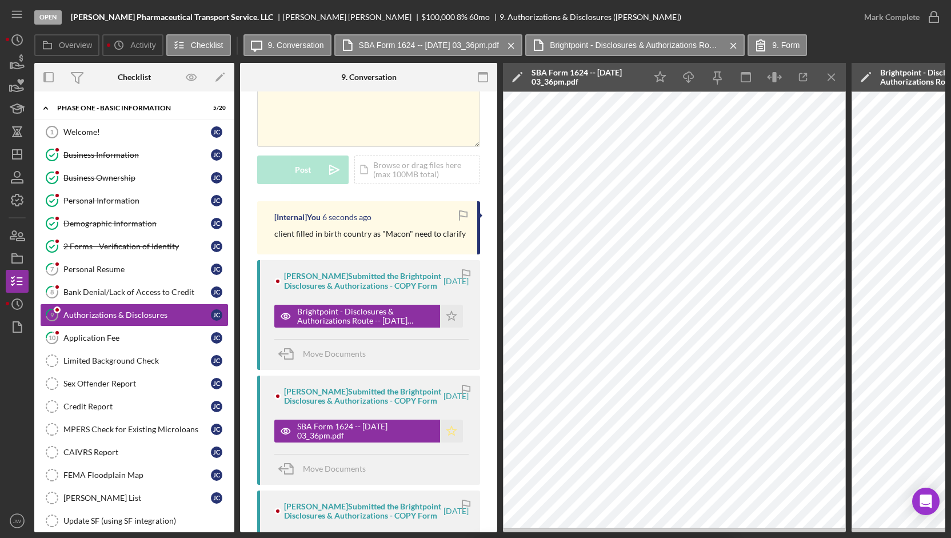
click at [453, 442] on icon "Icon/Star" at bounding box center [451, 430] width 23 height 23
drag, startPoint x: 95, startPoint y: 331, endPoint x: 104, endPoint y: 323, distance: 12.1
click at [96, 333] on div "Application Fee" at bounding box center [136, 337] width 147 height 9
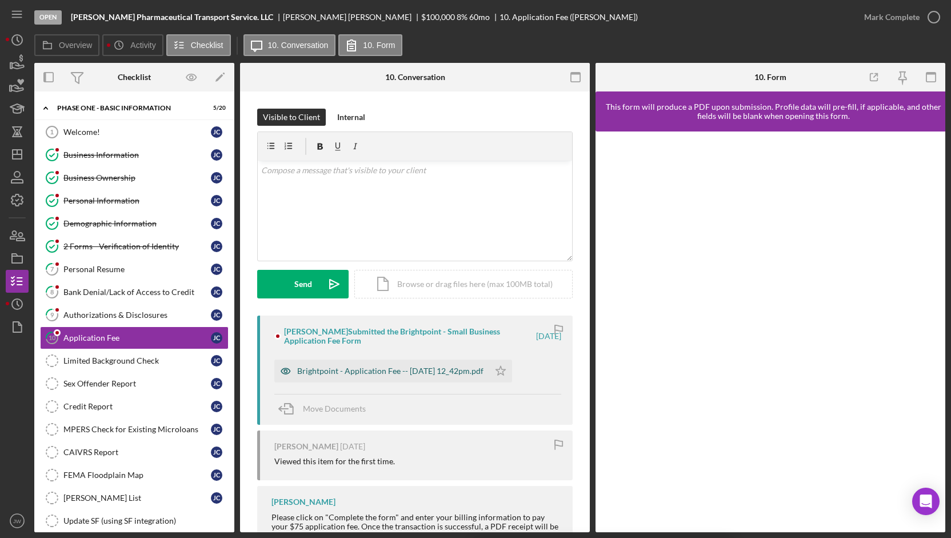
drag, startPoint x: 282, startPoint y: 367, endPoint x: 425, endPoint y: 364, distance: 142.9
click at [283, 367] on icon "button" at bounding box center [285, 370] width 23 height 23
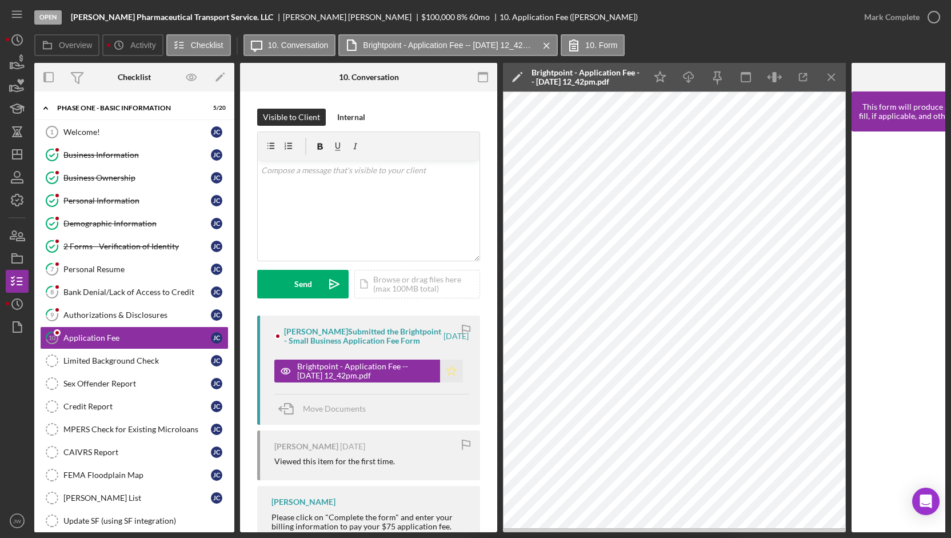
click at [447, 369] on polygon "button" at bounding box center [452, 370] width 10 height 9
click at [123, 99] on div "Icon/Expander Phase One - Basic Information 5 / 20" at bounding box center [134, 108] width 200 height 23
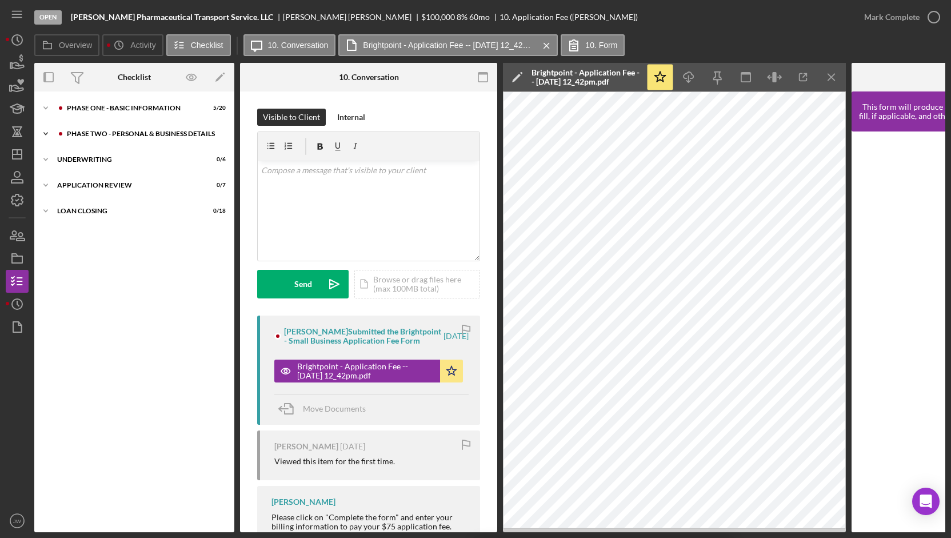
click at [127, 132] on div "PHASE TWO - PERSONAL & BUSINESS DETAILS" at bounding box center [143, 133] width 153 height 7
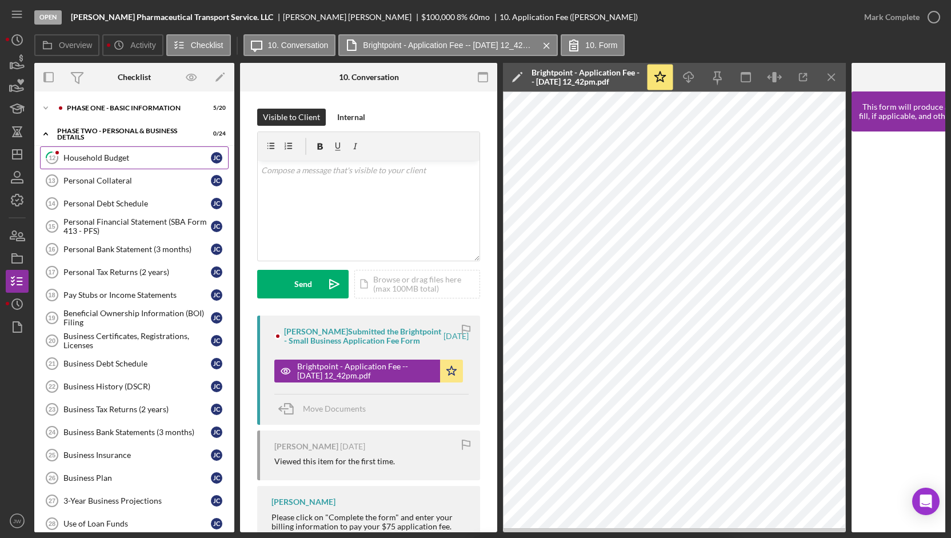
click at [135, 161] on div "Household Budget" at bounding box center [136, 157] width 147 height 9
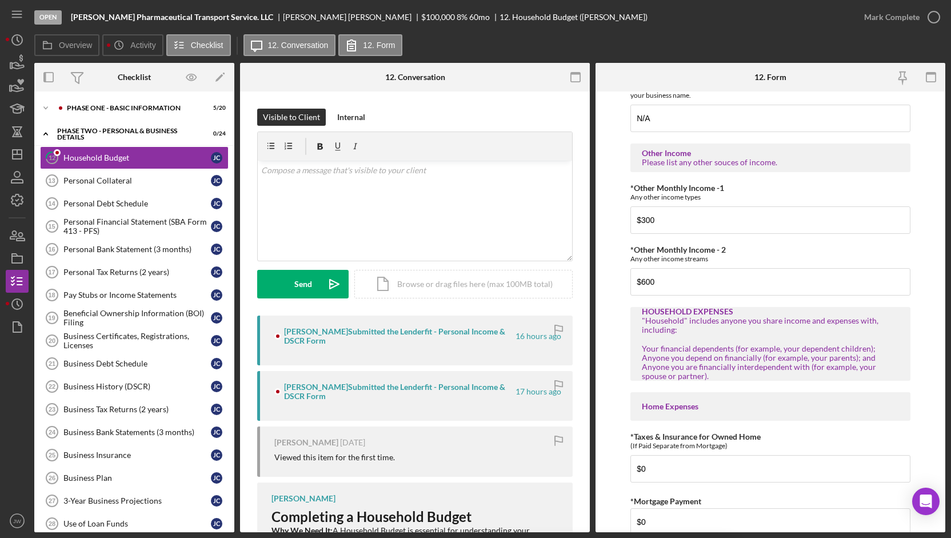
scroll to position [629, 0]
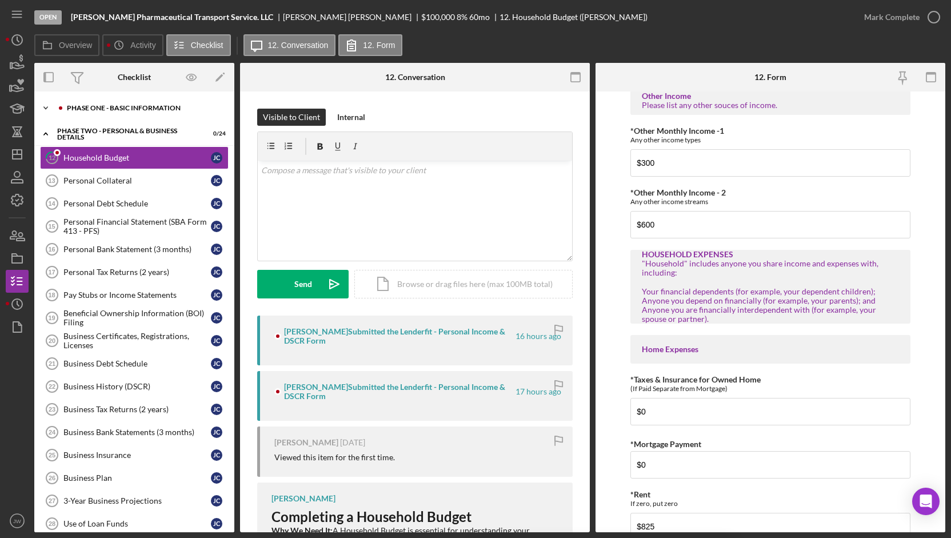
click at [131, 111] on div "Icon/Expander Phase One - Basic Information 5 / 20" at bounding box center [134, 108] width 200 height 23
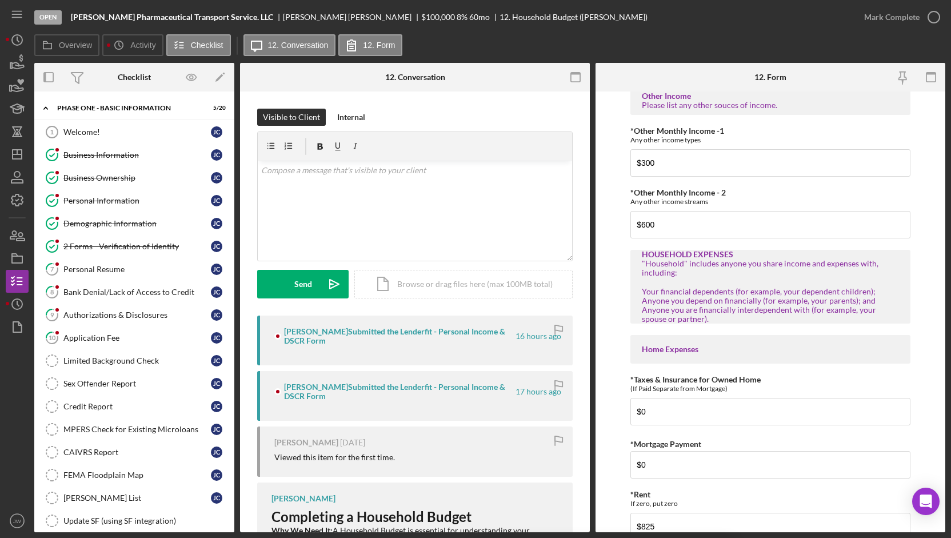
drag, startPoint x: 123, startPoint y: 265, endPoint x: 288, endPoint y: 262, distance: 164.6
click at [123, 266] on div "Personal Resume" at bounding box center [136, 269] width 147 height 9
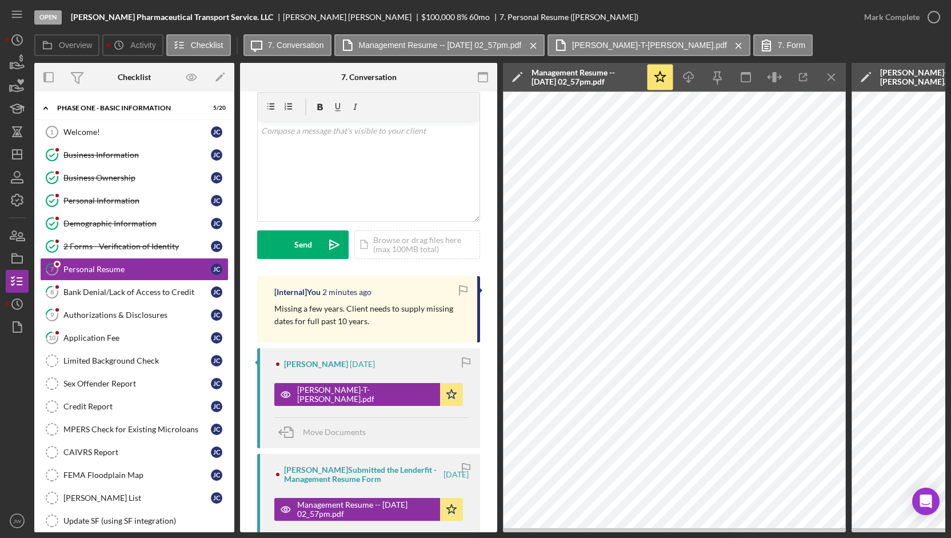
scroll to position [57, 0]
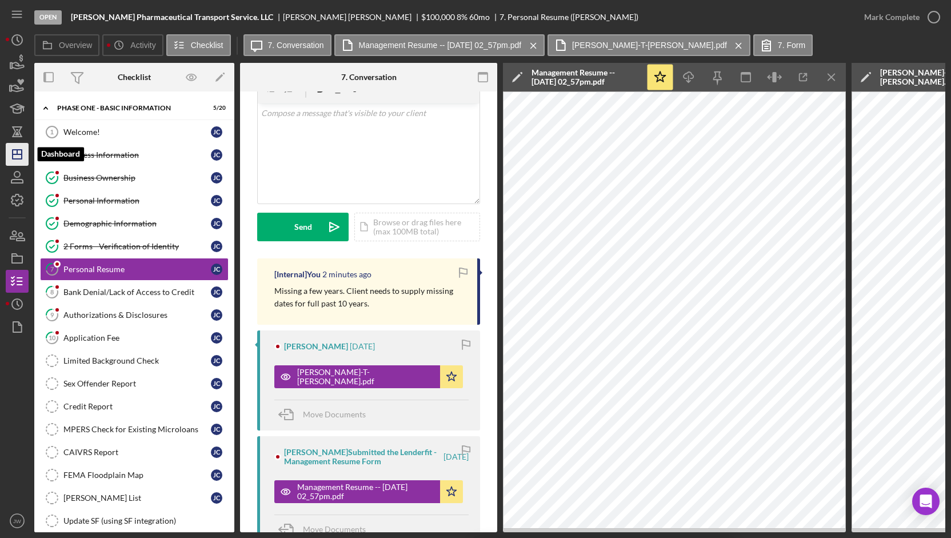
click at [15, 153] on icon "Icon/Dashboard" at bounding box center [17, 154] width 29 height 29
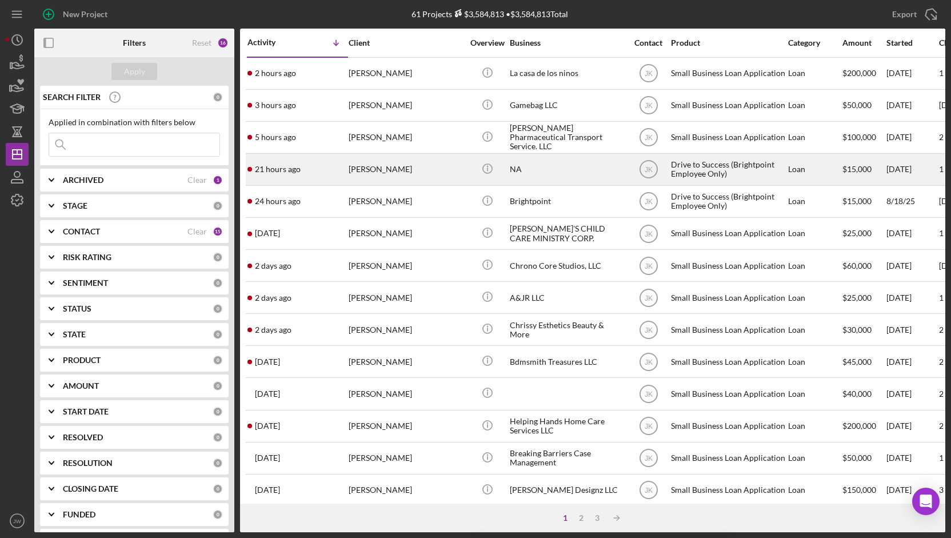
scroll to position [57, 0]
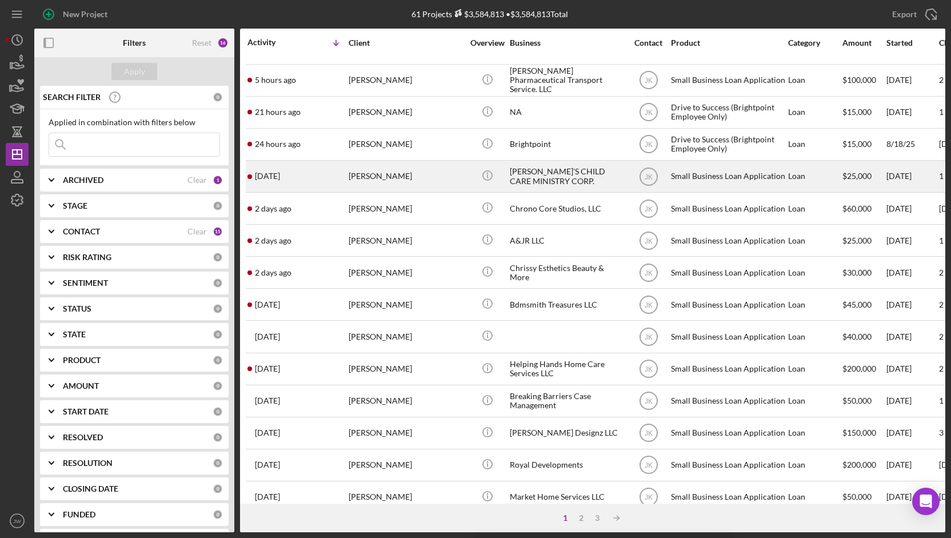
click at [561, 182] on div "[PERSON_NAME]'S CHILD CARE MINISTRY CORP." at bounding box center [567, 176] width 114 height 30
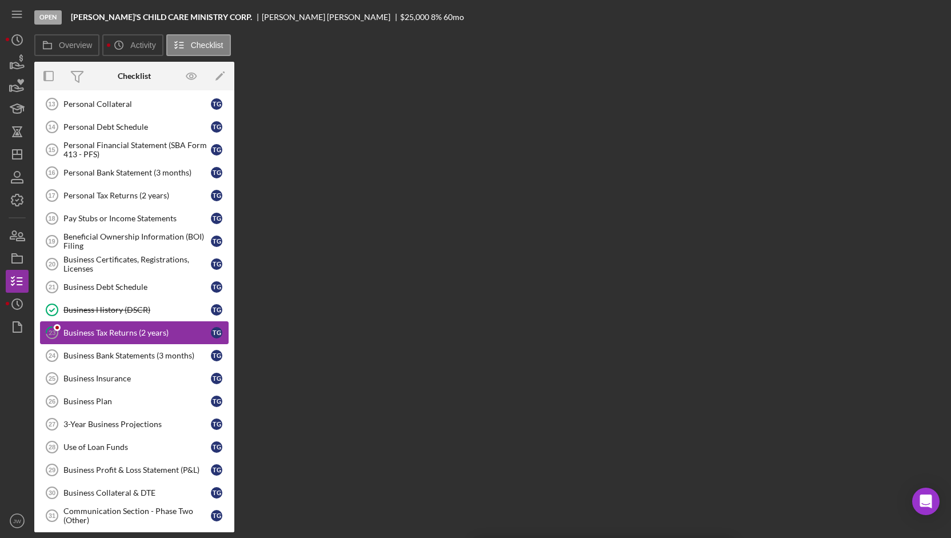
scroll to position [92, 0]
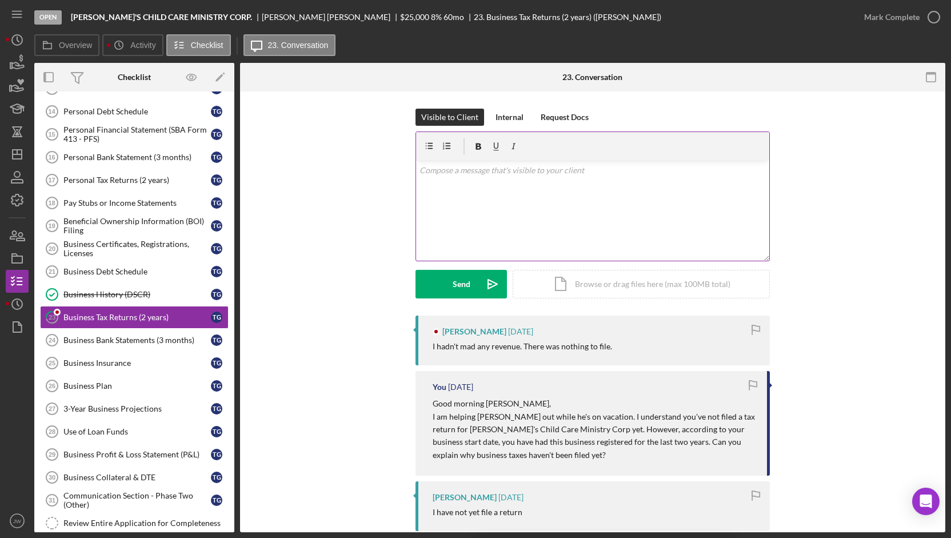
click at [566, 211] on div "v Color teal Color pink Remove color Add row above Add row below Add column bef…" at bounding box center [592, 211] width 353 height 100
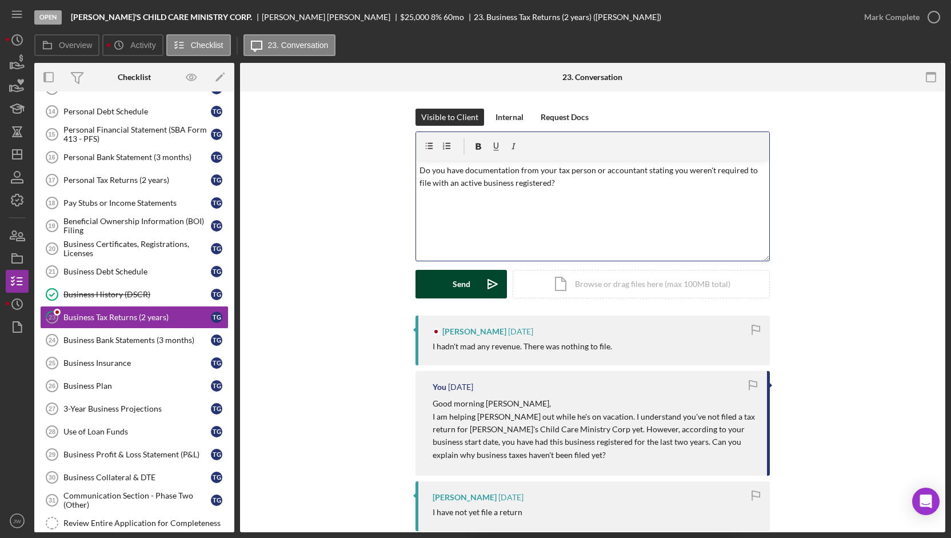
click at [481, 286] on icon "Icon/icon-invite-send" at bounding box center [492, 284] width 29 height 29
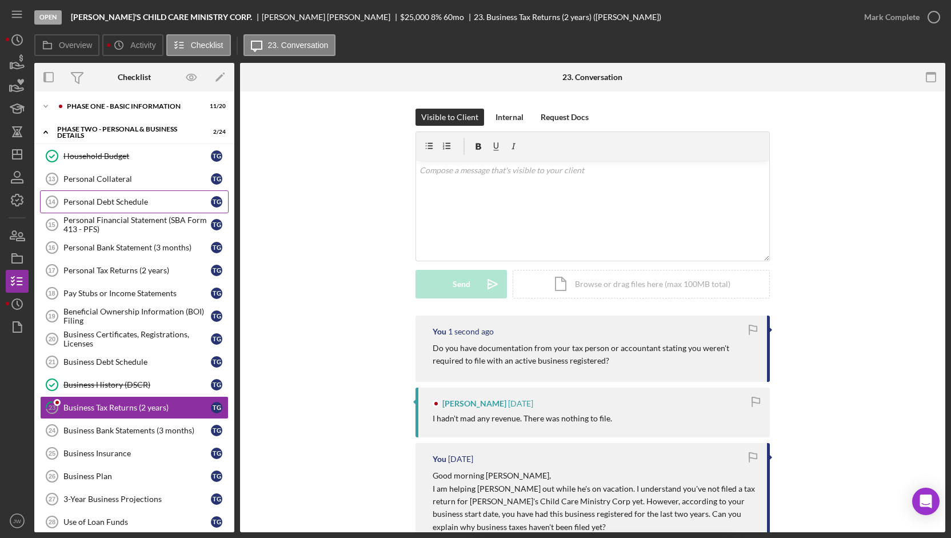
scroll to position [0, 0]
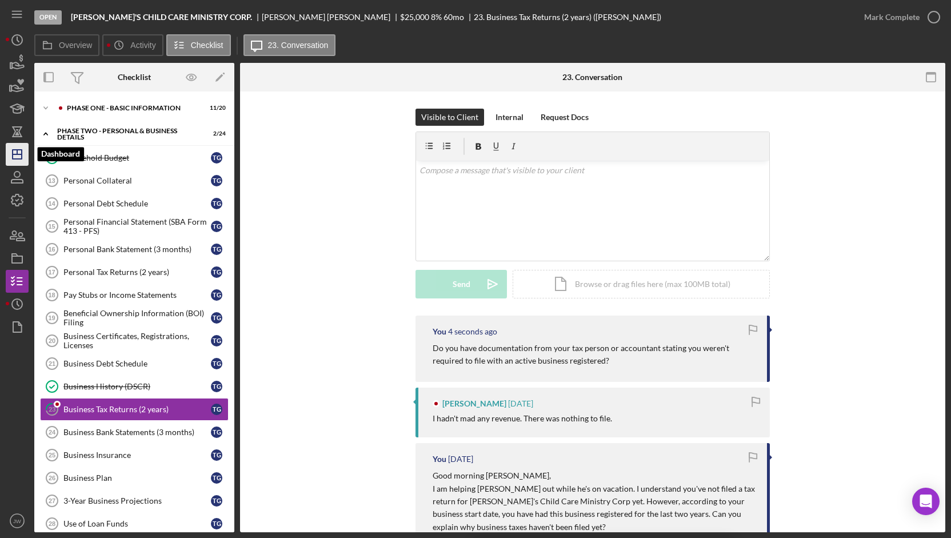
click at [16, 155] on icon "Icon/Dashboard" at bounding box center [17, 154] width 29 height 29
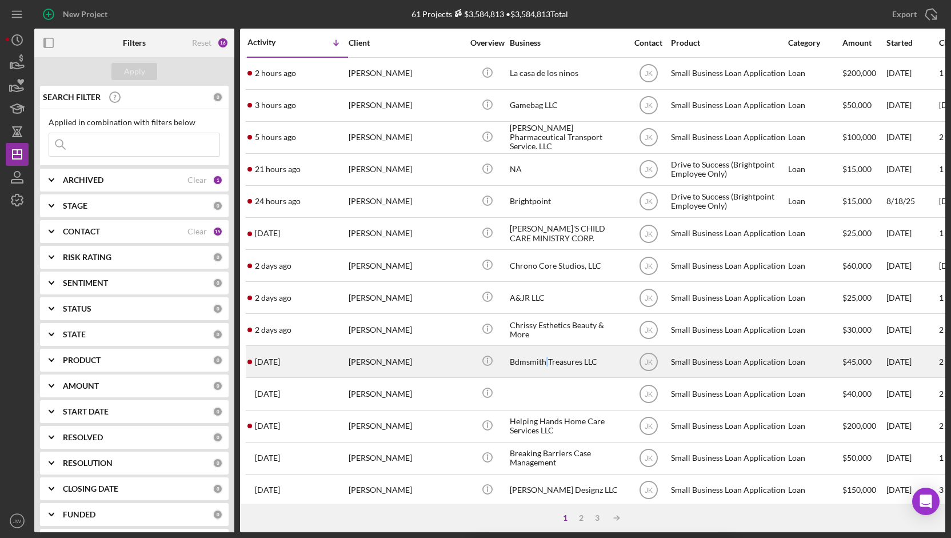
click at [546, 361] on div "Bdmsmith Treasures LLC" at bounding box center [567, 361] width 114 height 30
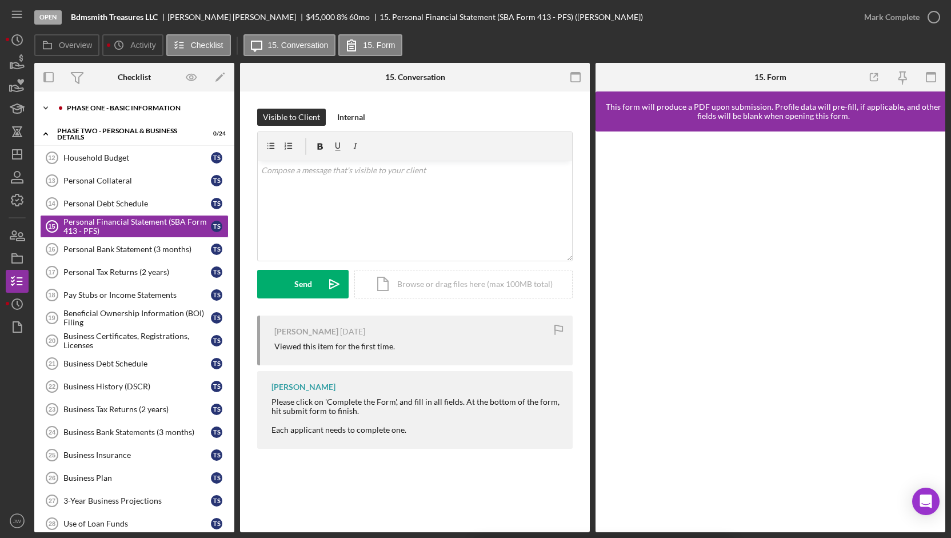
click at [91, 106] on div "Phase One - Basic Information" at bounding box center [143, 108] width 153 height 7
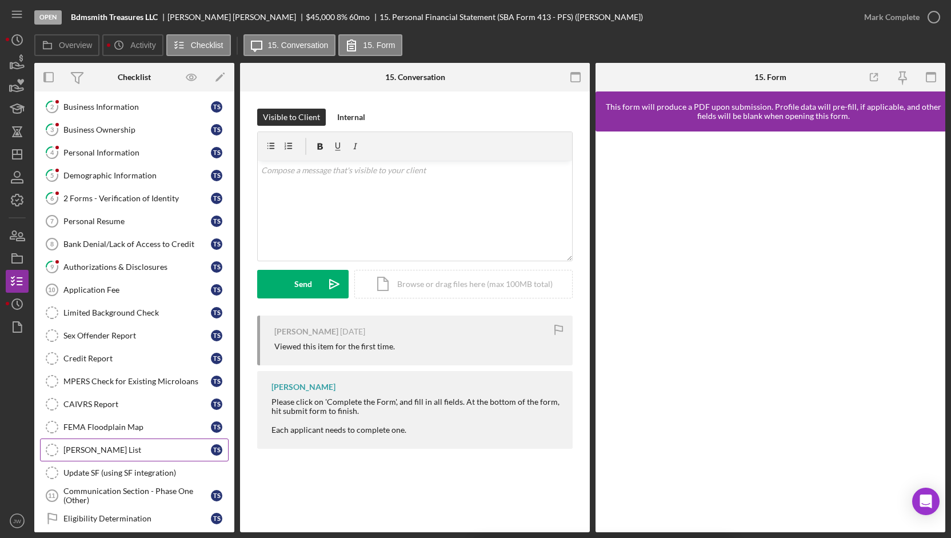
scroll to position [114, 0]
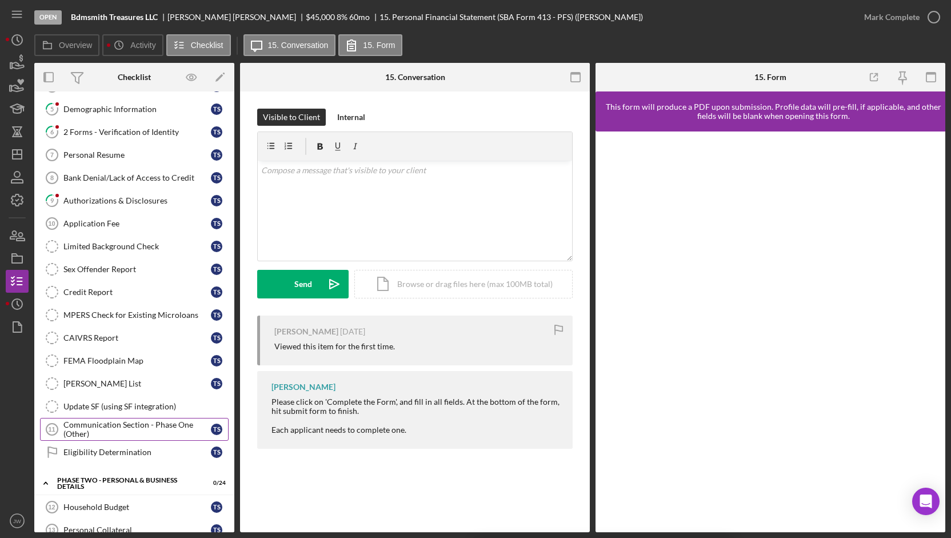
click at [118, 421] on div "Communication Section - Phase One (Other)" at bounding box center [136, 429] width 147 height 18
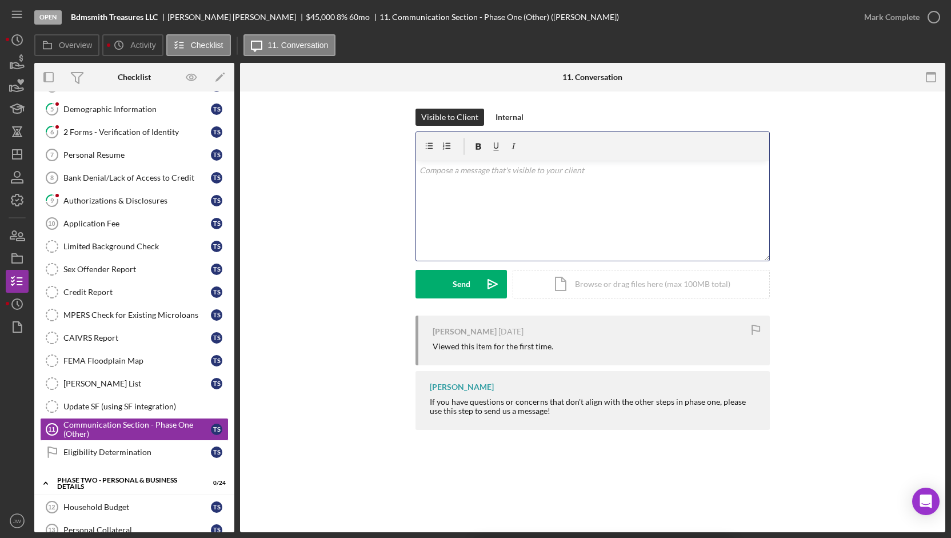
click at [507, 215] on div "v Color teal Color pink Remove color Add row above Add row below Add column bef…" at bounding box center [592, 211] width 353 height 100
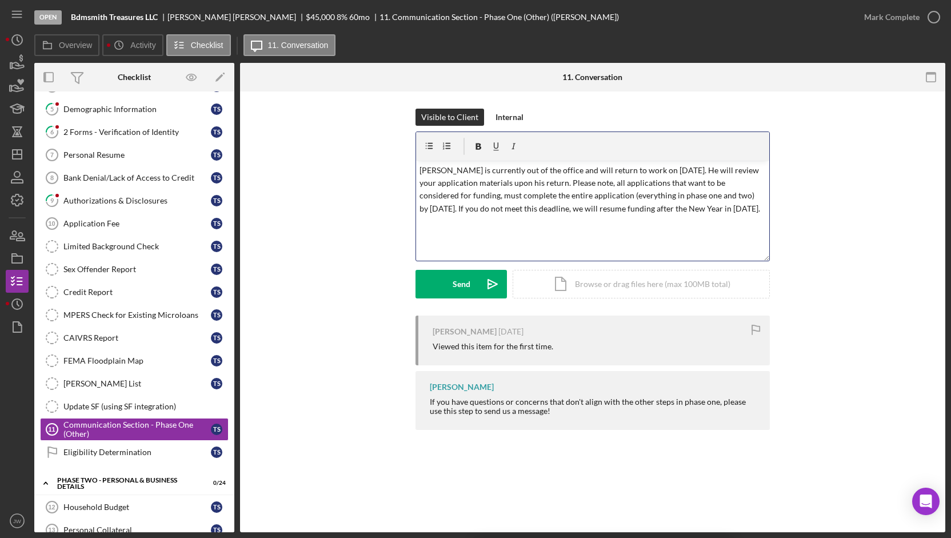
drag, startPoint x: 485, startPoint y: 282, endPoint x: 431, endPoint y: 329, distance: 71.3
click at [485, 282] on icon "Icon/icon-invite-send" at bounding box center [492, 284] width 29 height 29
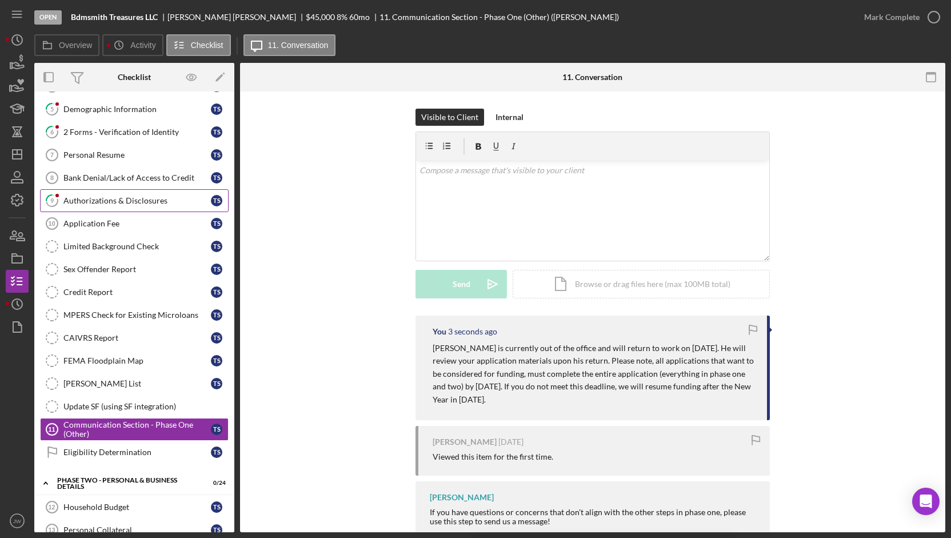
click at [118, 189] on link "9 Authorizations & Disclosures T S" at bounding box center [134, 200] width 189 height 23
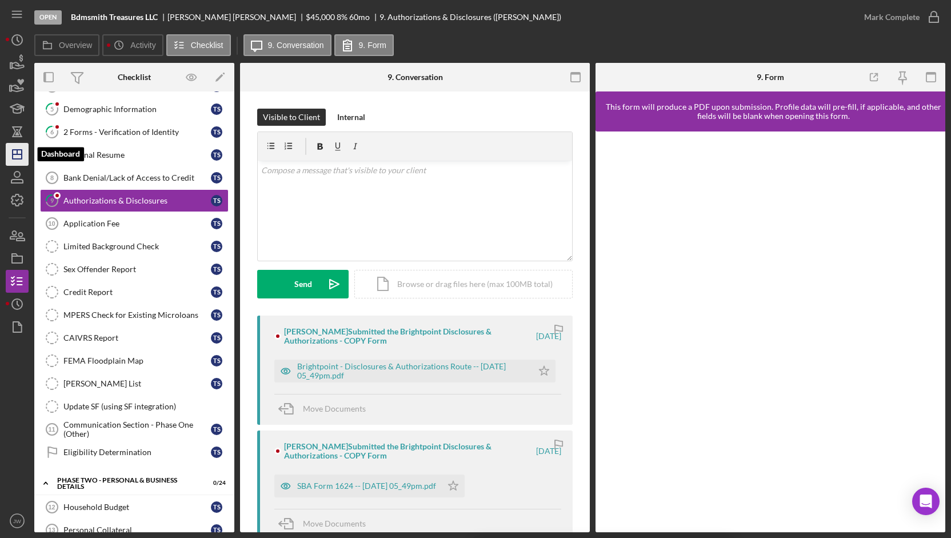
click at [10, 156] on icon "Icon/Dashboard" at bounding box center [17, 154] width 29 height 29
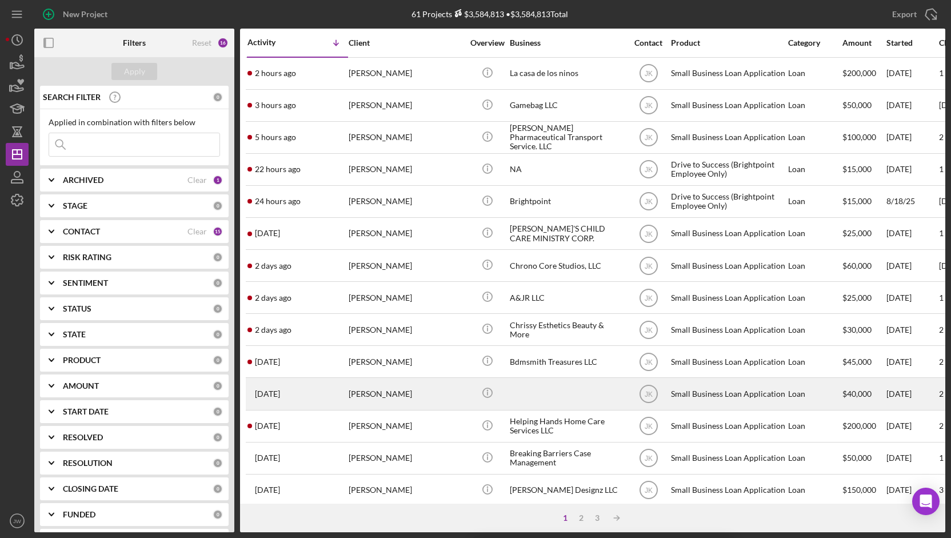
click at [573, 395] on div at bounding box center [567, 393] width 114 height 30
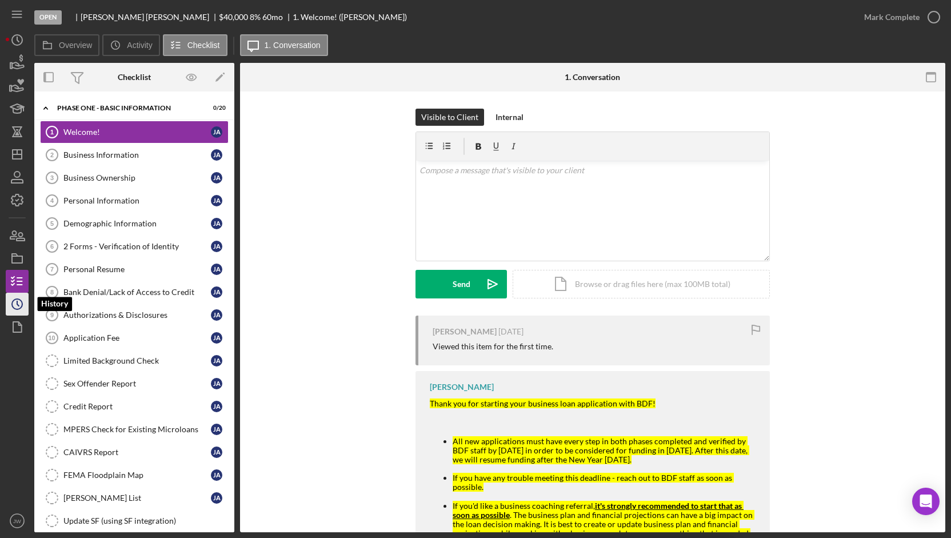
click at [20, 306] on icon "Icon/History" at bounding box center [17, 304] width 29 height 29
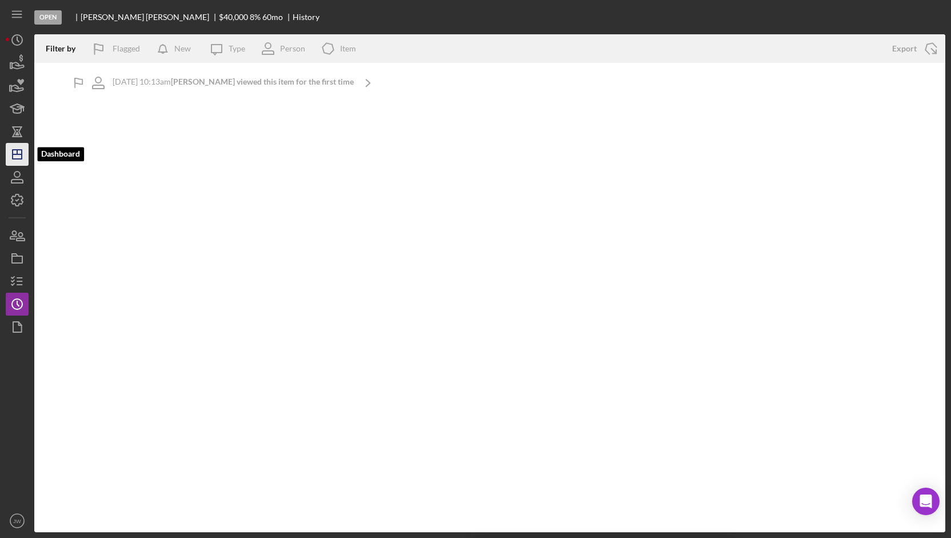
click at [23, 157] on icon "Icon/Dashboard" at bounding box center [17, 154] width 29 height 29
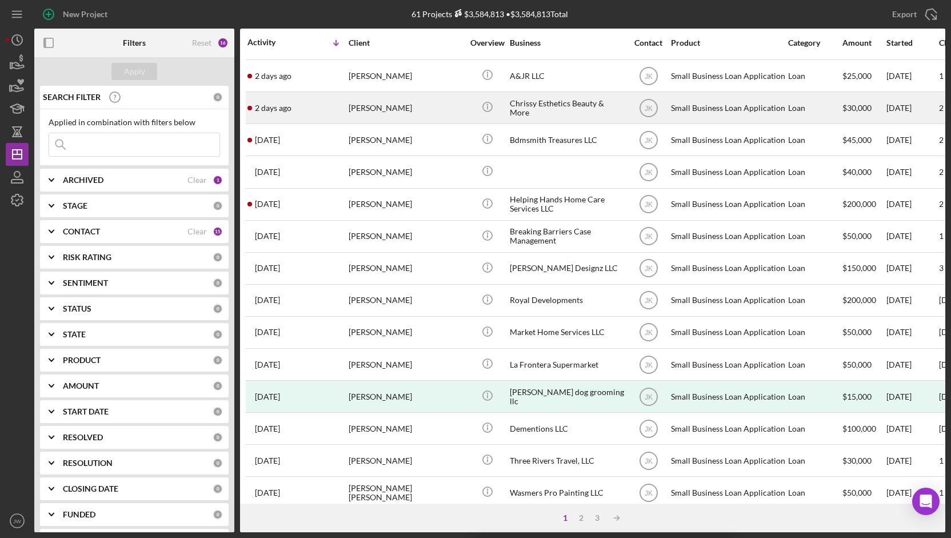
scroll to position [229, 0]
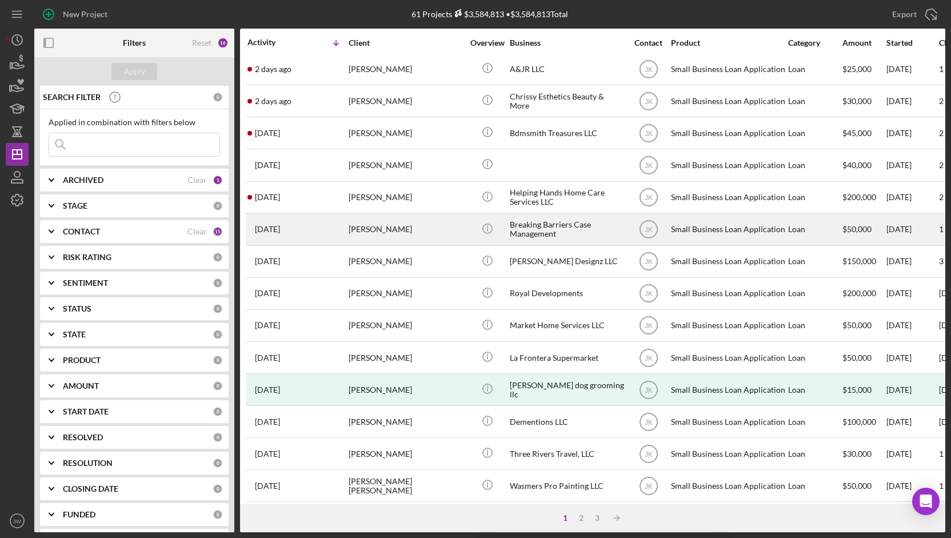
click at [546, 214] on div "Breaking Barriers Case Management" at bounding box center [567, 229] width 114 height 30
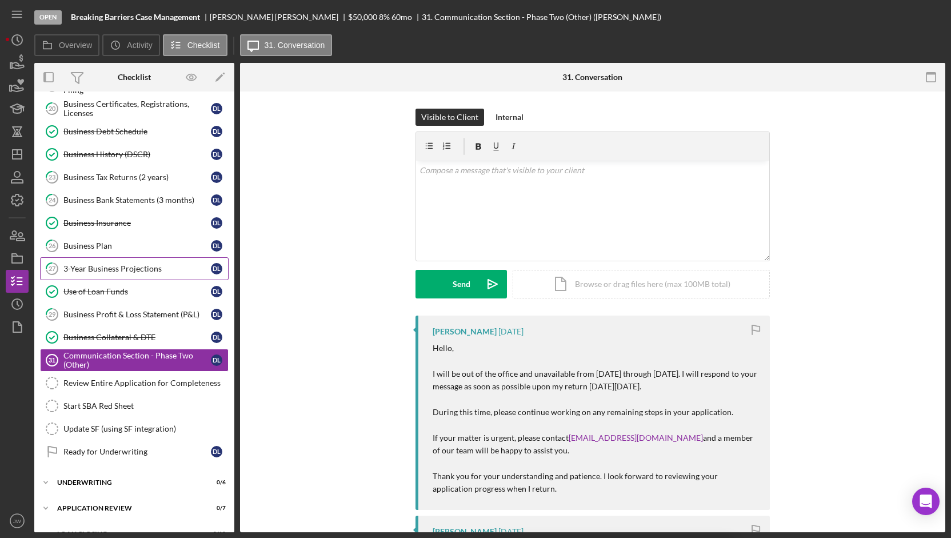
scroll to position [241, 0]
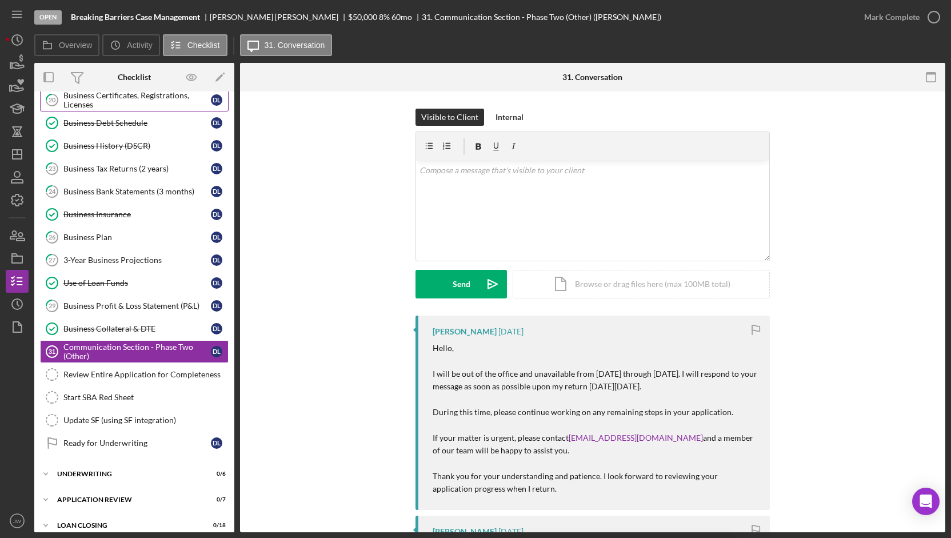
click at [98, 100] on div "Business Certificates, Registrations, Licenses" at bounding box center [136, 100] width 147 height 18
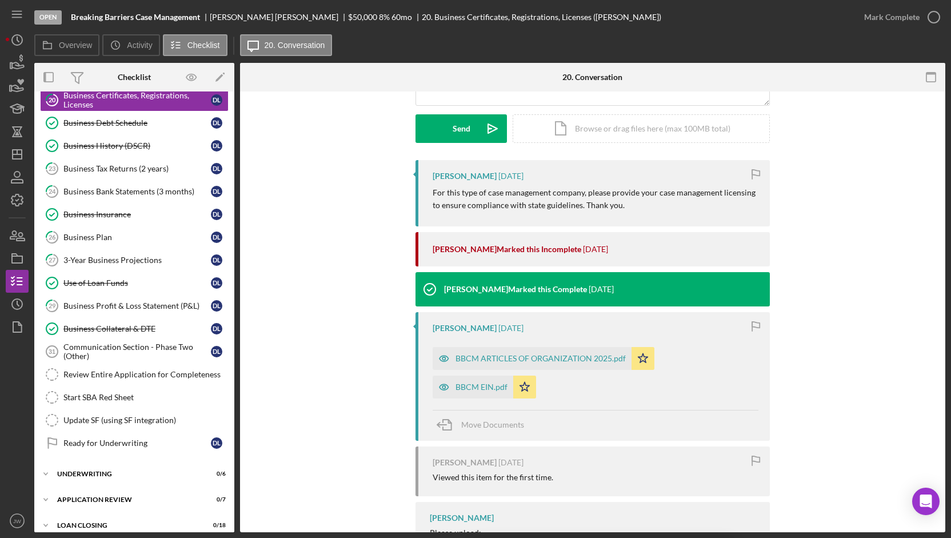
scroll to position [171, 0]
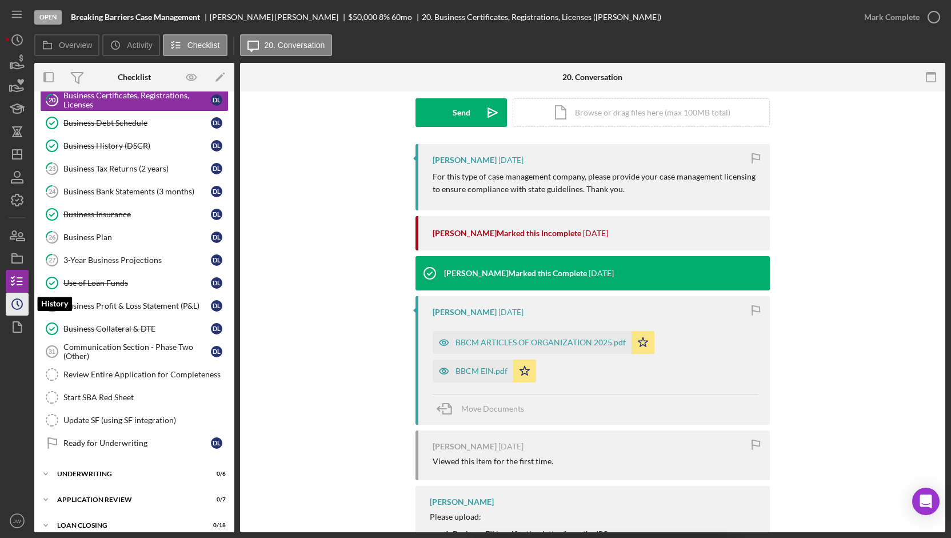
click at [15, 305] on icon "Icon/History" at bounding box center [17, 304] width 29 height 29
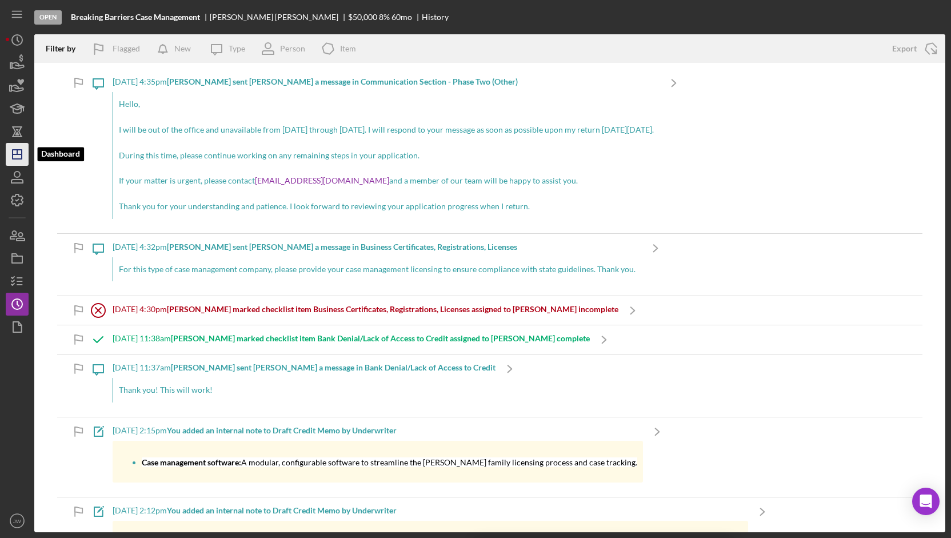
click at [19, 155] on icon "Icon/Dashboard" at bounding box center [17, 154] width 29 height 29
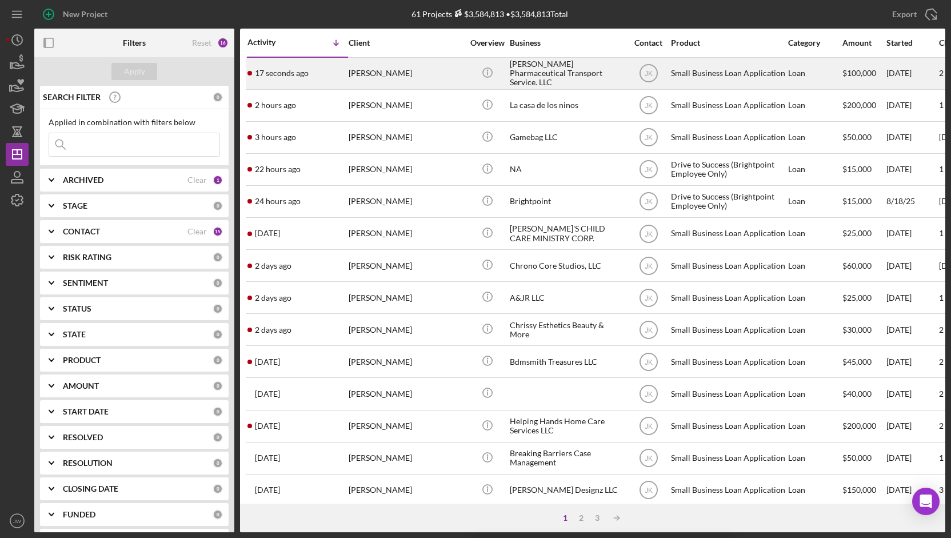
click at [557, 75] on div "[PERSON_NAME] Pharmaceutical Transport Service. LLC" at bounding box center [567, 73] width 114 height 30
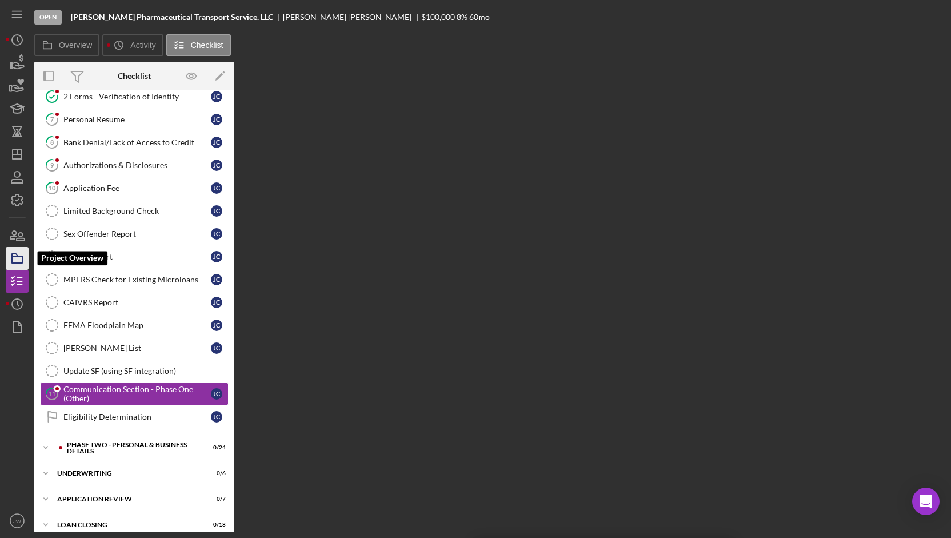
scroll to position [151, 0]
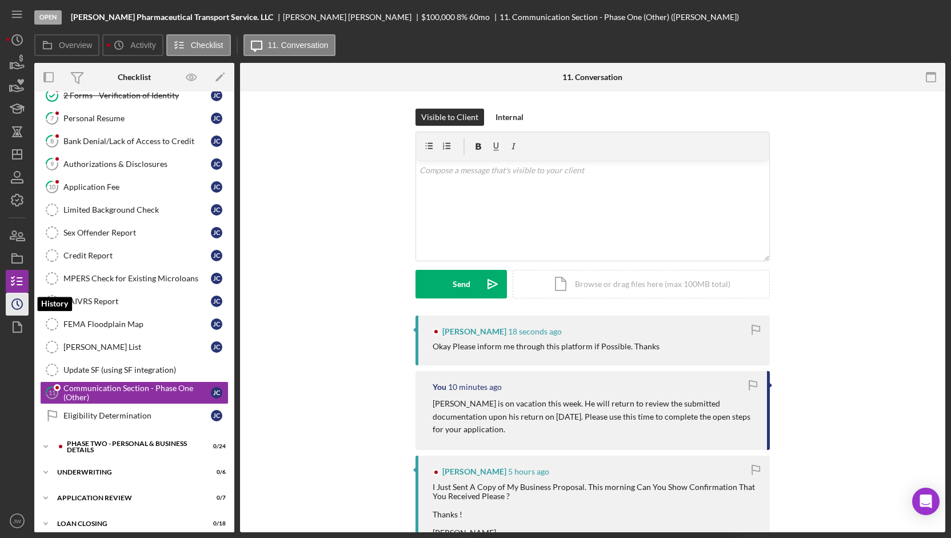
click at [13, 297] on icon "Icon/History" at bounding box center [17, 304] width 29 height 29
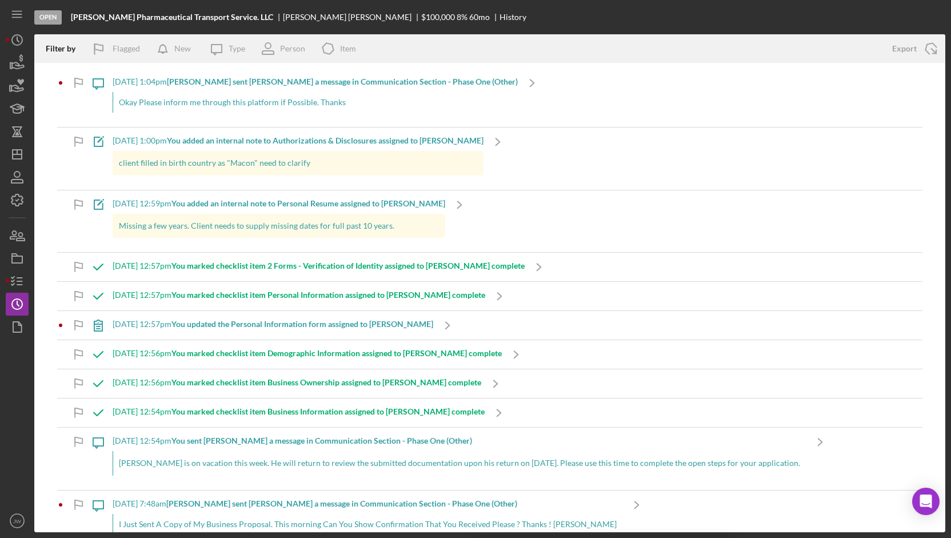
click at [197, 98] on div "Okay Please inform me through this platform if Possible. Thanks" at bounding box center [315, 102] width 405 height 21
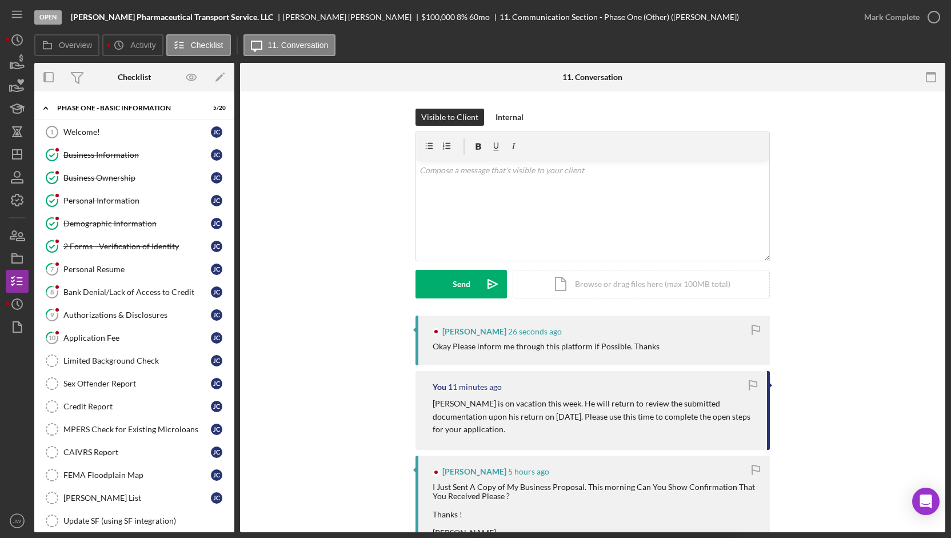
scroll to position [152, 0]
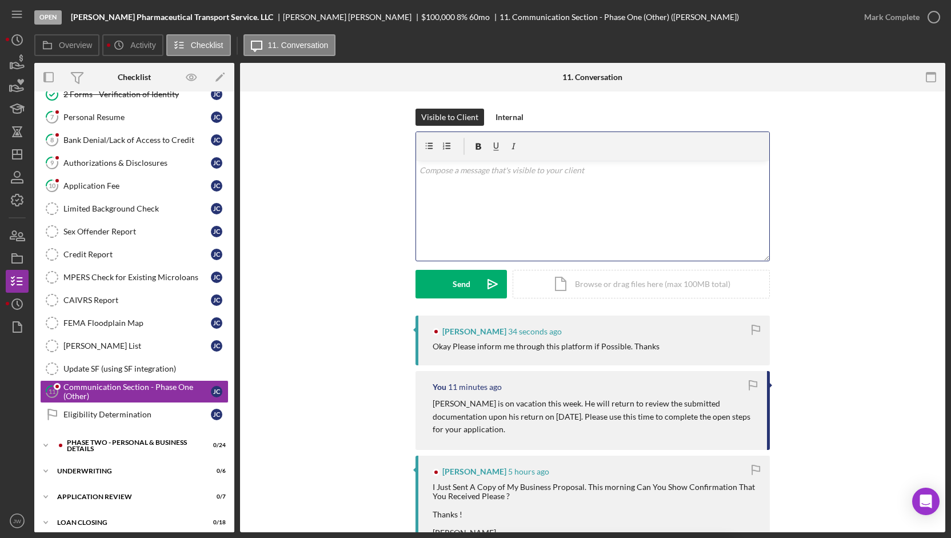
click at [494, 197] on div "v Color teal Color pink Remove color Add row above Add row below Add column bef…" at bounding box center [592, 211] width 353 height 100
click at [416, 173] on div "v Color teal Color pink Remove color Add row above Add row below Add column bef…" at bounding box center [592, 211] width 353 height 100
click at [471, 281] on button "Send Icon/icon-invite-send" at bounding box center [460, 284] width 91 height 29
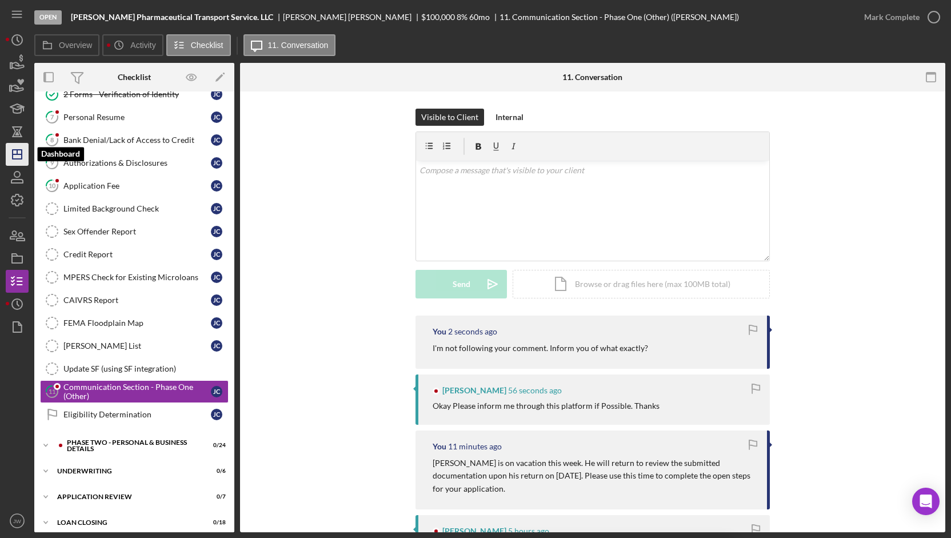
click at [16, 155] on icon "Icon/Dashboard" at bounding box center [17, 154] width 29 height 29
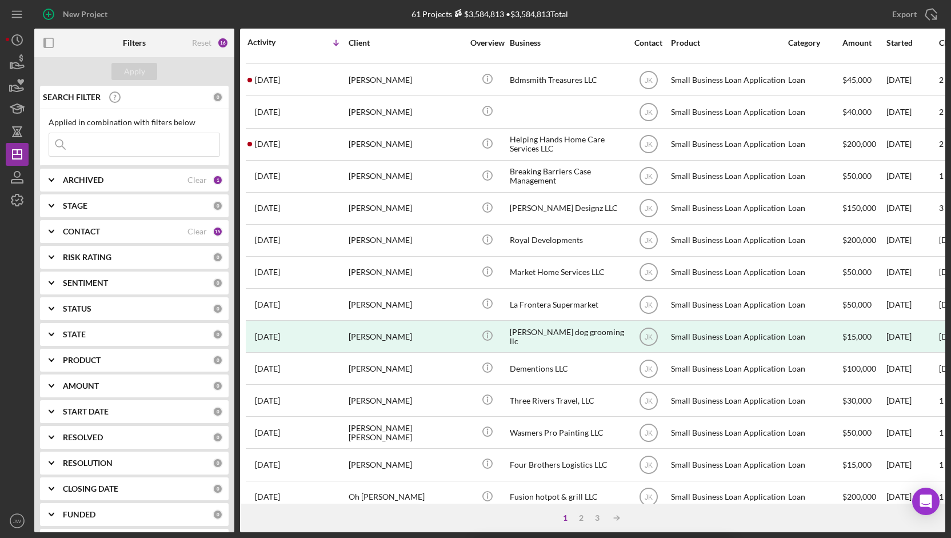
scroll to position [360, 0]
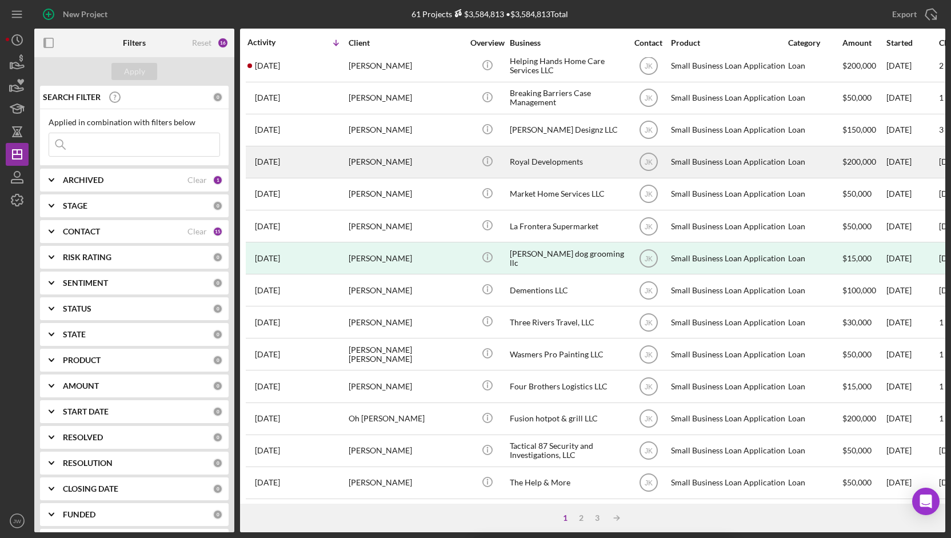
click at [406, 158] on div "[PERSON_NAME]" at bounding box center [406, 162] width 114 height 30
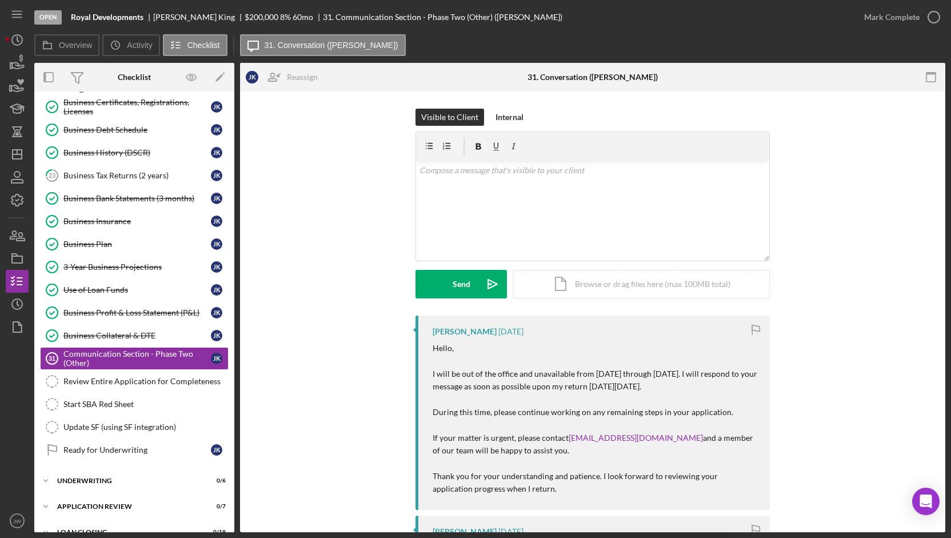
scroll to position [378, 0]
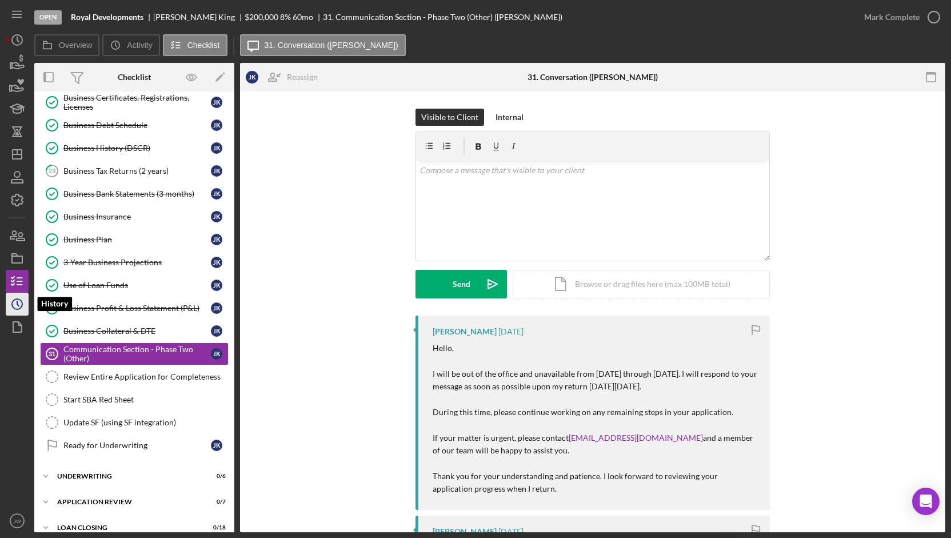
click at [14, 309] on icon "Icon/History" at bounding box center [17, 304] width 29 height 29
